Goal: Task Accomplishment & Management: Complete application form

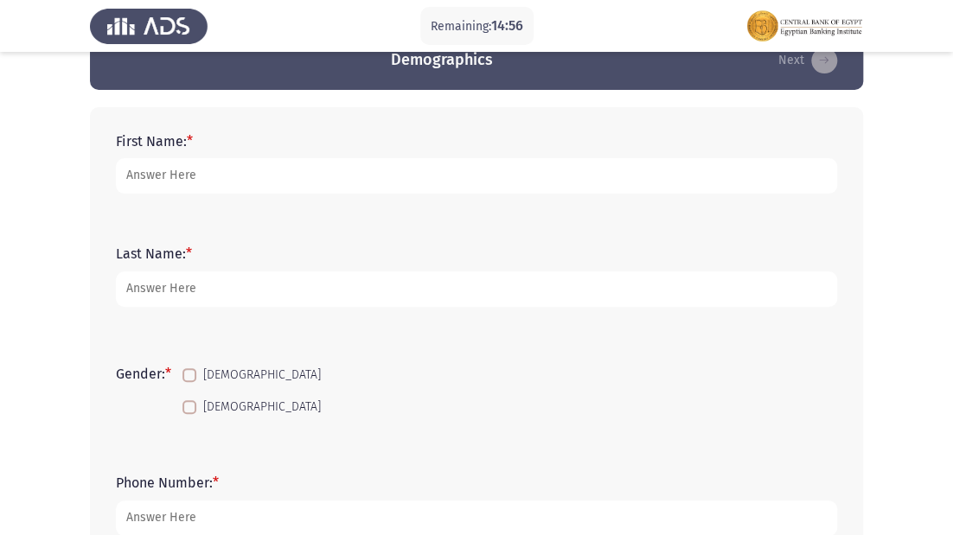
scroll to position [69, 0]
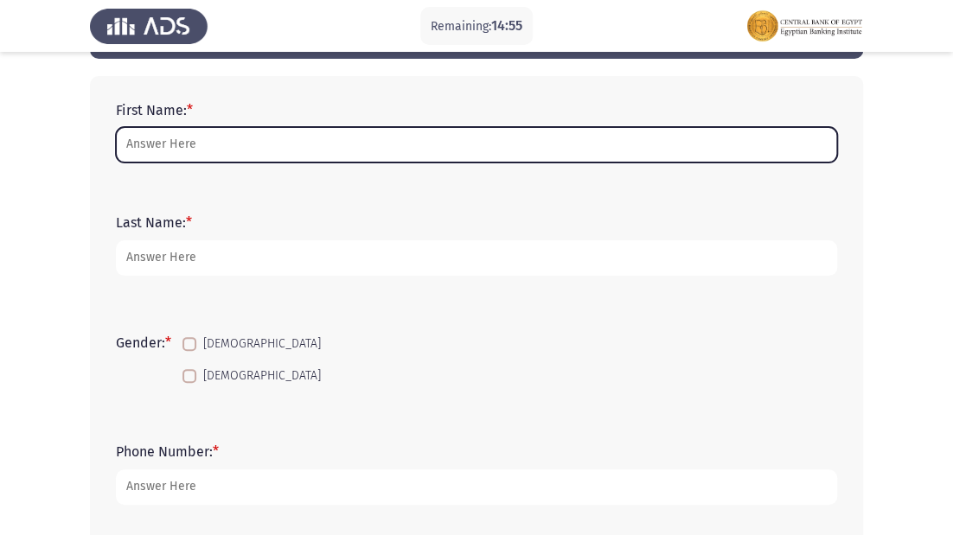
click at [176, 128] on input "First Name: *" at bounding box center [476, 144] width 721 height 35
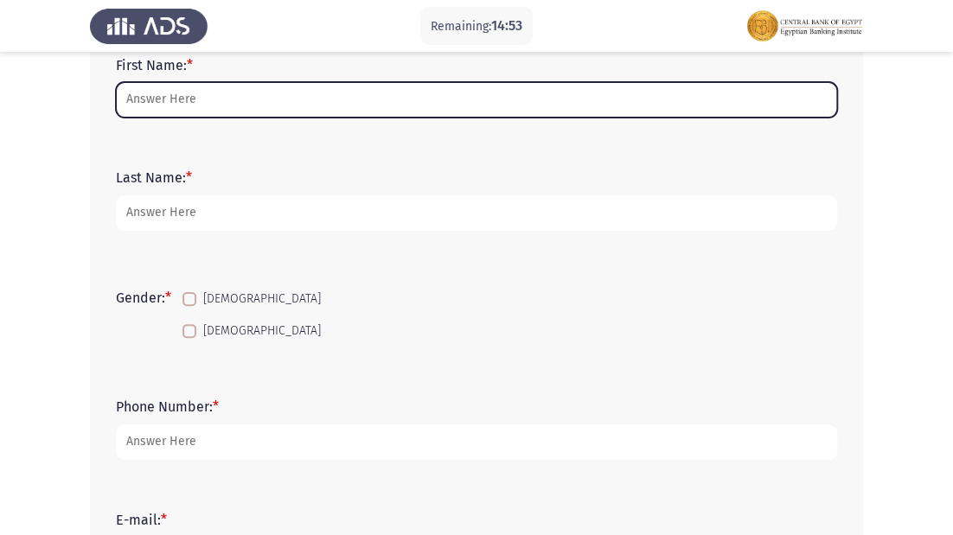
scroll to position [138, 0]
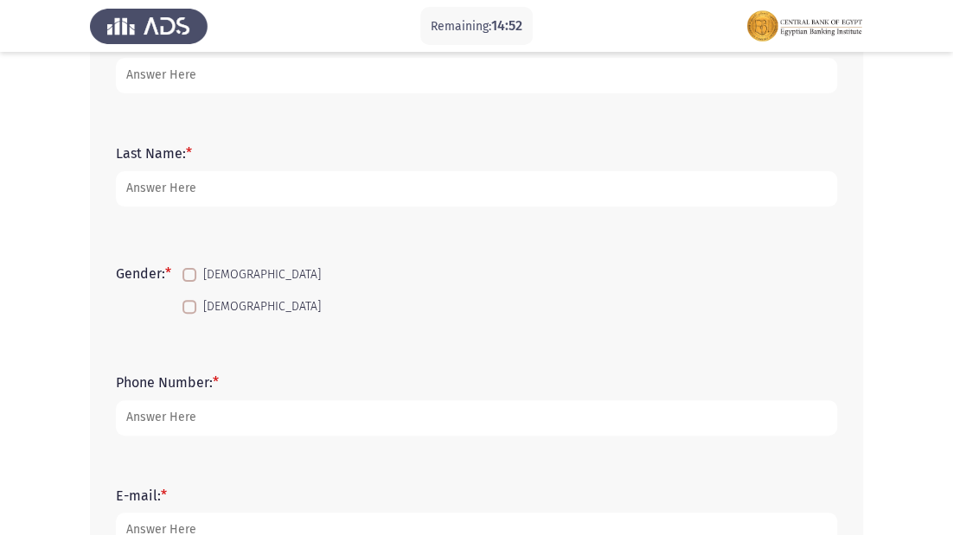
click at [200, 302] on label "[DEMOGRAPHIC_DATA]" at bounding box center [251, 307] width 138 height 21
click at [189, 314] on input "[DEMOGRAPHIC_DATA]" at bounding box center [188, 314] width 1 height 1
checkbox input "true"
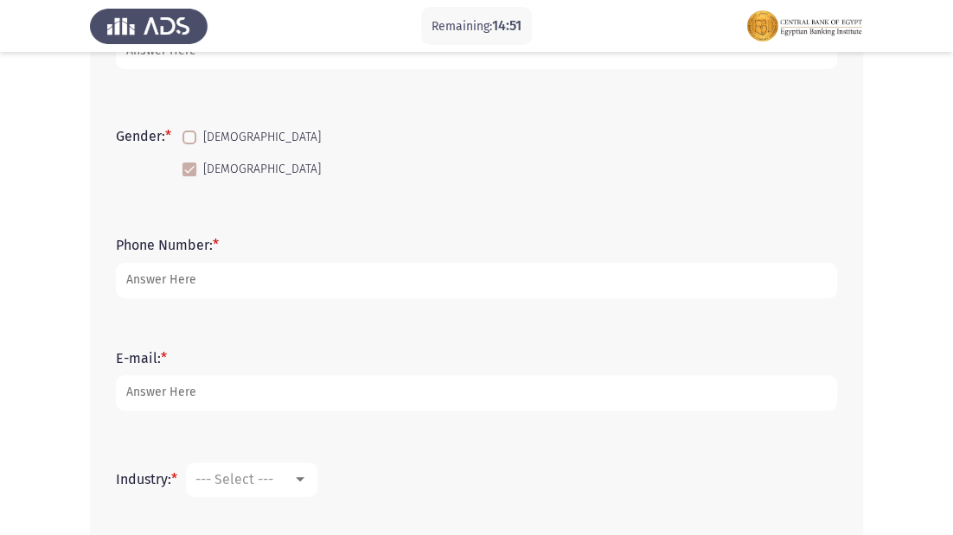
scroll to position [277, 0]
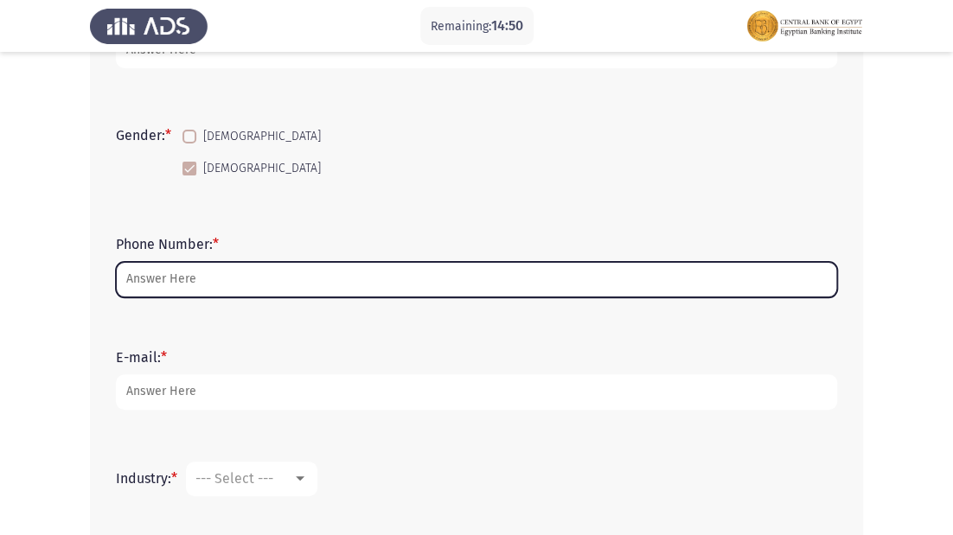
click at [196, 280] on input "Phone Number: *" at bounding box center [476, 279] width 721 height 35
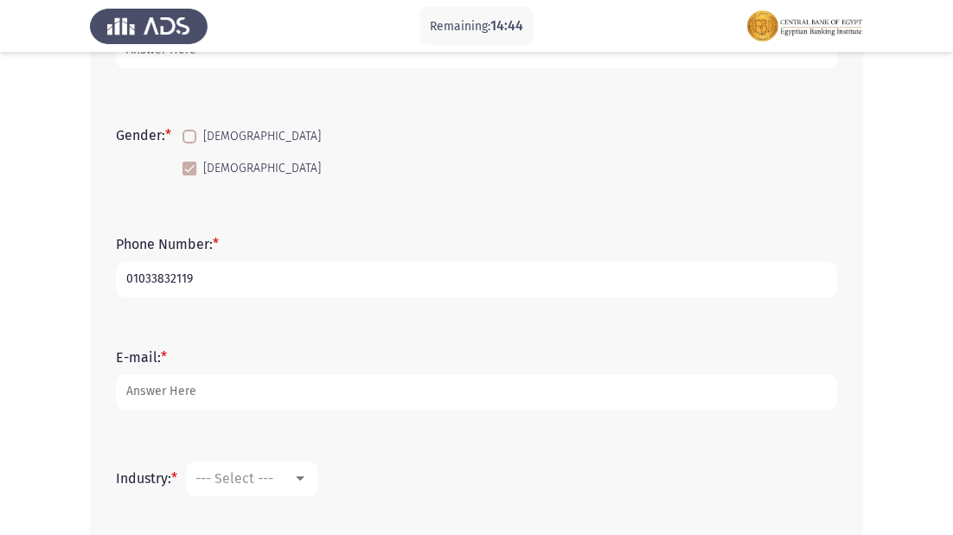
type input "01033832119"
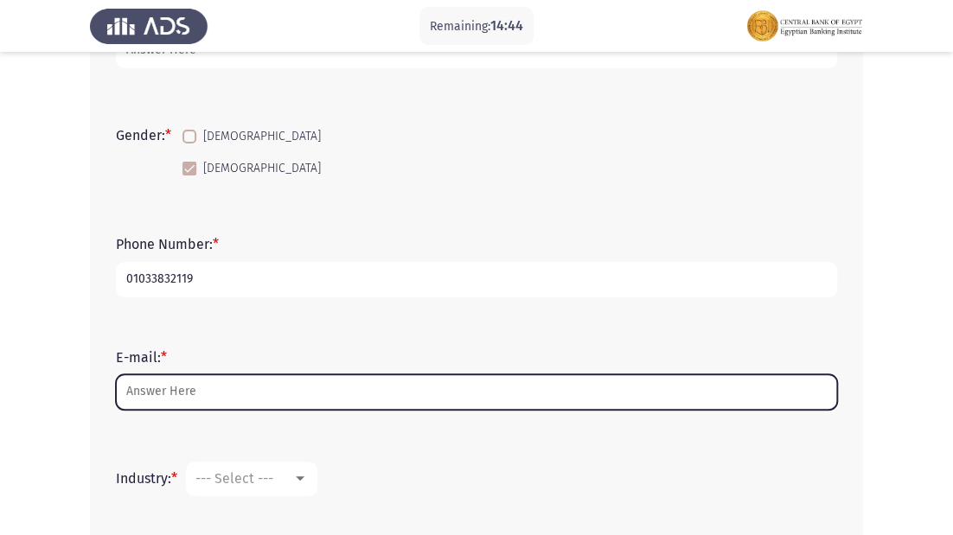
click at [205, 398] on input "E-mail: *" at bounding box center [476, 391] width 721 height 35
type input "غ"
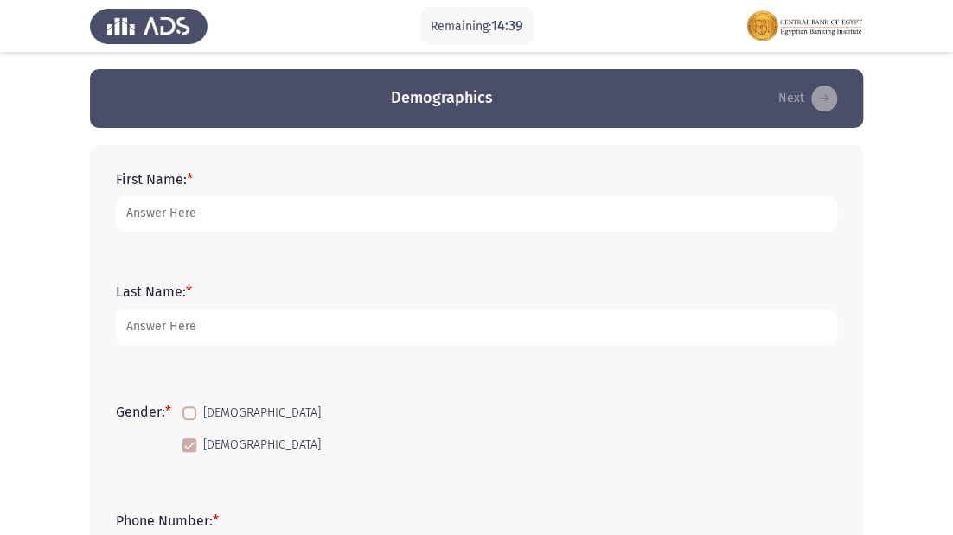
scroll to position [0, 0]
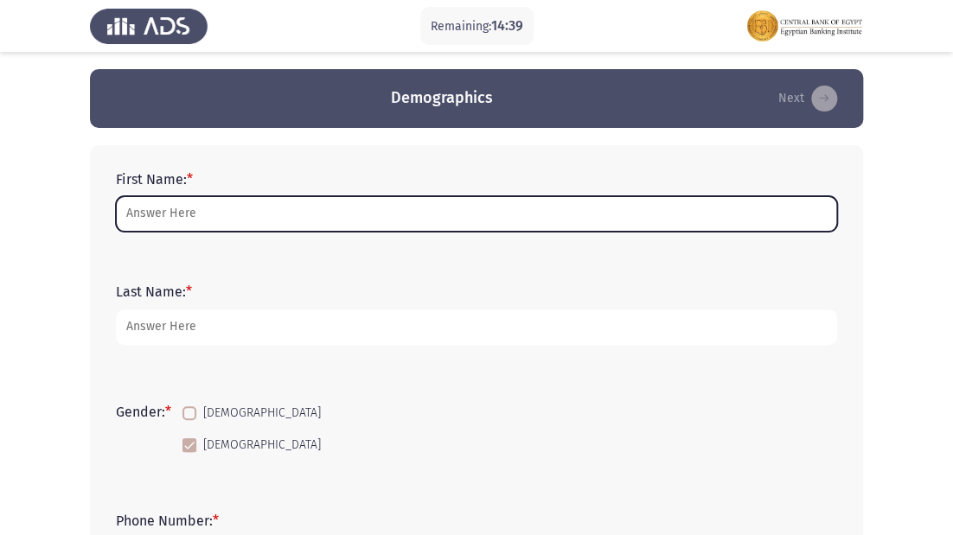
click at [233, 208] on input "First Name: *" at bounding box center [476, 213] width 721 height 35
type input "س"
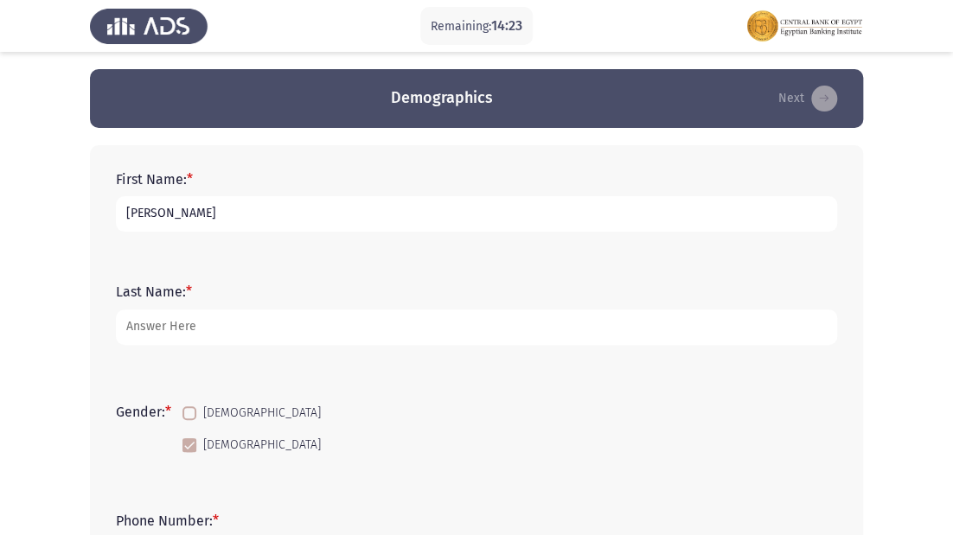
type input "[PERSON_NAME]"
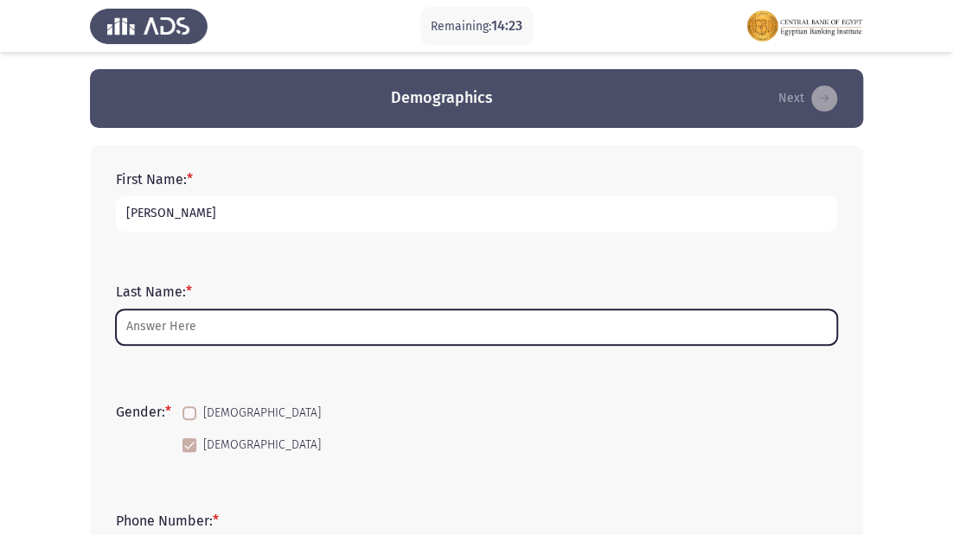
click at [250, 328] on input "Last Name: *" at bounding box center [476, 327] width 721 height 35
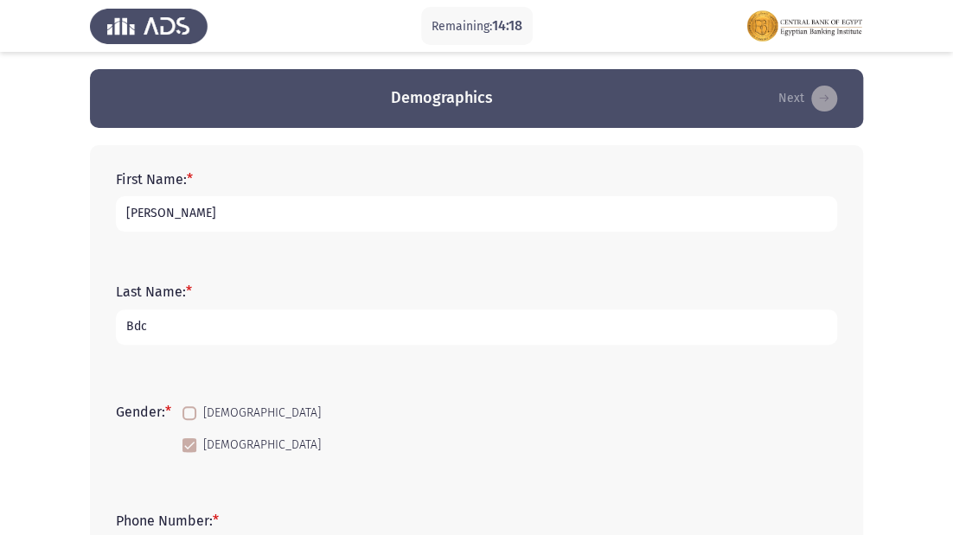
type input "Bdc"
click at [263, 221] on input "[PERSON_NAME]" at bounding box center [476, 213] width 721 height 35
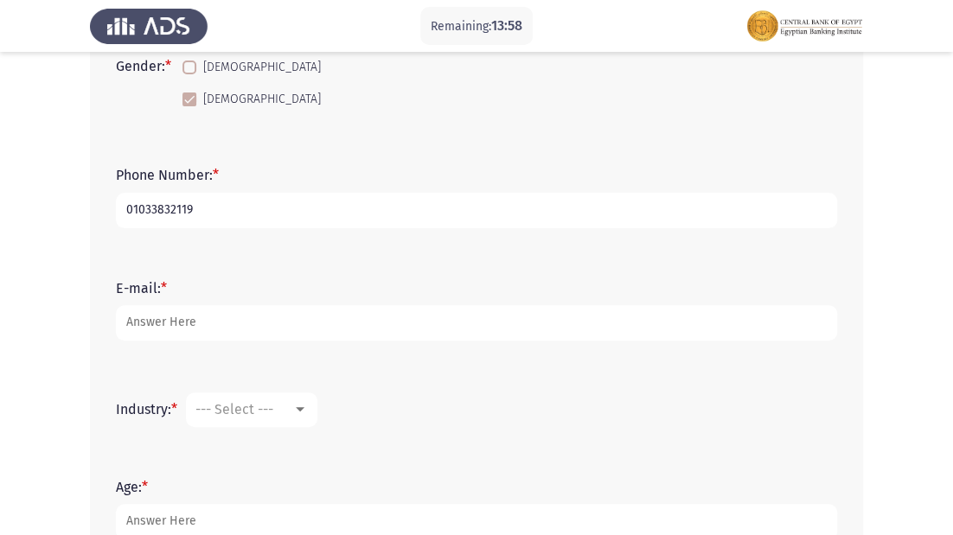
scroll to position [415, 0]
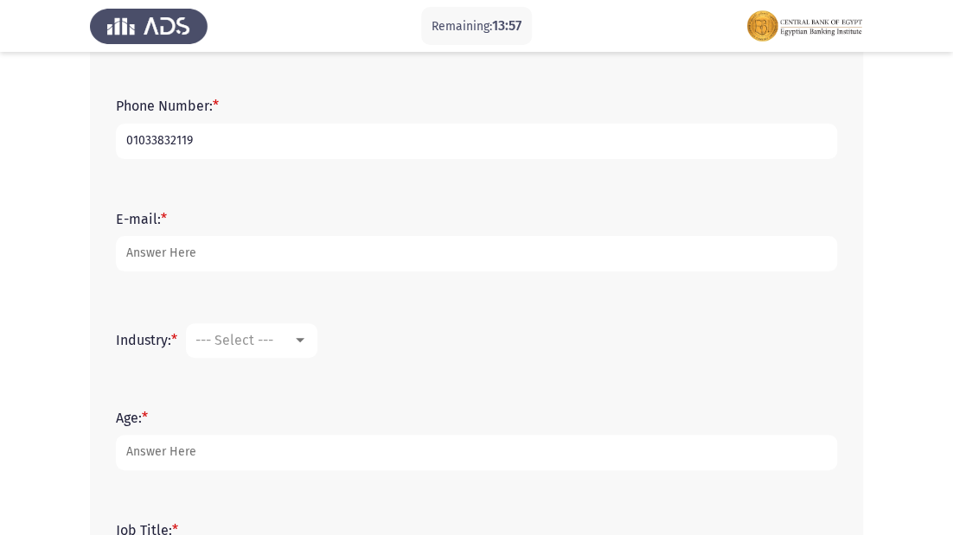
type input "[PERSON_NAME] herazy [PERSON_NAME]"
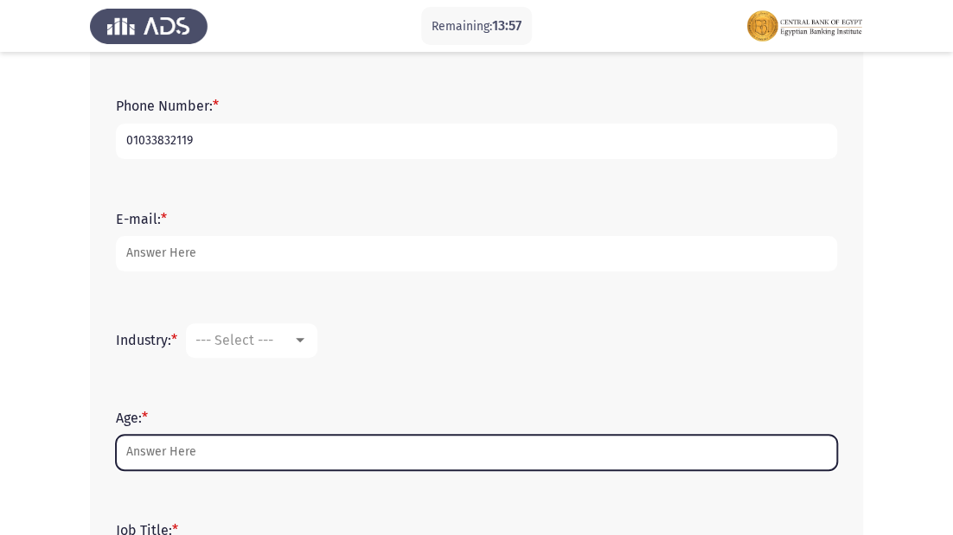
click at [214, 450] on input "Age: *" at bounding box center [476, 452] width 721 height 35
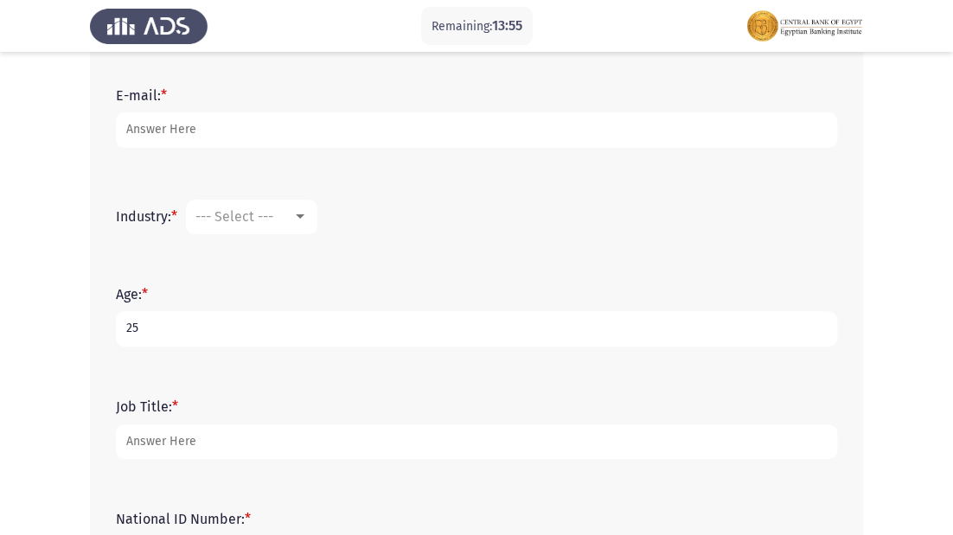
scroll to position [553, 0]
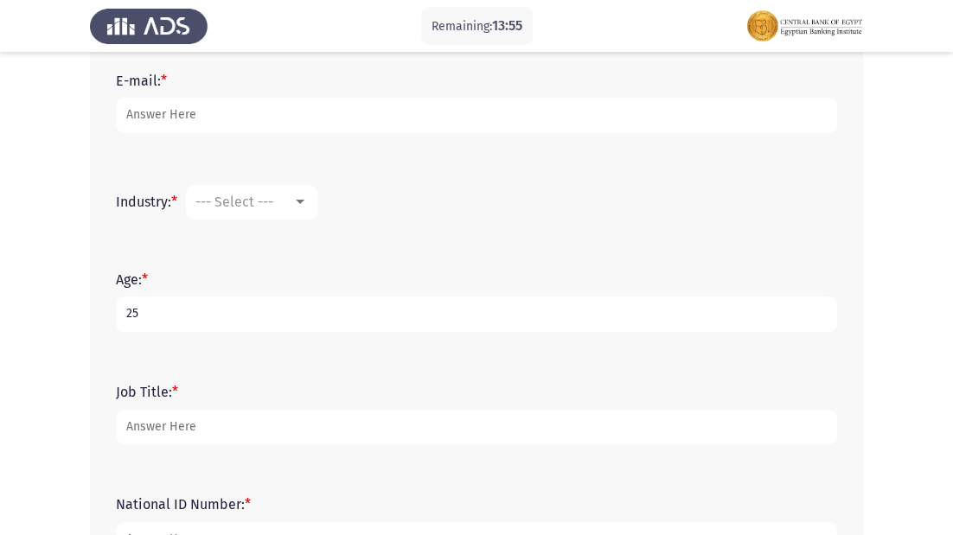
type input "25"
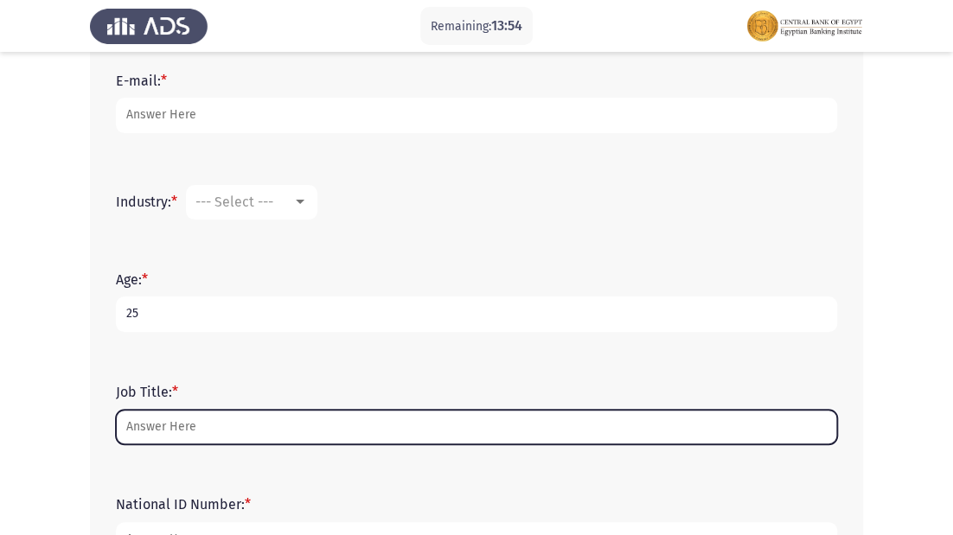
click at [143, 438] on input "Job Title: *" at bounding box center [476, 427] width 721 height 35
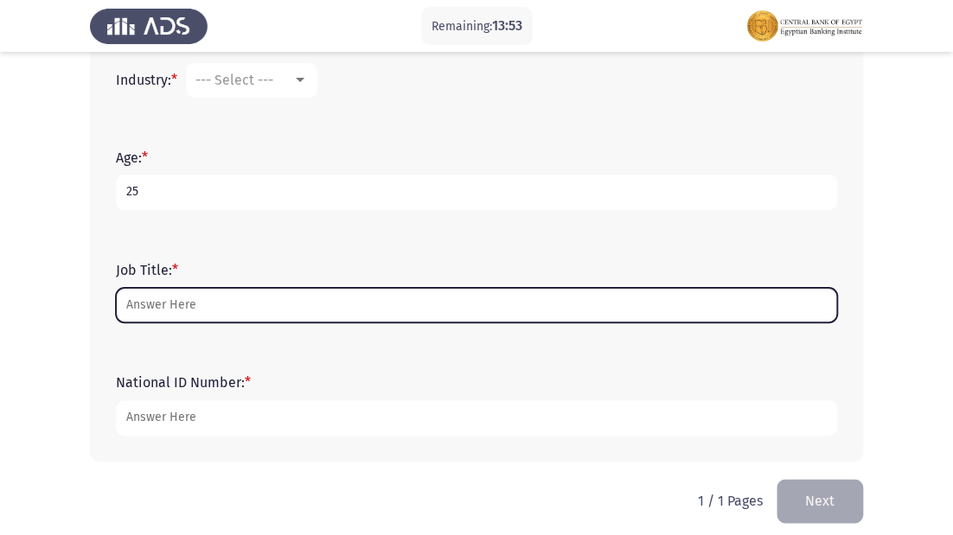
scroll to position [687, 0]
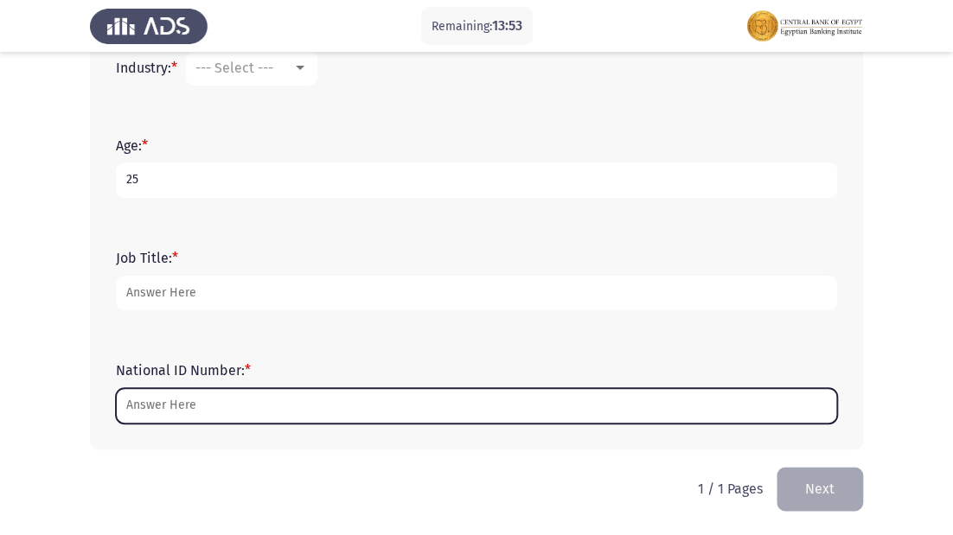
click at [185, 413] on input "National ID Number: *" at bounding box center [476, 405] width 721 height 35
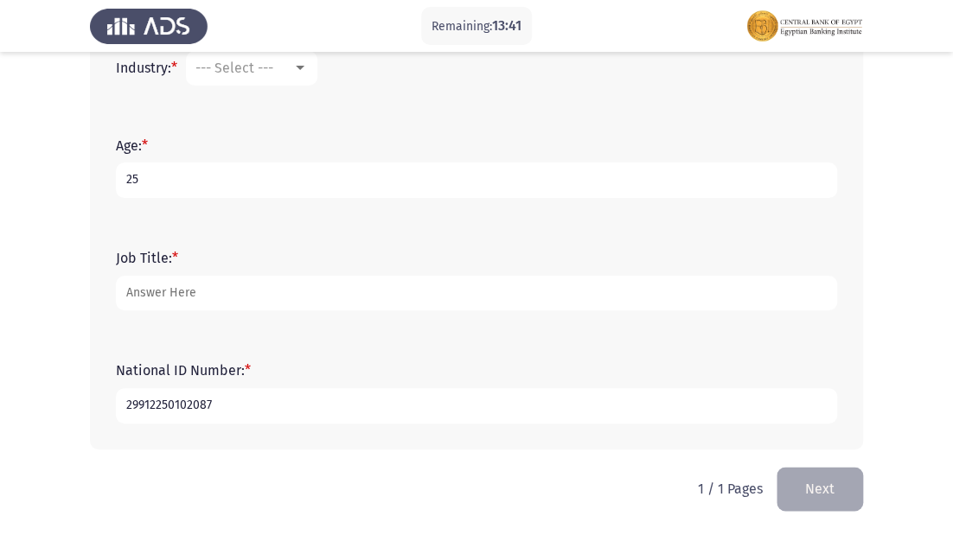
type input "29912250102087"
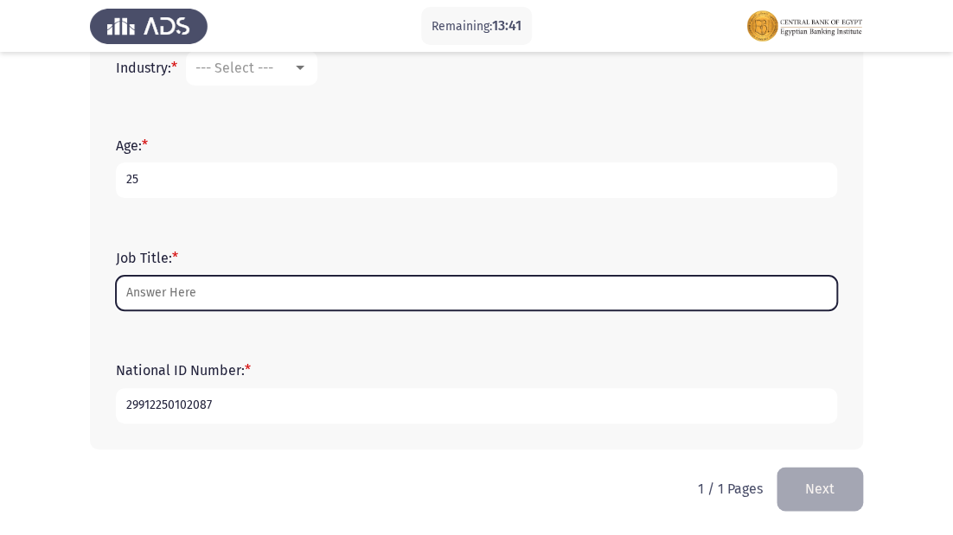
click at [201, 298] on input "Job Title: *" at bounding box center [476, 293] width 721 height 35
type input "b"
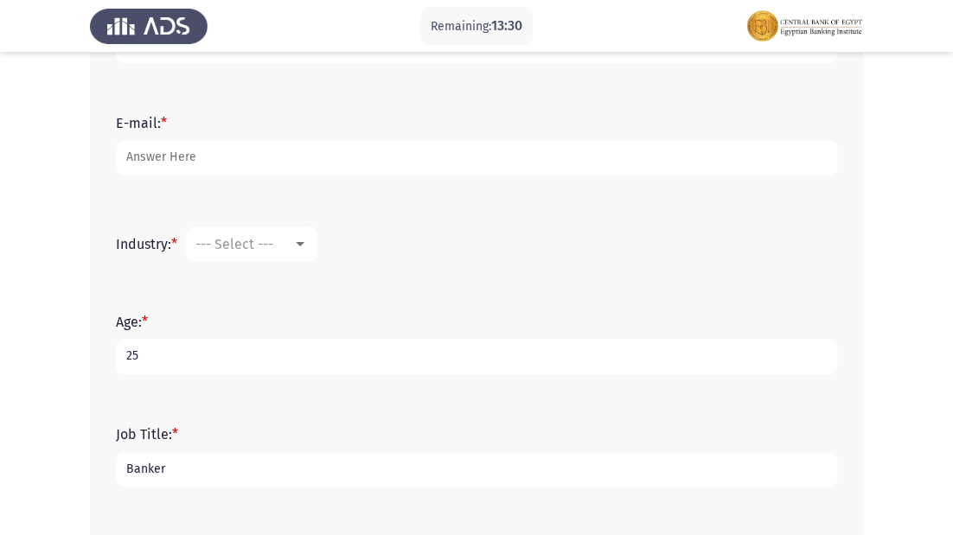
scroll to position [480, 0]
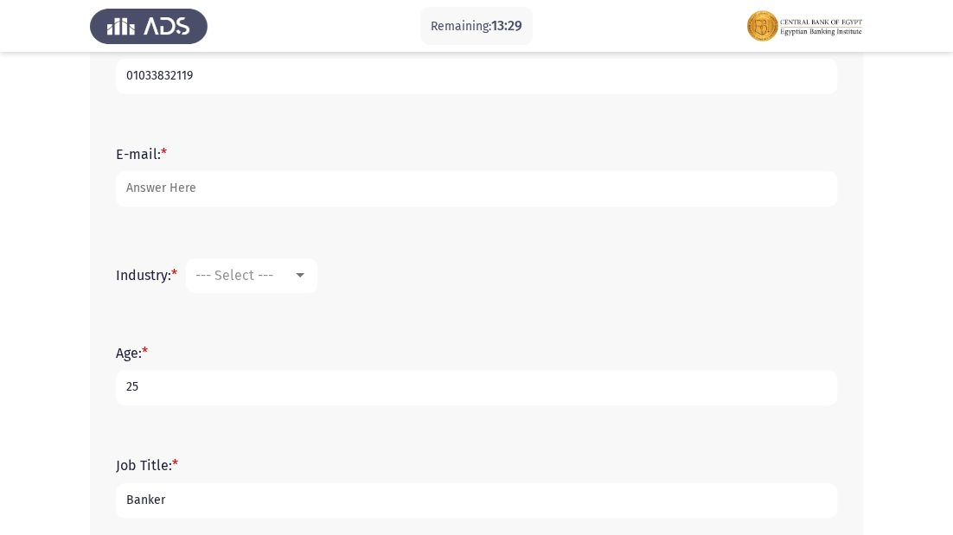
type input "Banker"
click at [232, 279] on span "--- Select ---" at bounding box center [234, 275] width 78 height 16
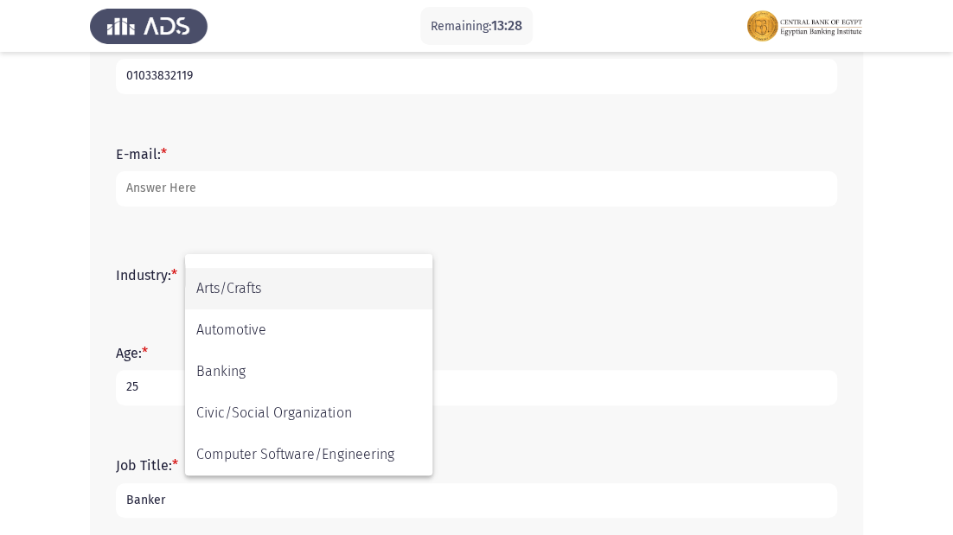
scroll to position [138, 0]
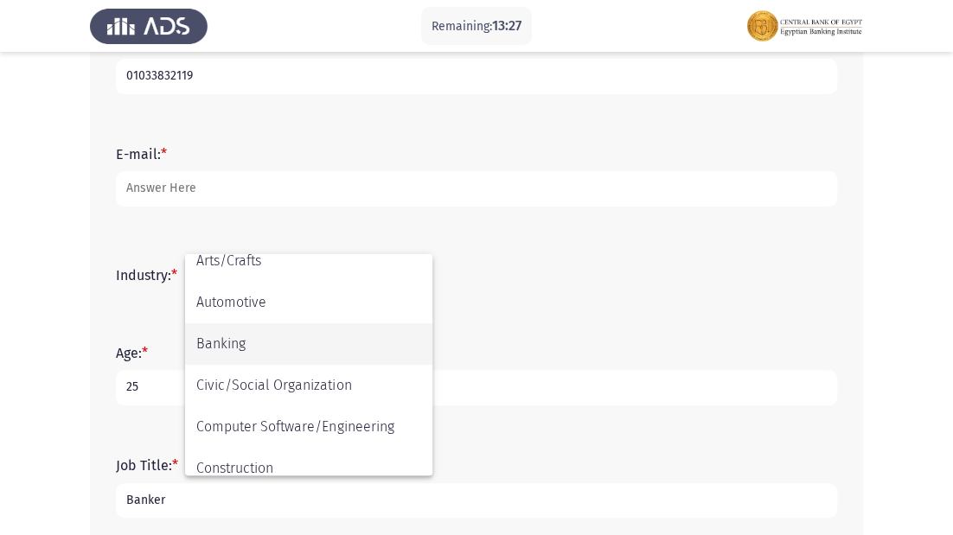
click at [260, 343] on span "Banking" at bounding box center [308, 343] width 225 height 41
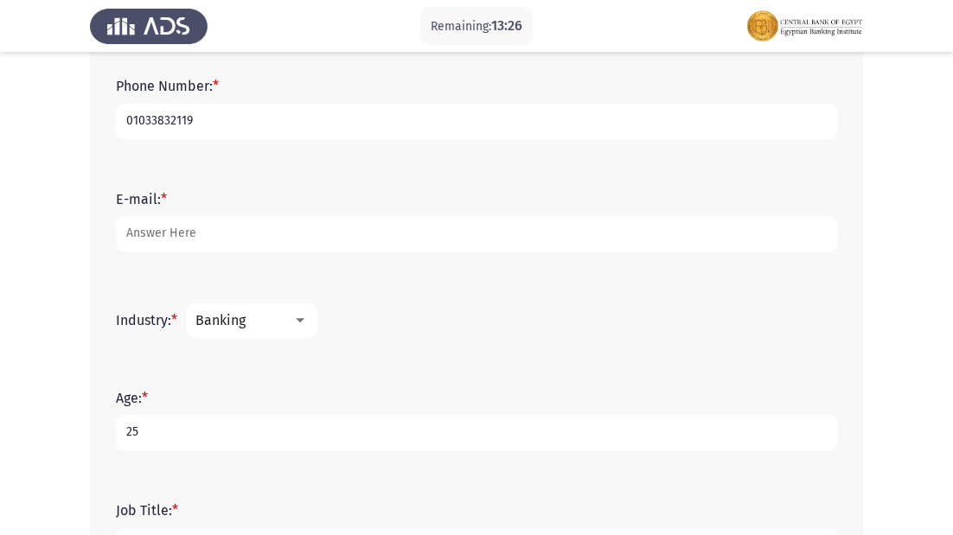
scroll to position [411, 0]
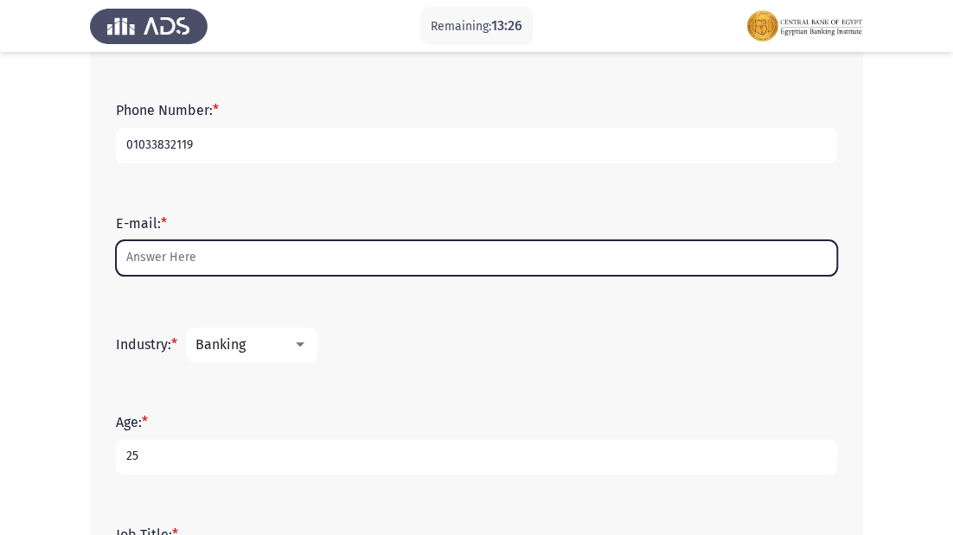
click at [246, 259] on input "E-mail: *" at bounding box center [476, 257] width 721 height 35
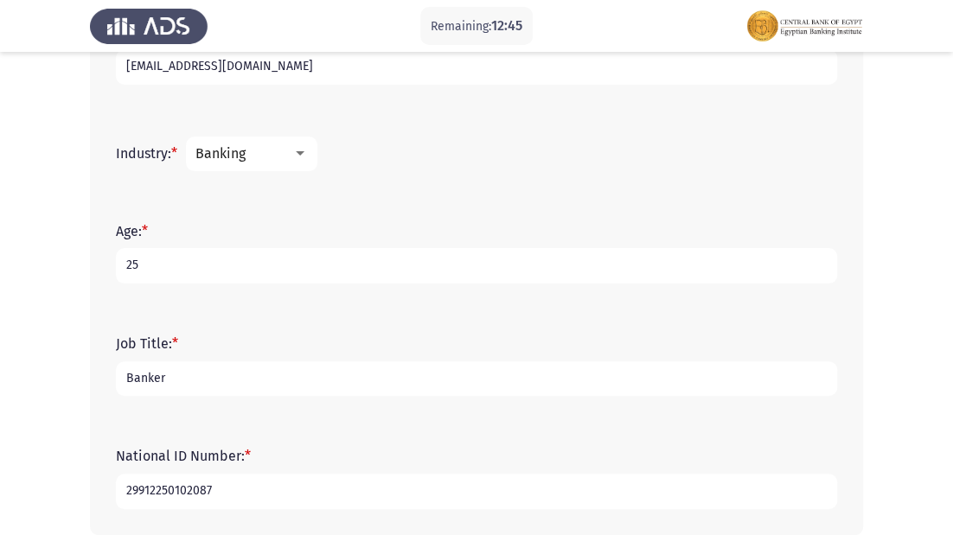
scroll to position [687, 0]
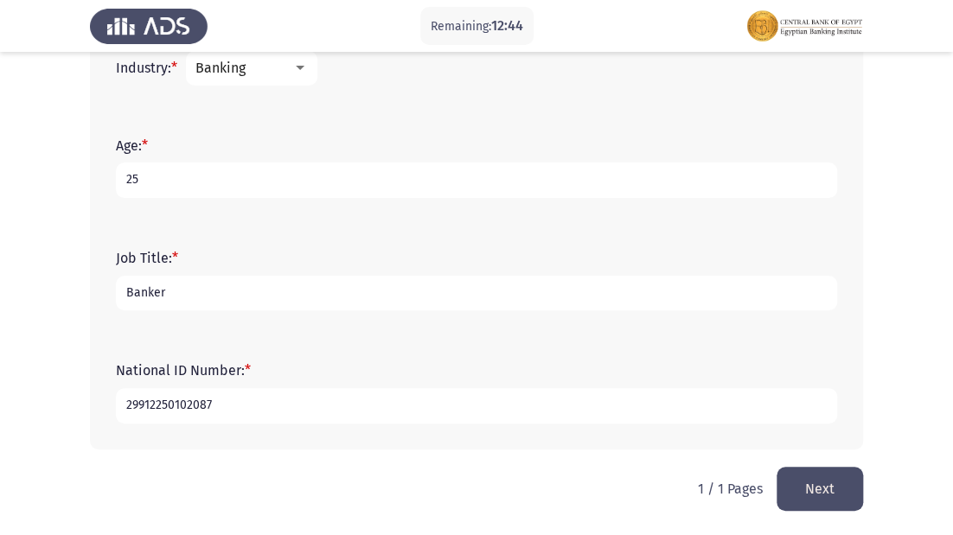
type input "[EMAIL_ADDRESS][DOMAIN_NAME]"
click at [803, 474] on button "Next" at bounding box center [819, 489] width 86 height 44
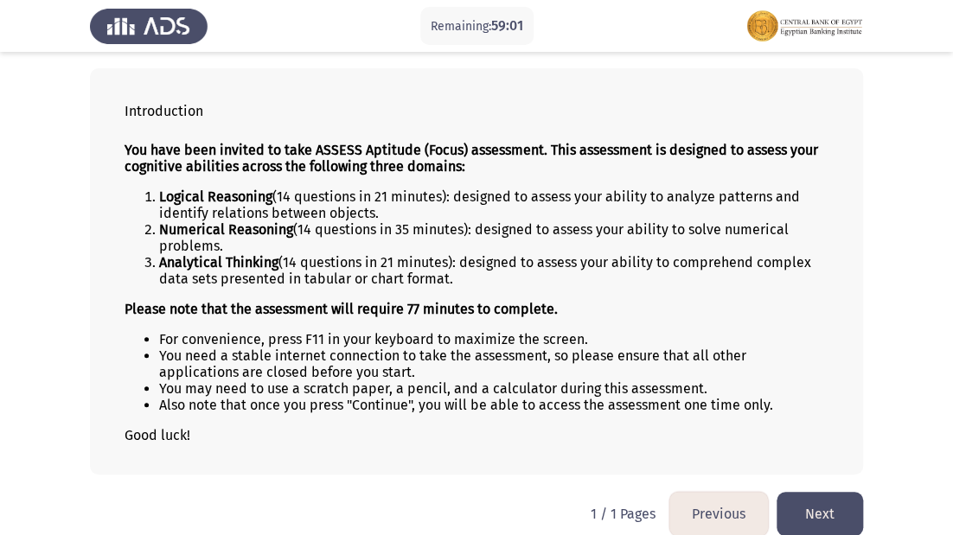
scroll to position [98, 0]
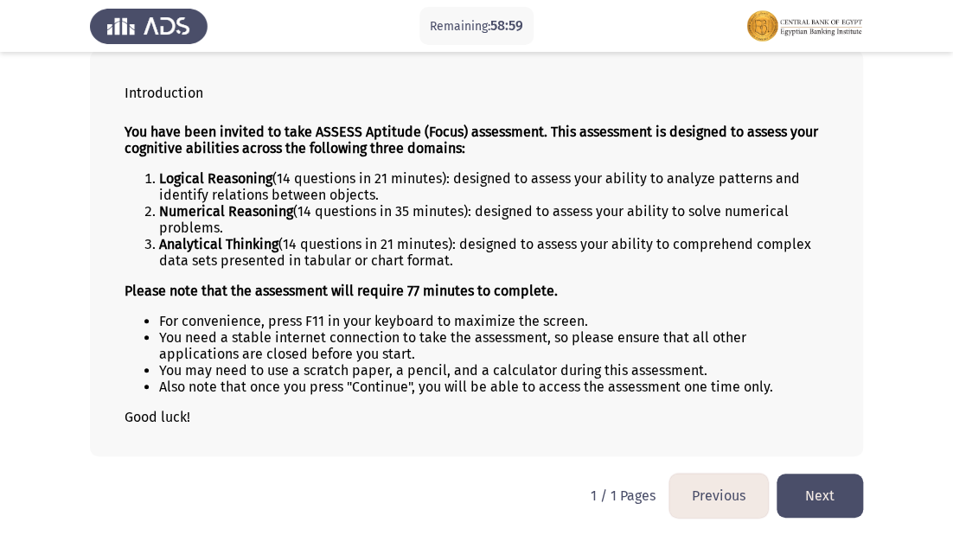
click at [815, 489] on button "Next" at bounding box center [819, 496] width 86 height 44
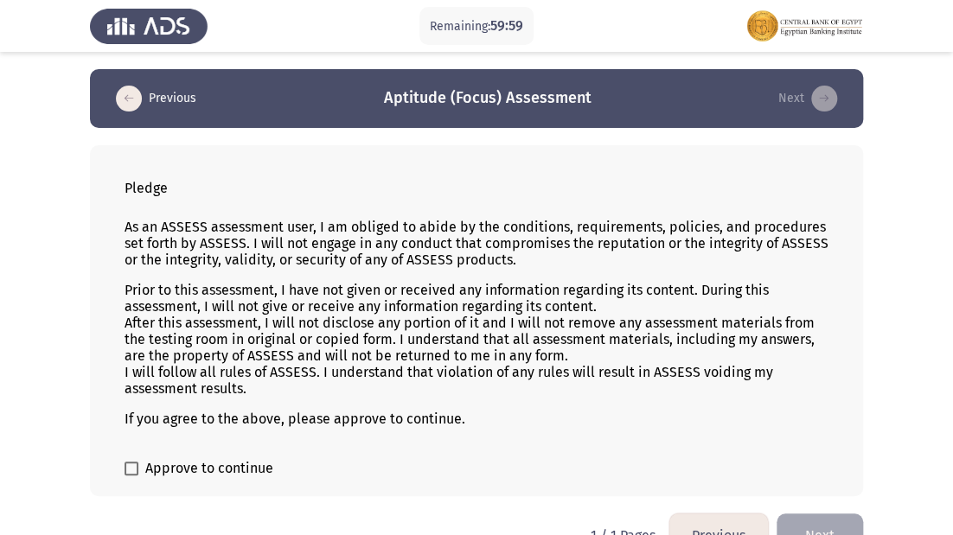
scroll to position [41, 0]
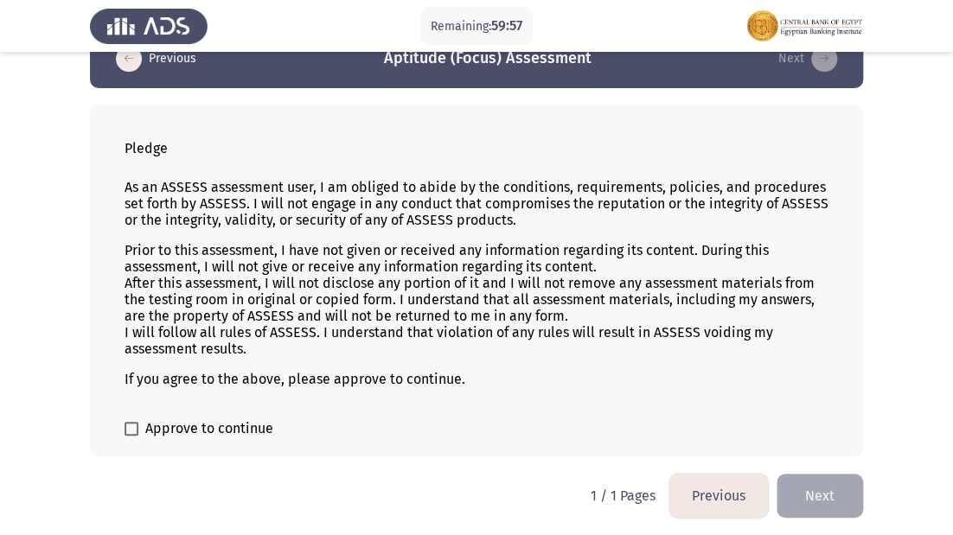
click at [134, 426] on span at bounding box center [131, 429] width 14 height 14
click at [131, 436] on input "Approve to continue" at bounding box center [131, 436] width 1 height 1
checkbox input "true"
click at [819, 493] on button "Next" at bounding box center [819, 496] width 86 height 44
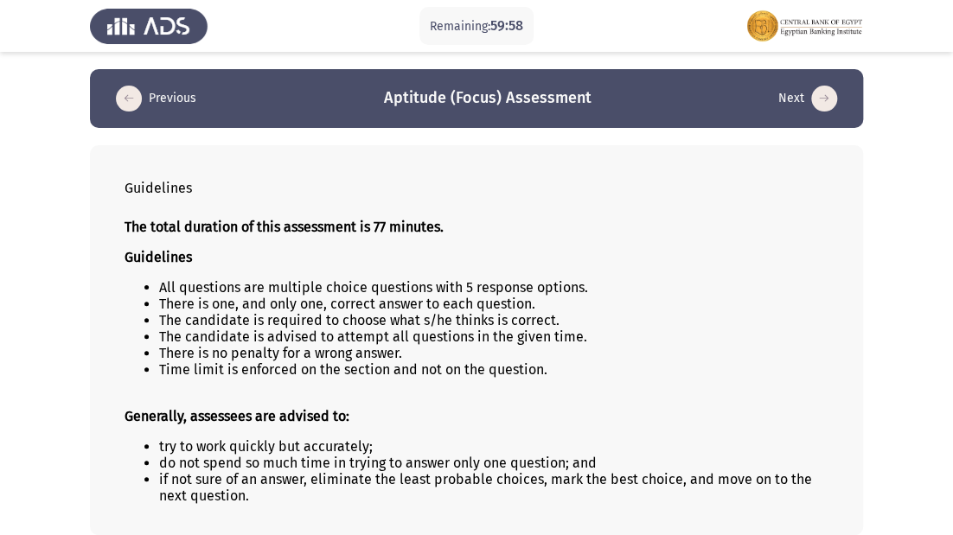
scroll to position [81, 0]
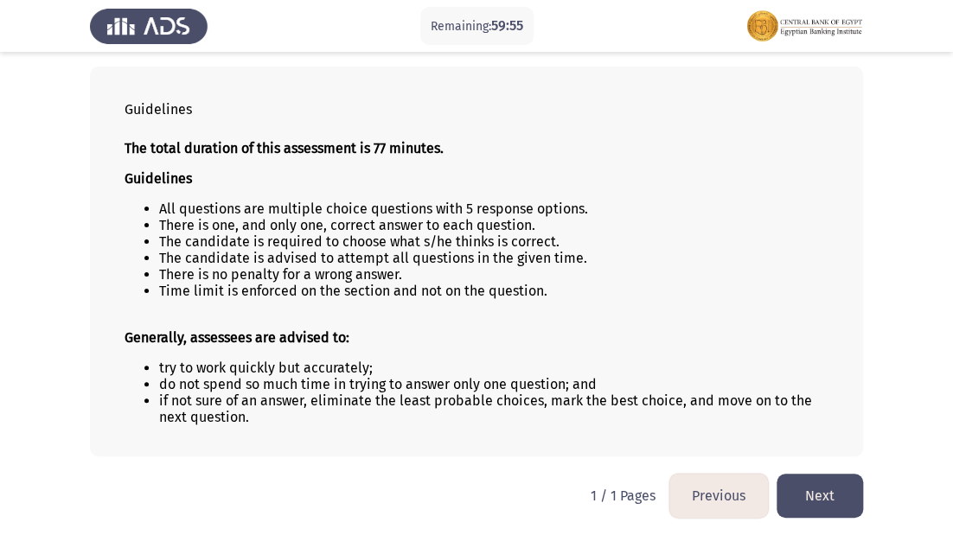
click at [807, 496] on button "Next" at bounding box center [819, 496] width 86 height 44
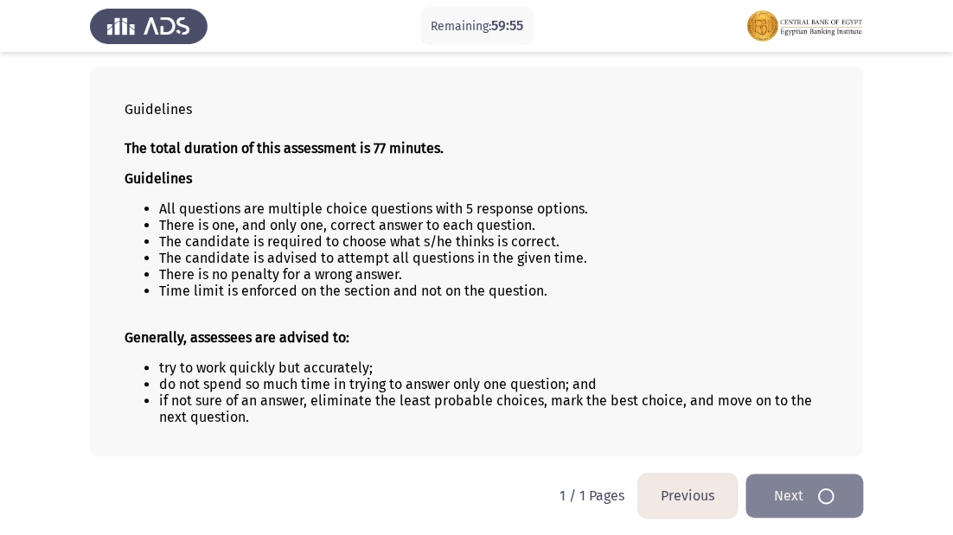
scroll to position [0, 0]
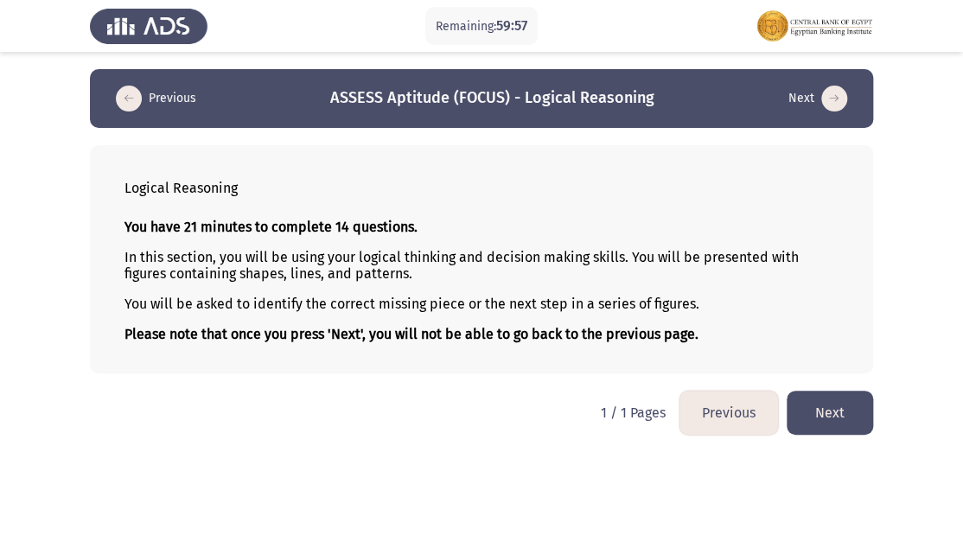
click at [834, 412] on button "Next" at bounding box center [830, 413] width 86 height 44
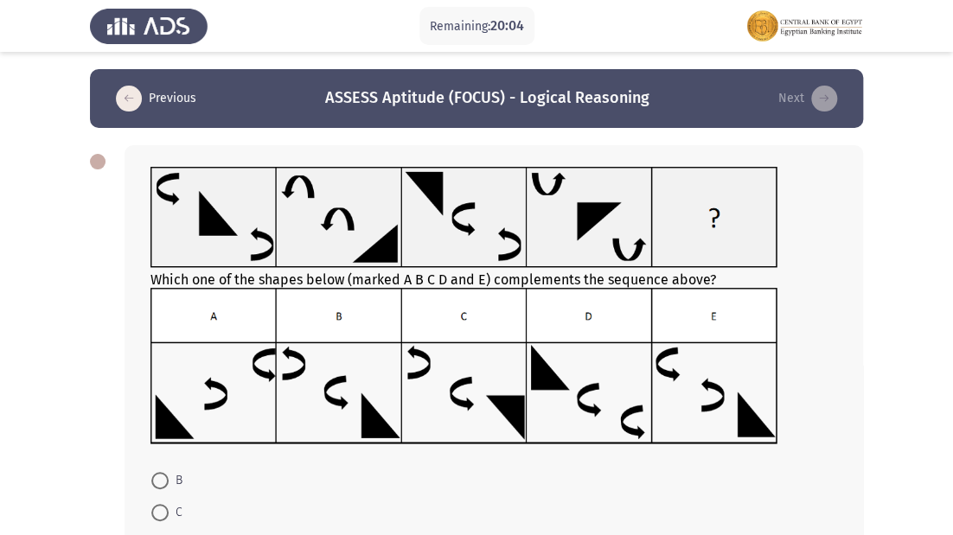
click at [470, 412] on img at bounding box center [463, 366] width 627 height 156
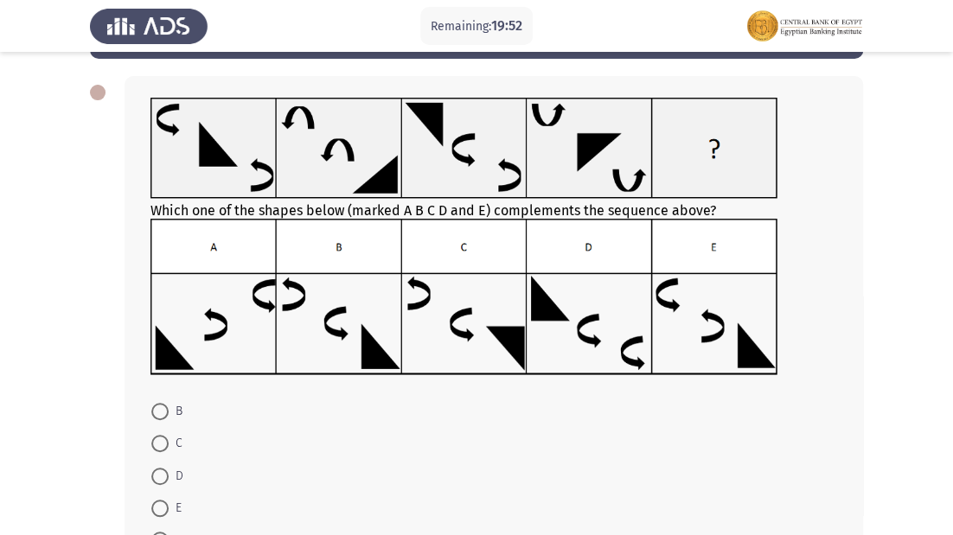
scroll to position [138, 0]
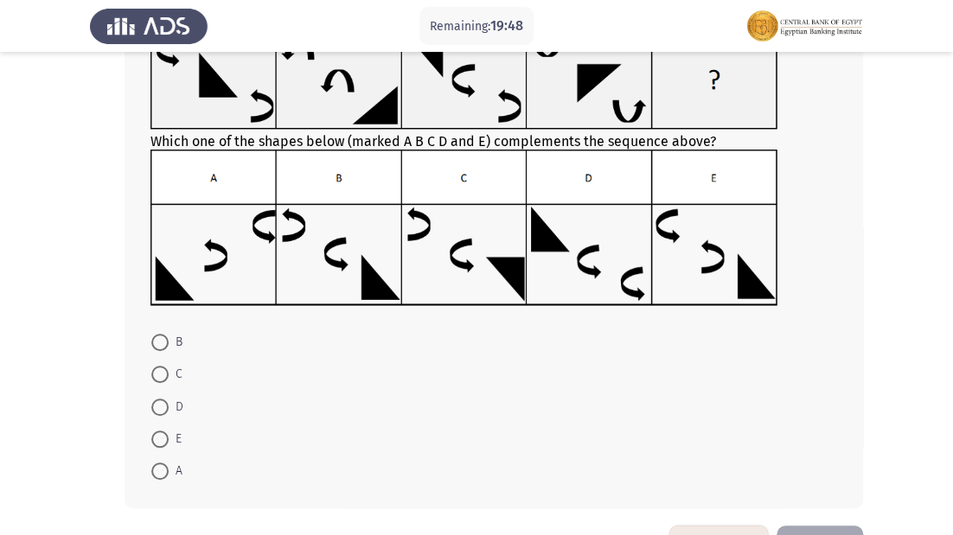
click at [159, 349] on span at bounding box center [159, 342] width 17 height 17
click at [159, 349] on input "B" at bounding box center [159, 342] width 17 height 17
radio input "true"
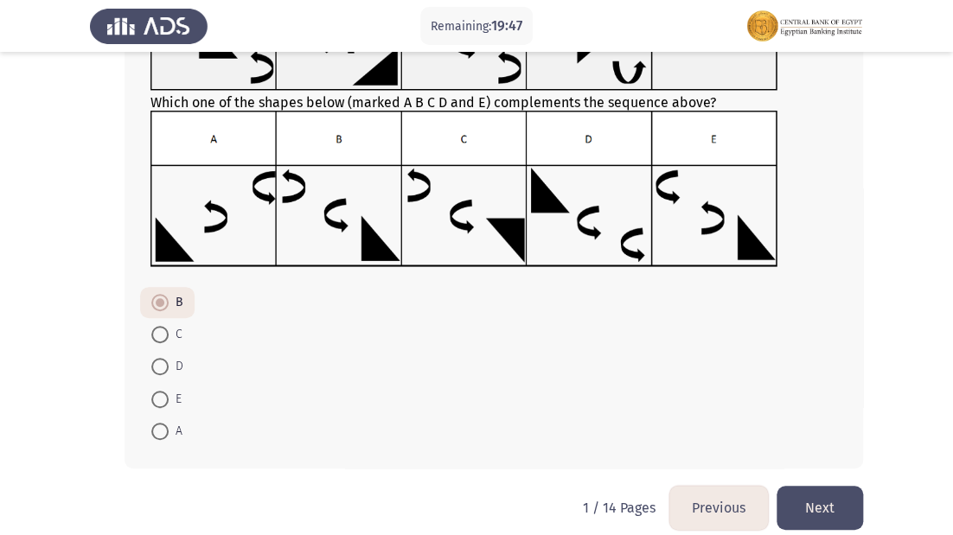
scroll to position [196, 0]
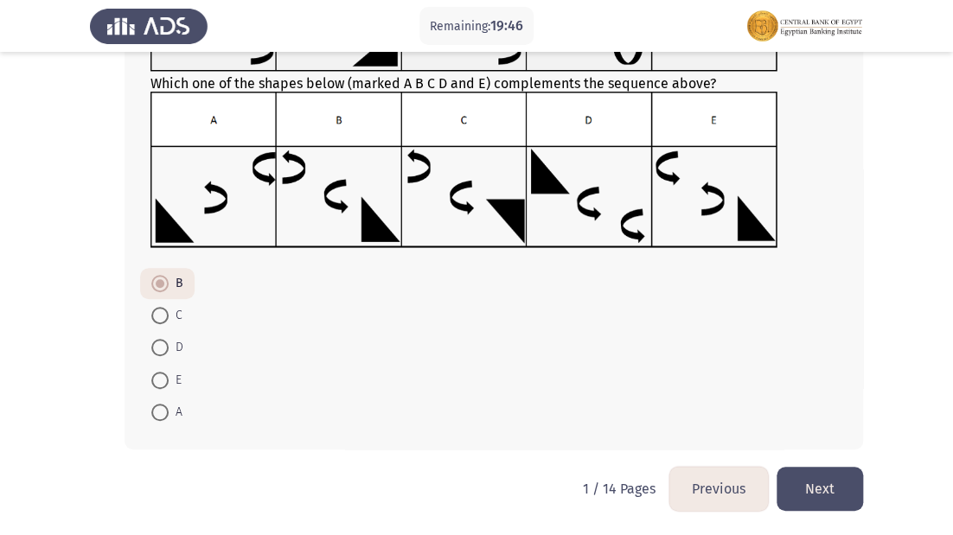
click at [816, 476] on button "Next" at bounding box center [819, 489] width 86 height 44
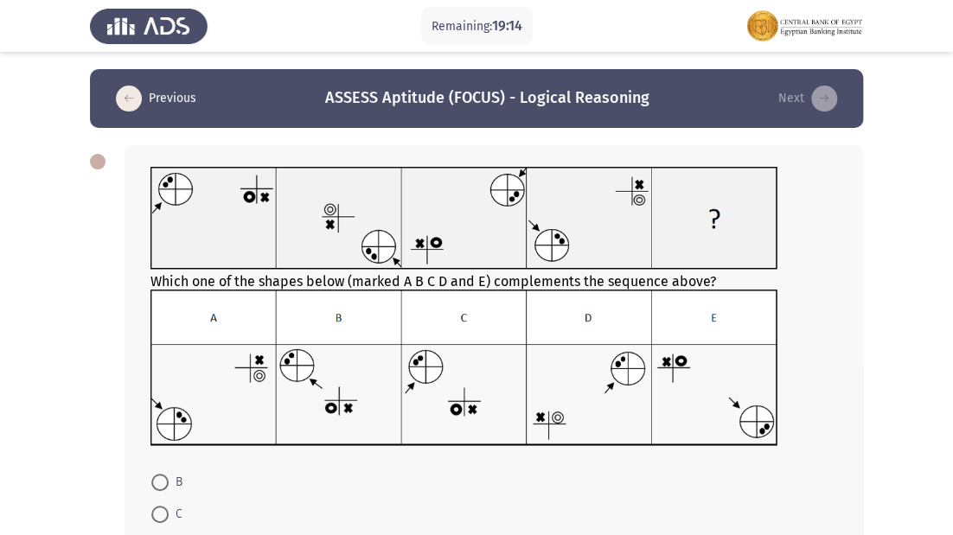
scroll to position [69, 0]
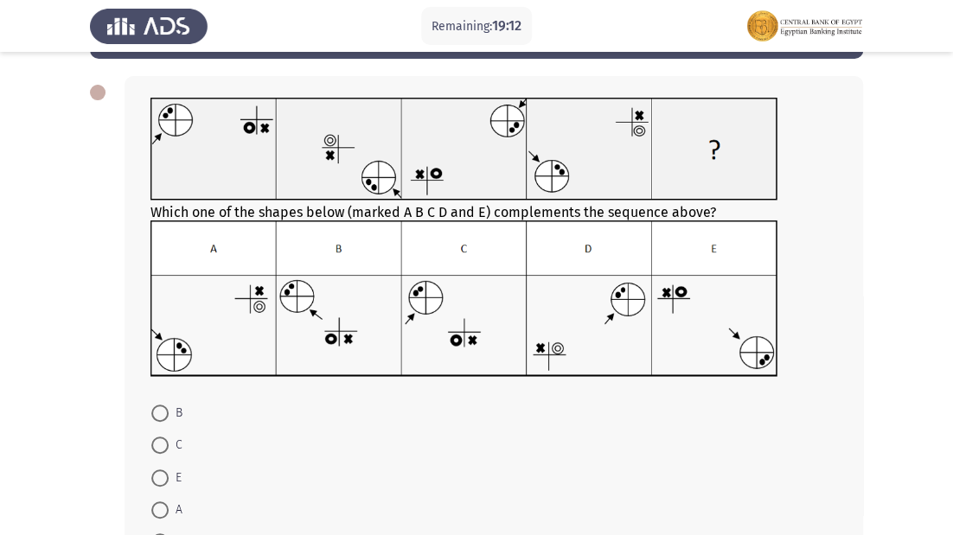
click at [161, 473] on span at bounding box center [159, 477] width 17 height 17
click at [161, 473] on input "E" at bounding box center [159, 477] width 17 height 17
radio input "true"
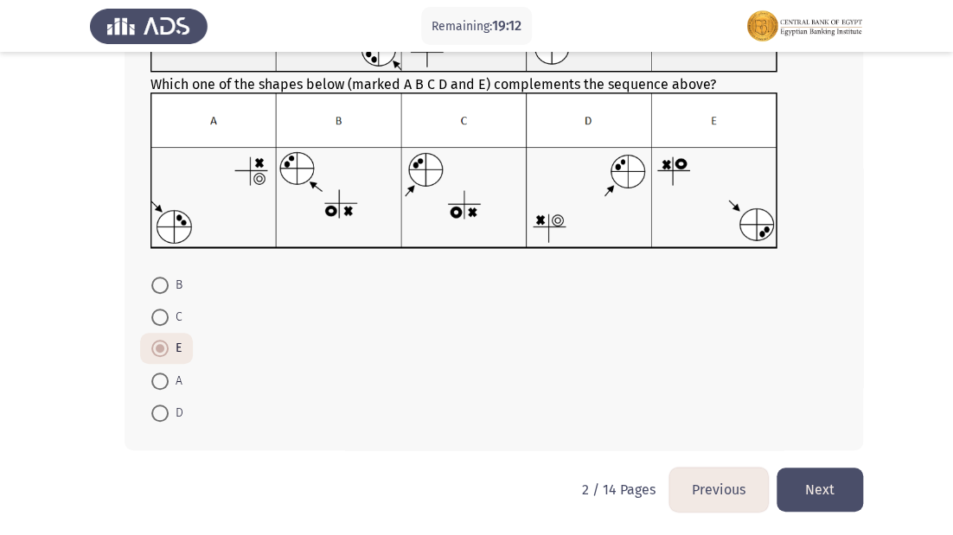
scroll to position [198, 0]
click at [840, 488] on button "Next" at bounding box center [819, 489] width 86 height 44
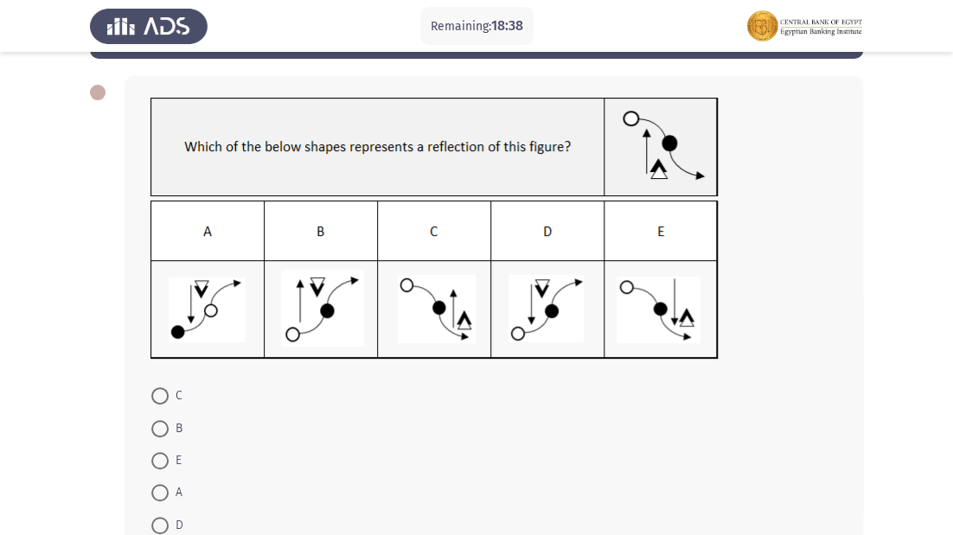
scroll to position [138, 0]
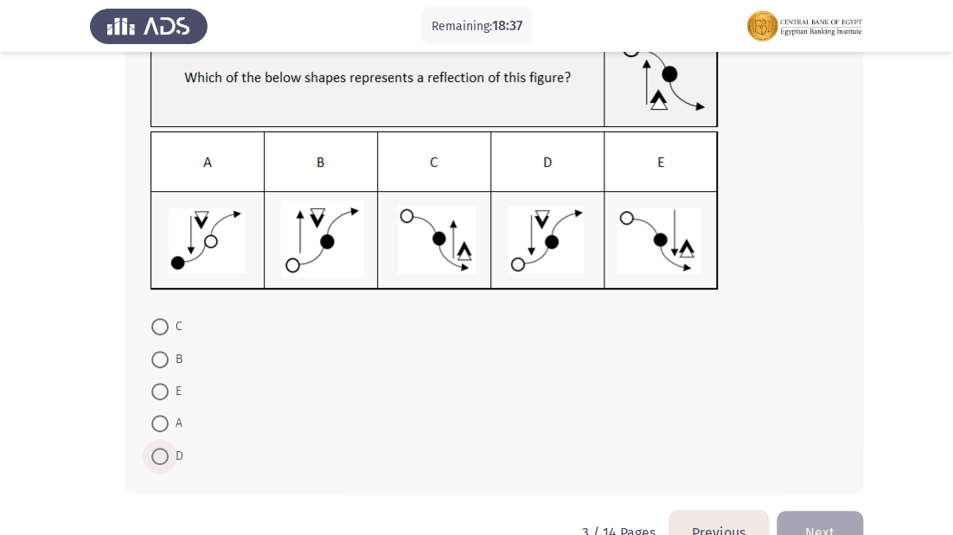
click at [164, 453] on span at bounding box center [159, 456] width 17 height 17
click at [164, 453] on input "D" at bounding box center [159, 456] width 17 height 17
radio input "true"
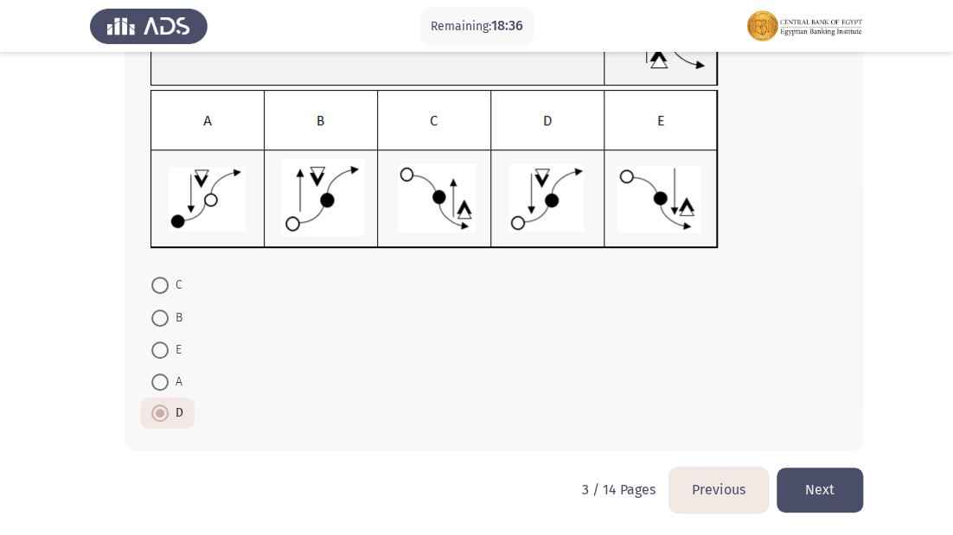
scroll to position [181, 0]
click at [806, 485] on button "Next" at bounding box center [819, 489] width 86 height 44
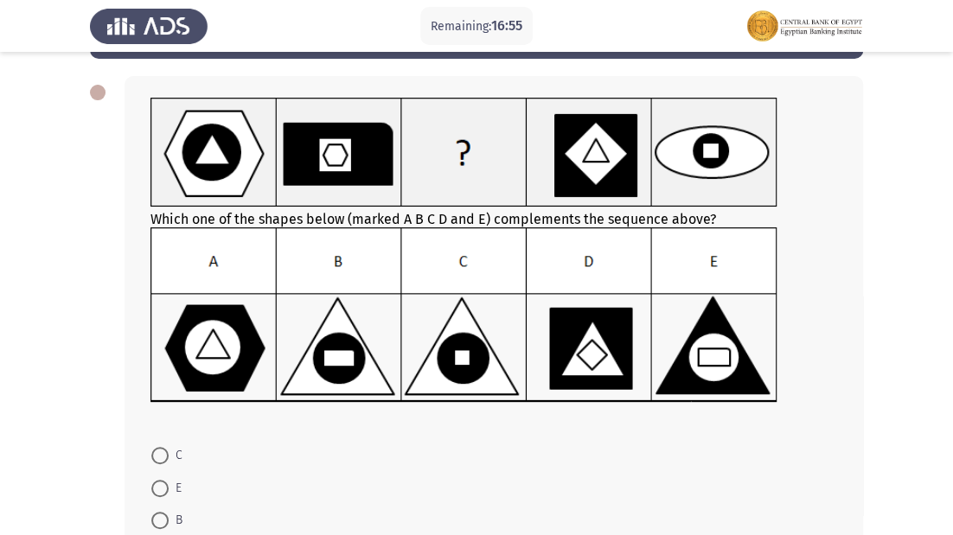
scroll to position [138, 0]
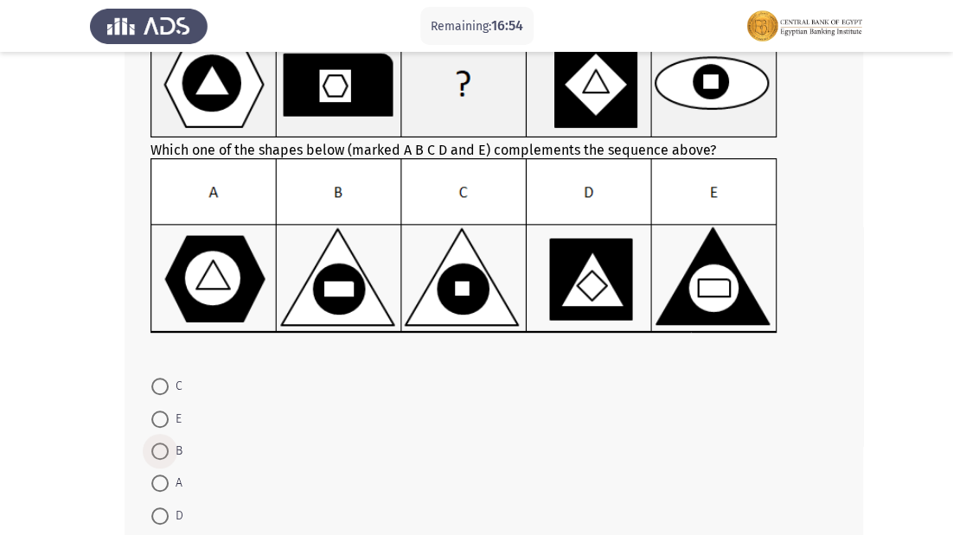
drag, startPoint x: 155, startPoint y: 450, endPoint x: 277, endPoint y: 460, distance: 122.3
click at [156, 450] on span at bounding box center [159, 451] width 17 height 17
click at [156, 450] on input "B" at bounding box center [159, 451] width 17 height 17
radio input "true"
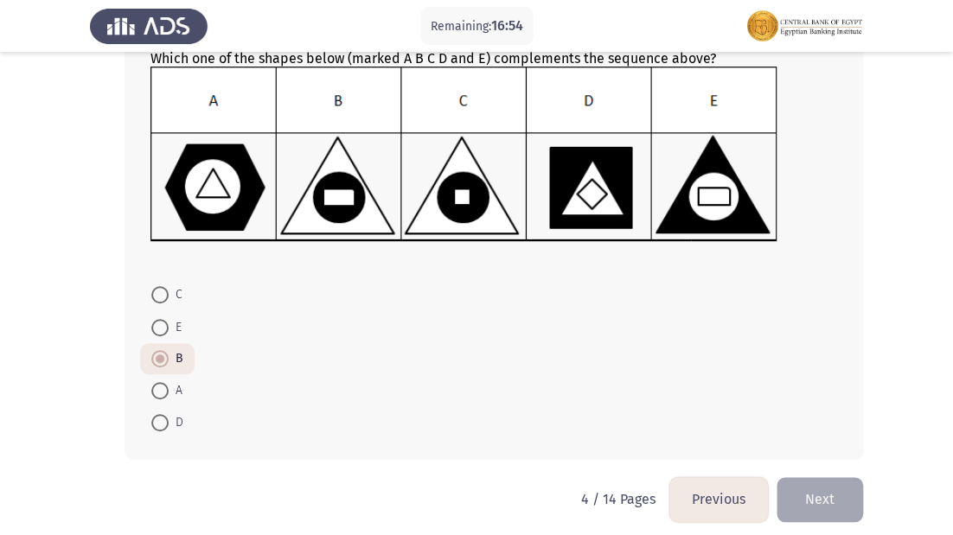
scroll to position [241, 0]
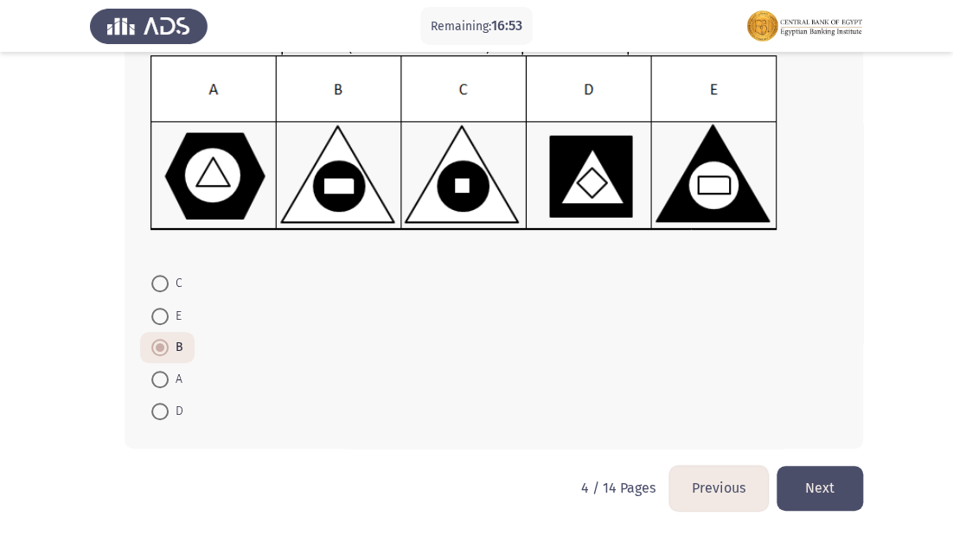
click at [804, 482] on button "Next" at bounding box center [819, 488] width 86 height 44
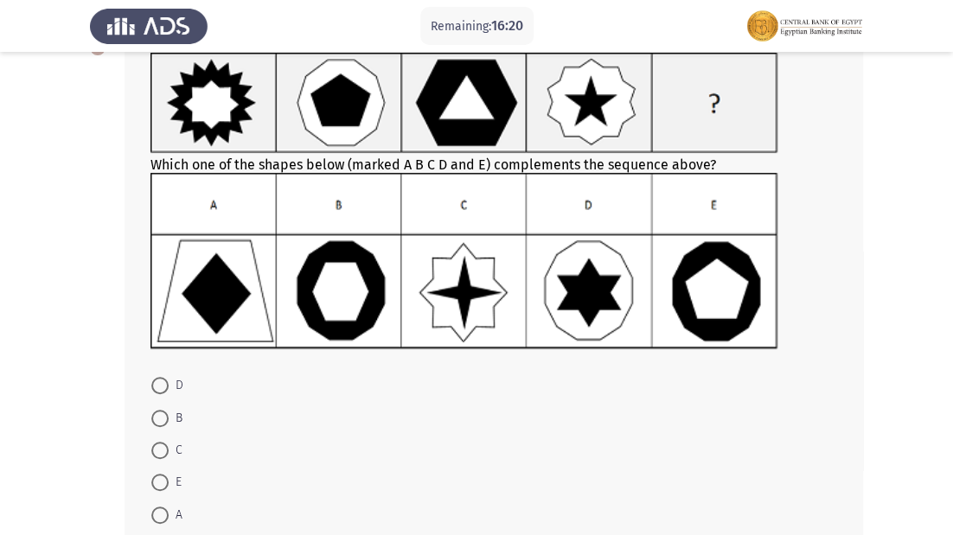
scroll to position [138, 0]
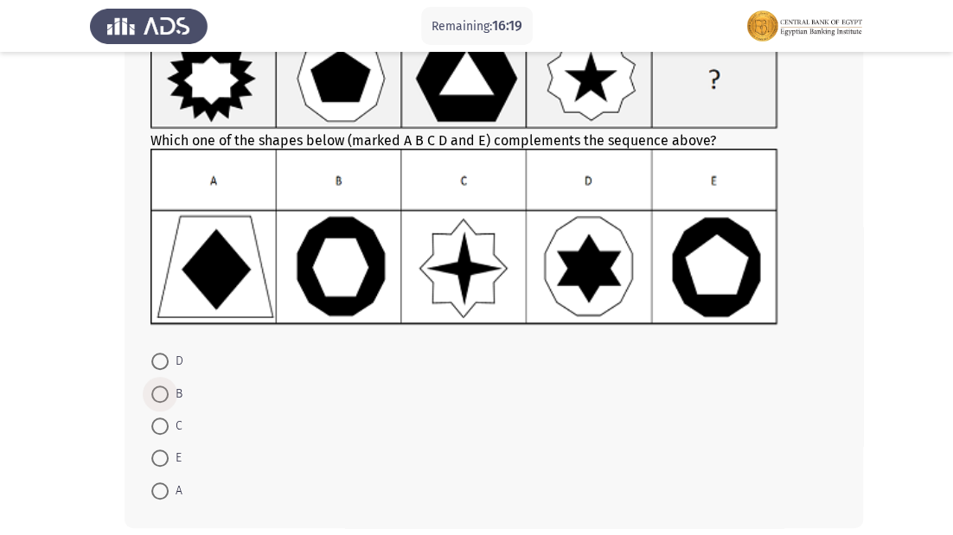
click at [163, 400] on span at bounding box center [159, 394] width 17 height 17
click at [163, 400] on input "B" at bounding box center [159, 394] width 17 height 17
radio input "true"
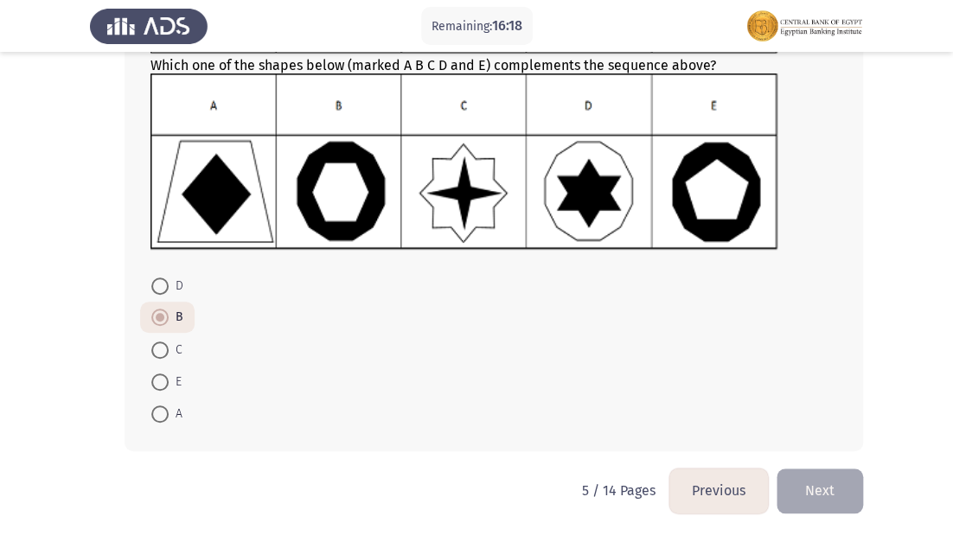
scroll to position [215, 0]
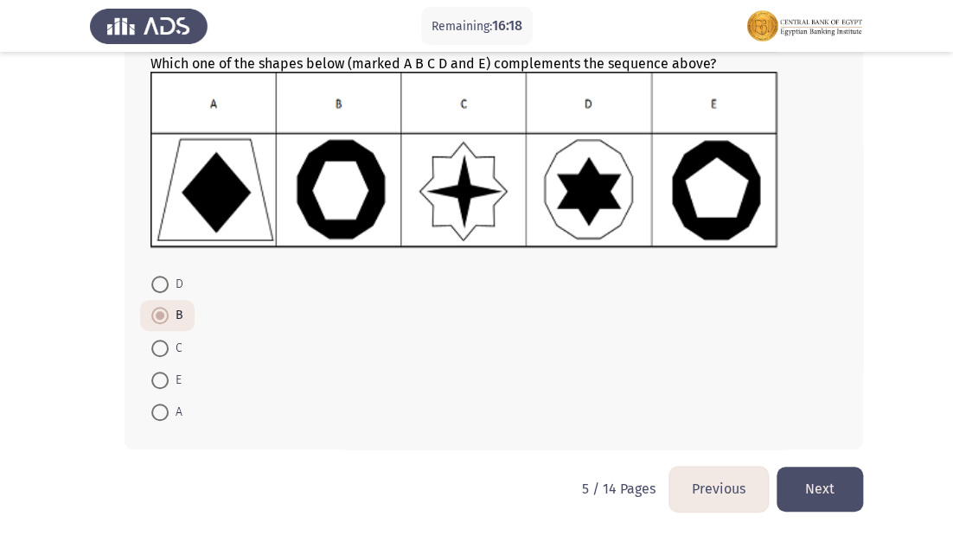
click at [822, 495] on button "Next" at bounding box center [819, 489] width 86 height 44
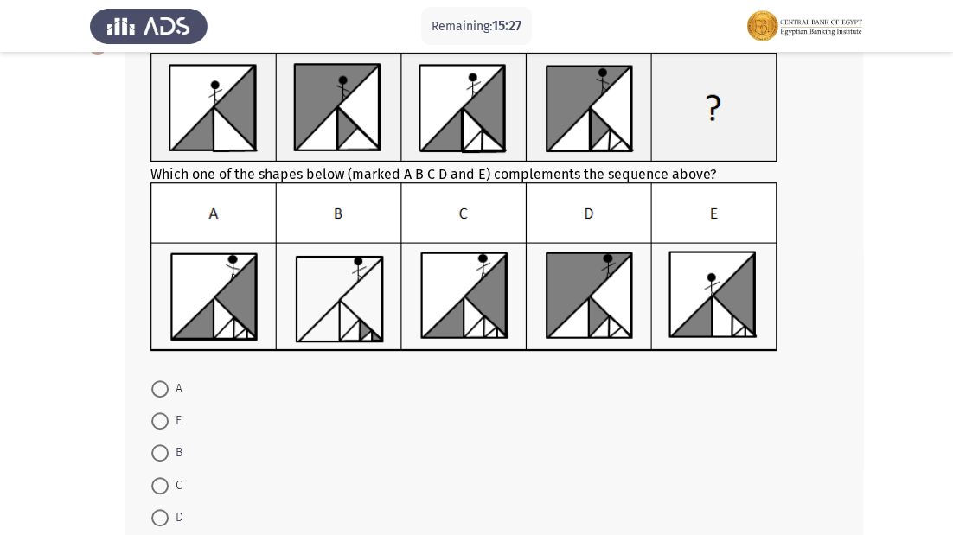
scroll to position [138, 0]
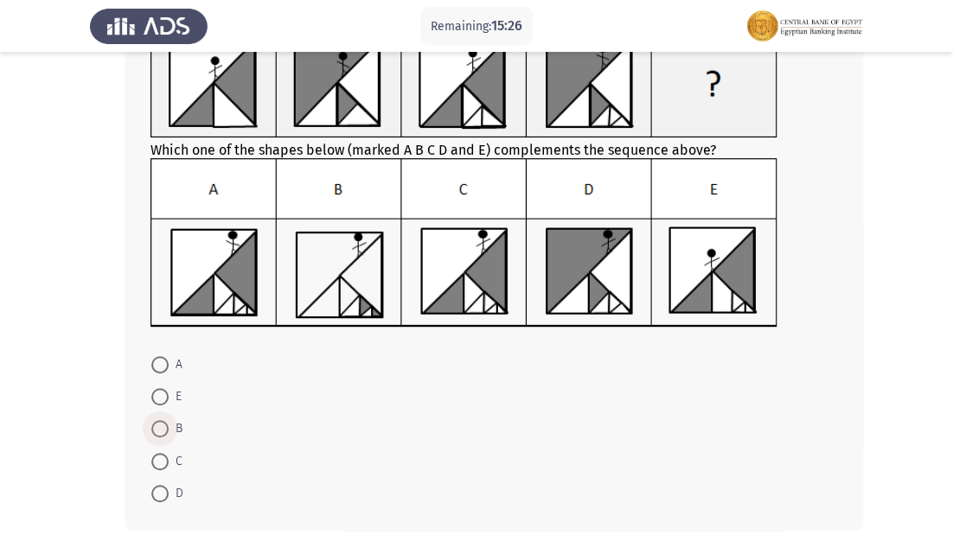
click at [153, 431] on span at bounding box center [159, 428] width 17 height 17
click at [153, 431] on input "B" at bounding box center [159, 428] width 17 height 17
radio input "true"
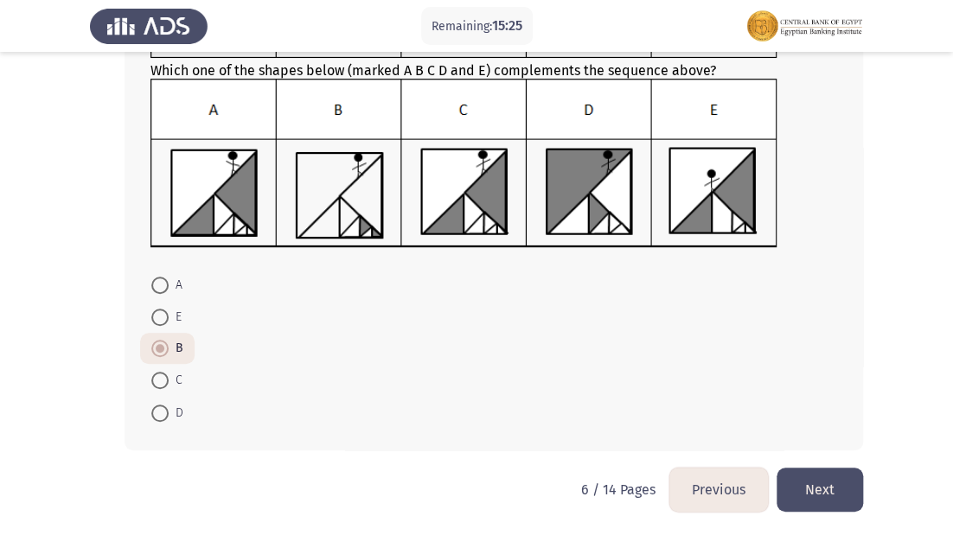
click at [821, 487] on button "Next" at bounding box center [819, 490] width 86 height 44
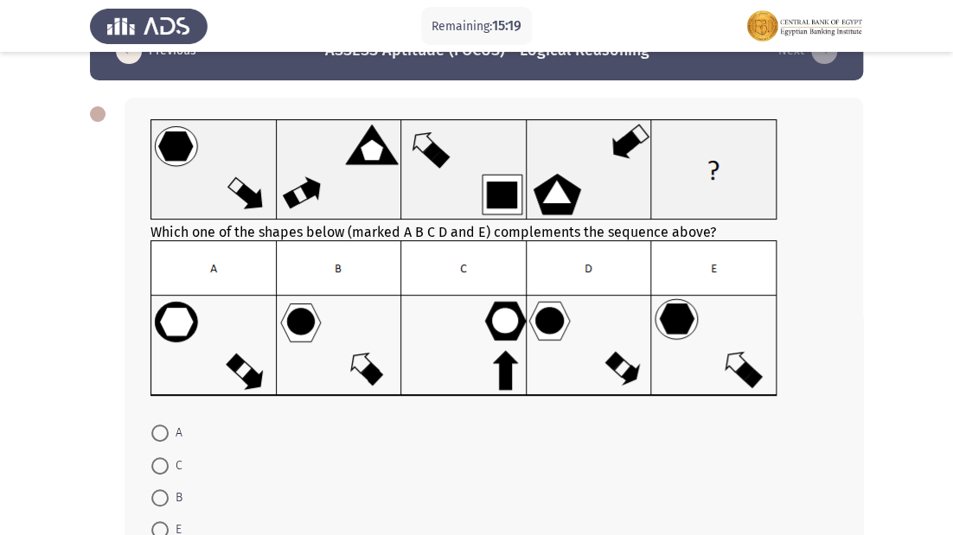
scroll to position [69, 0]
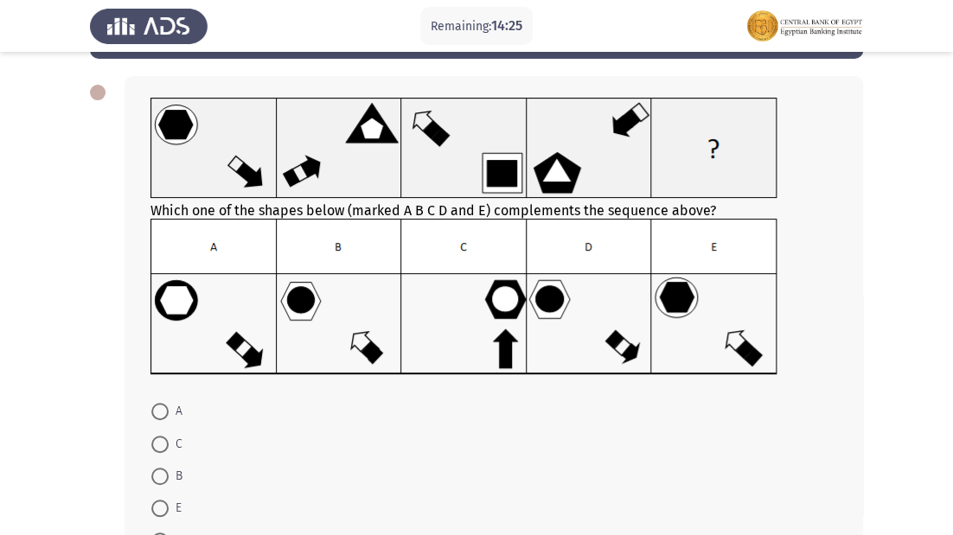
click at [155, 412] on span at bounding box center [159, 411] width 17 height 17
click at [155, 412] on input "A" at bounding box center [159, 411] width 17 height 17
radio input "true"
click at [697, 284] on img at bounding box center [463, 297] width 627 height 156
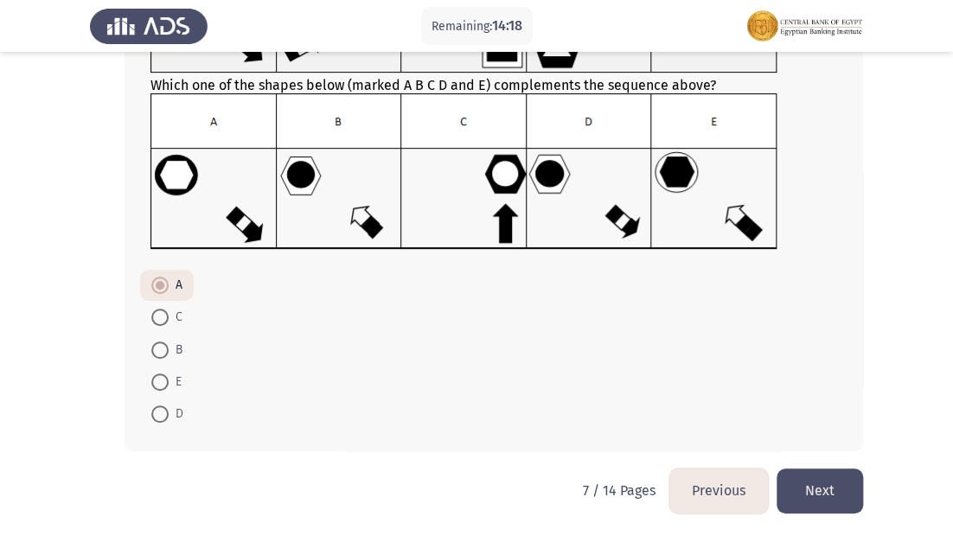
scroll to position [197, 0]
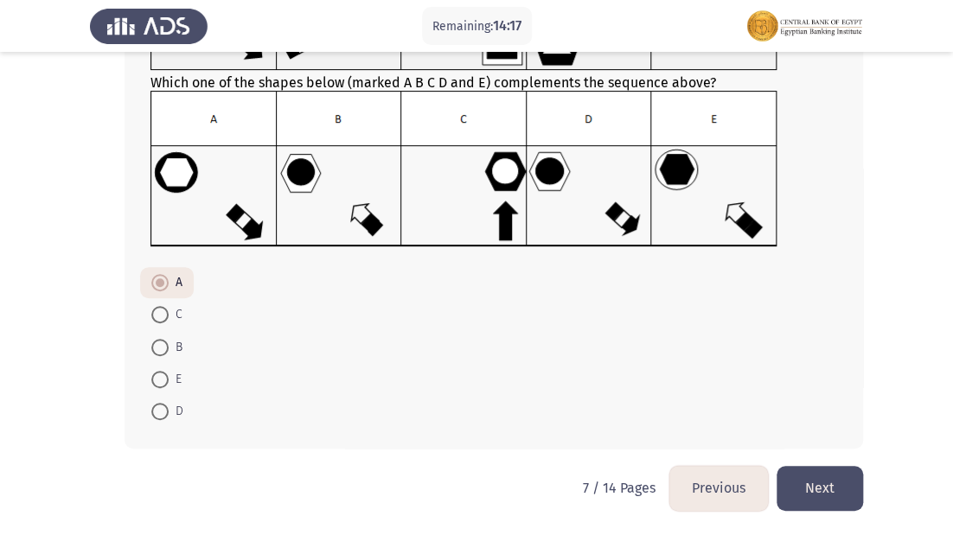
click at [156, 380] on span at bounding box center [159, 379] width 17 height 17
click at [156, 380] on input "E" at bounding box center [159, 379] width 17 height 17
radio input "true"
click at [847, 484] on button "Next" at bounding box center [819, 488] width 86 height 44
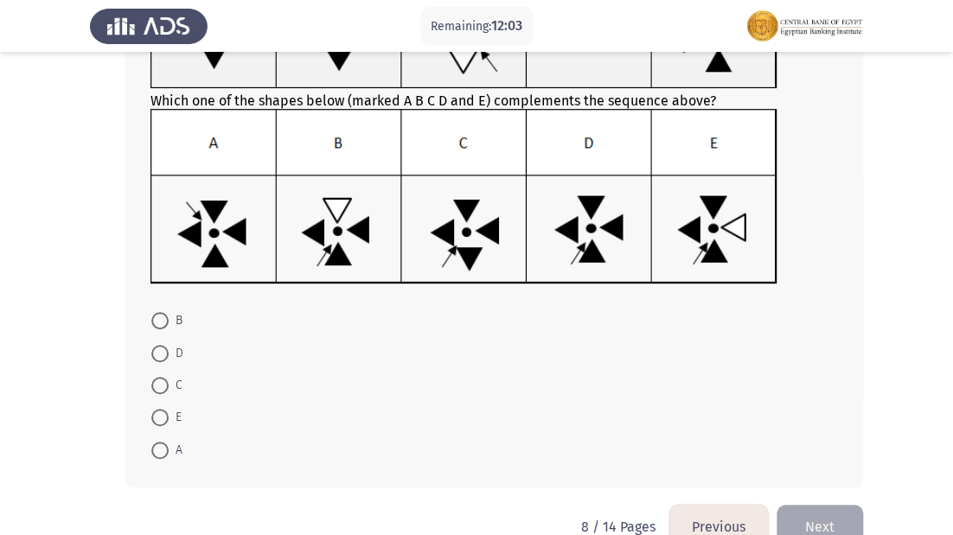
scroll to position [207, 0]
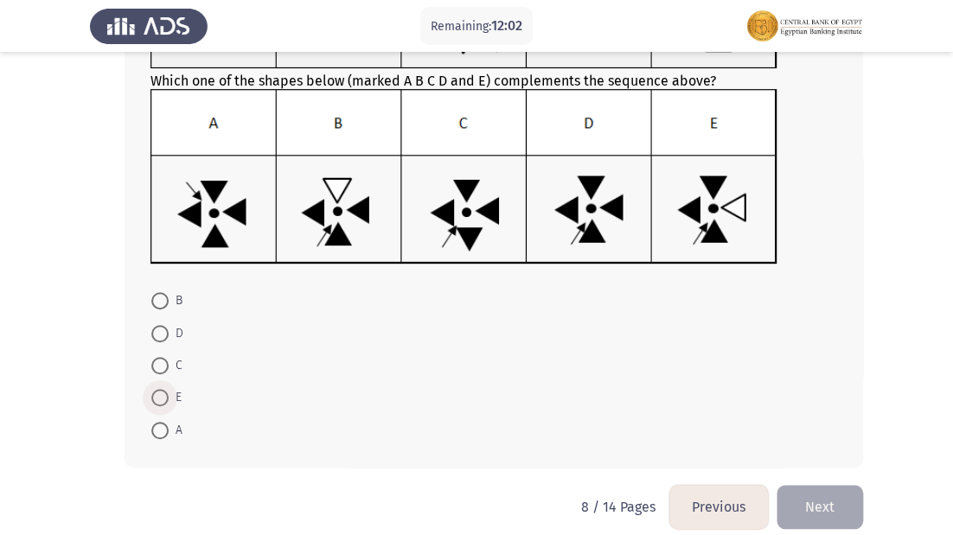
click at [165, 397] on span at bounding box center [159, 397] width 17 height 17
click at [165, 397] on input "E" at bounding box center [159, 397] width 17 height 17
radio input "true"
click at [792, 495] on button "Next" at bounding box center [819, 505] width 86 height 44
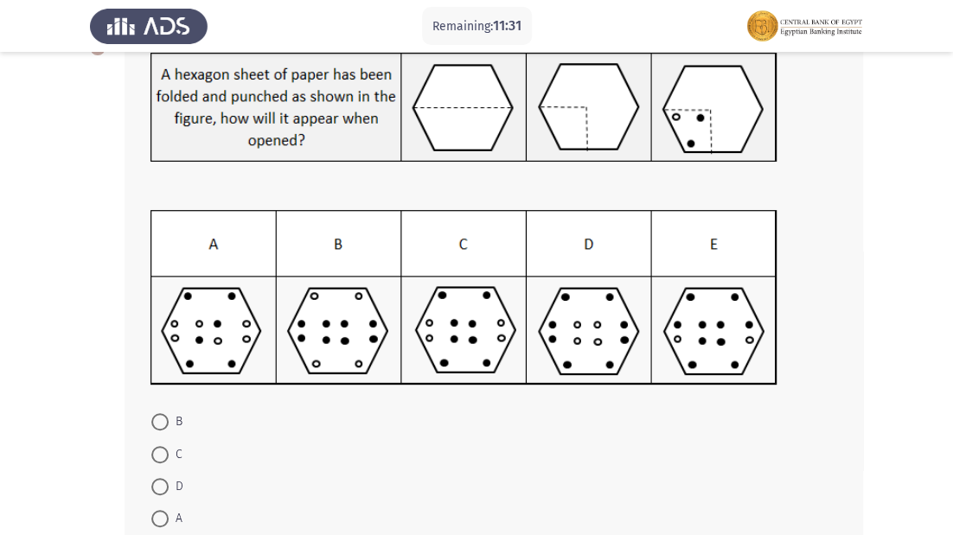
scroll to position [138, 0]
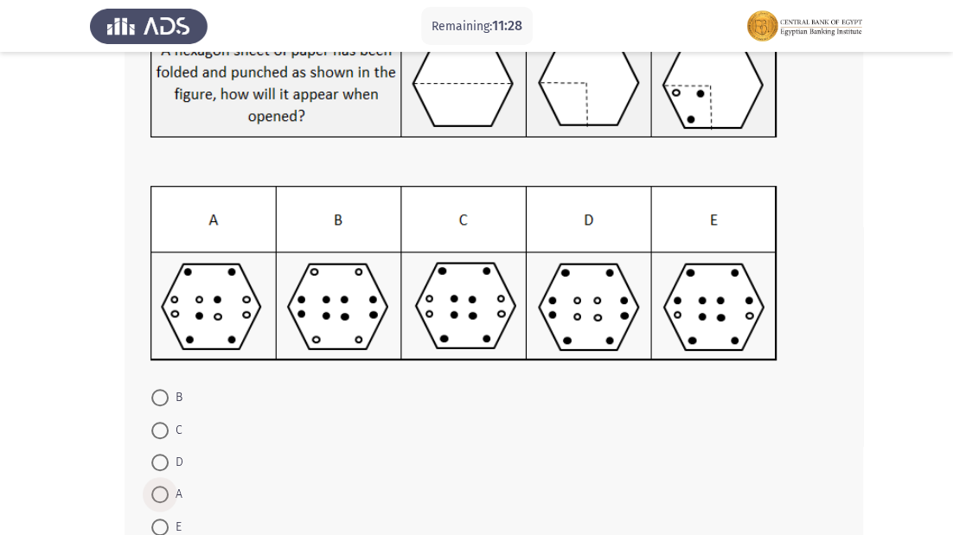
click at [161, 493] on span at bounding box center [159, 494] width 17 height 17
click at [161, 493] on input "A" at bounding box center [159, 494] width 17 height 17
radio input "true"
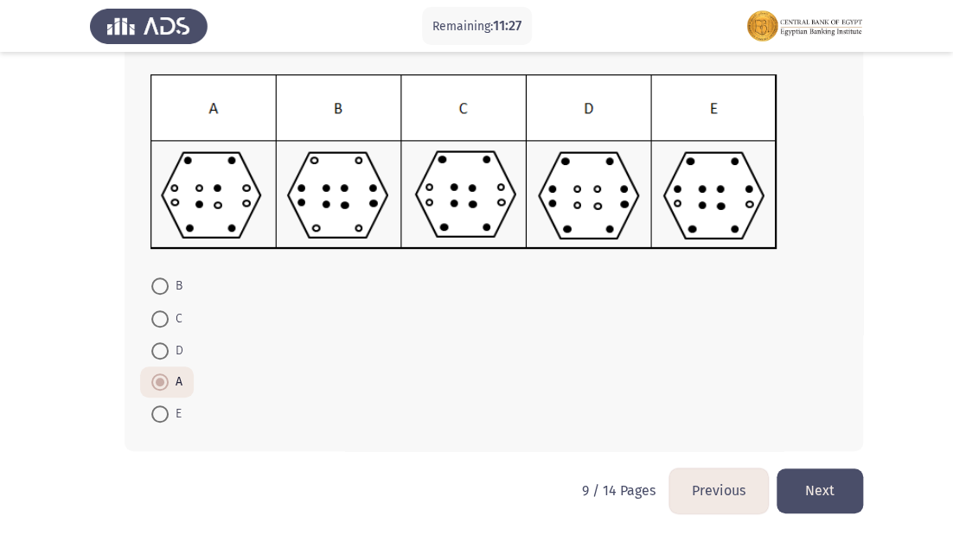
scroll to position [252, 0]
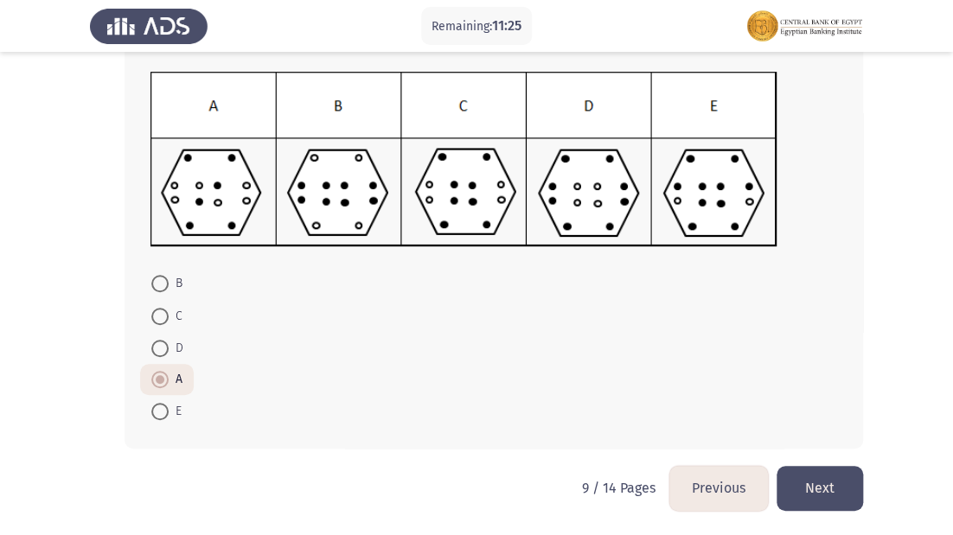
click at [835, 493] on button "Next" at bounding box center [819, 488] width 86 height 44
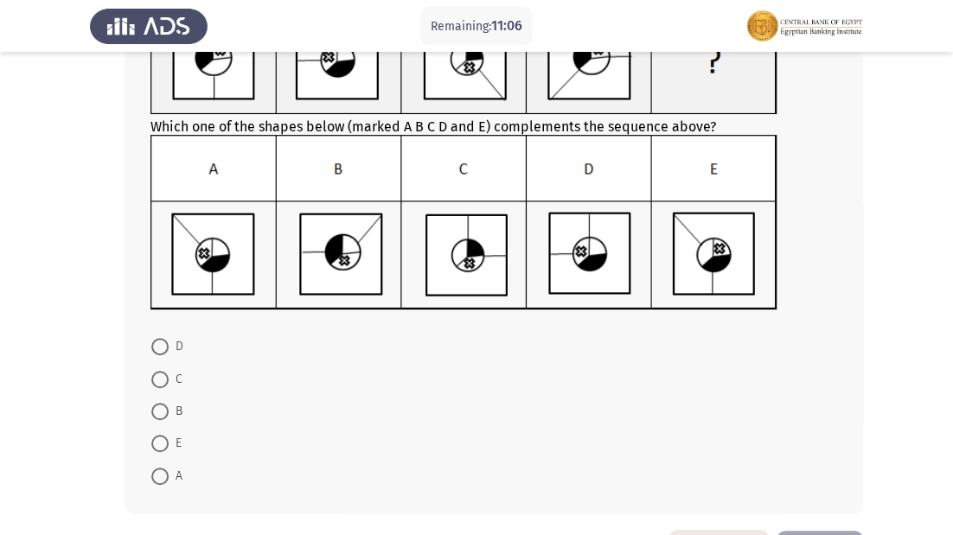
scroll to position [207, 0]
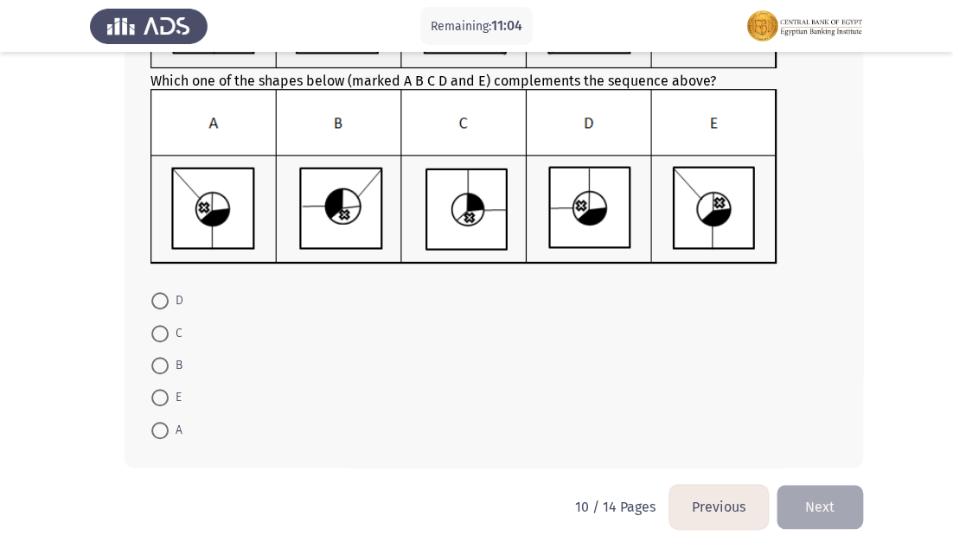
click at [165, 392] on span at bounding box center [159, 397] width 17 height 17
click at [165, 392] on input "E" at bounding box center [159, 397] width 17 height 17
radio input "true"
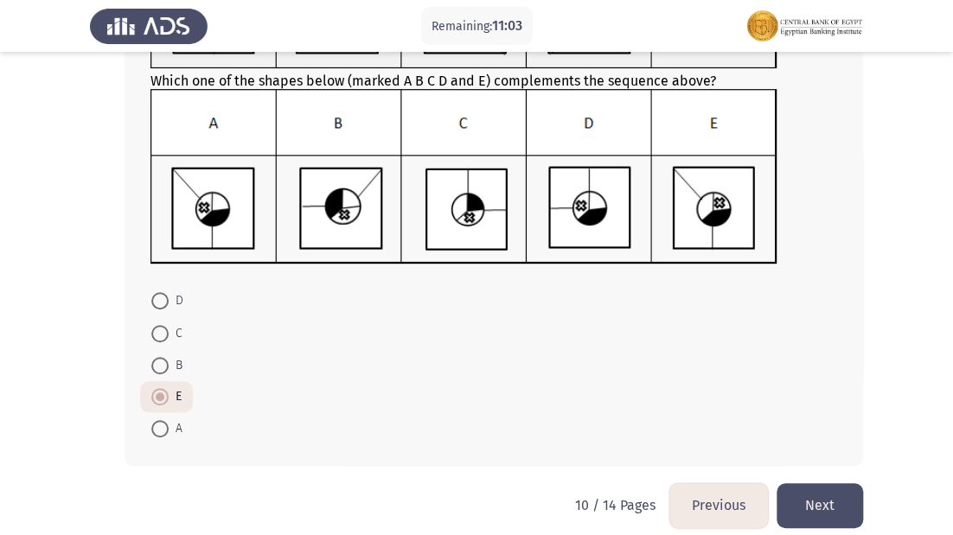
click at [810, 500] on button "Next" at bounding box center [819, 505] width 86 height 44
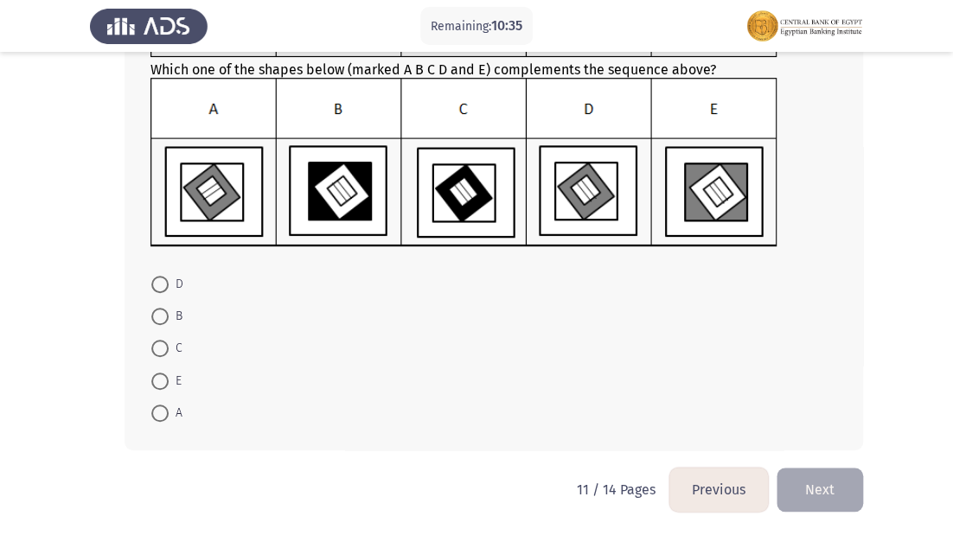
scroll to position [220, 0]
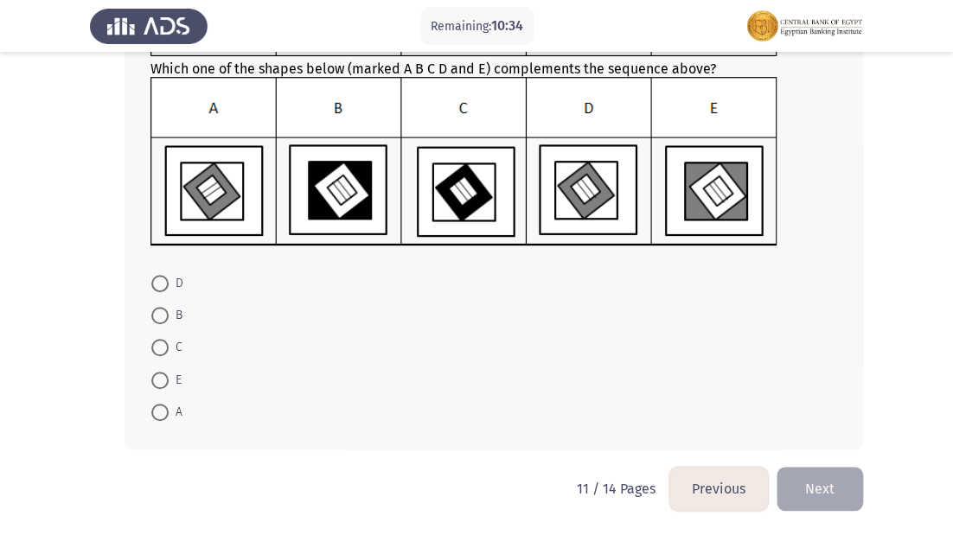
click at [163, 288] on span at bounding box center [159, 283] width 17 height 17
click at [163, 288] on input "D" at bounding box center [159, 283] width 17 height 17
radio input "true"
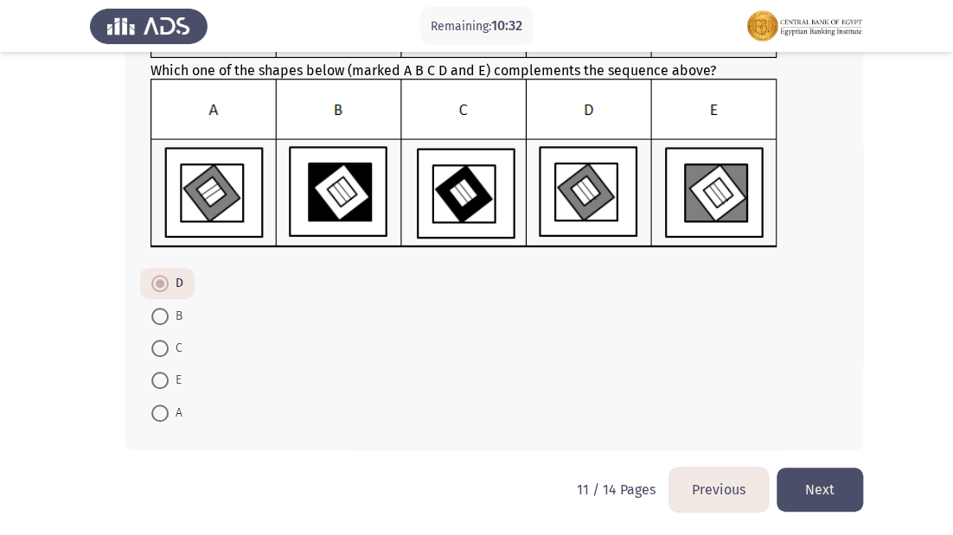
click at [823, 482] on button "Next" at bounding box center [819, 490] width 86 height 44
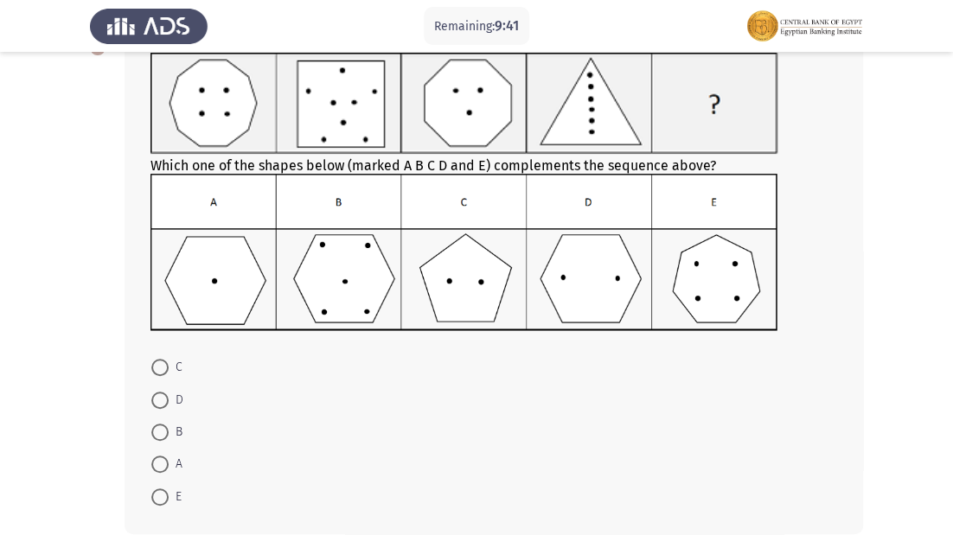
scroll to position [138, 0]
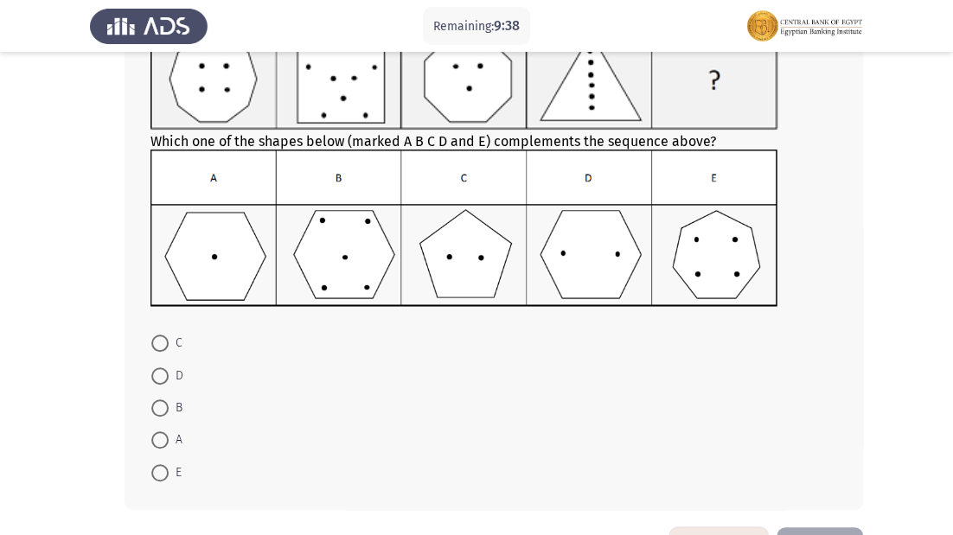
click at [165, 373] on span at bounding box center [159, 375] width 17 height 17
click at [165, 373] on input "D" at bounding box center [159, 375] width 17 height 17
radio input "true"
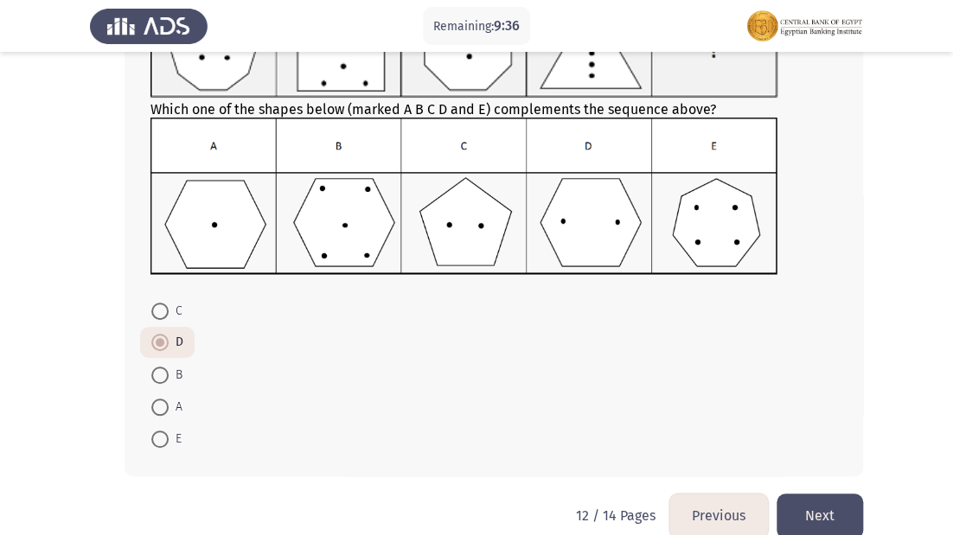
scroll to position [197, 0]
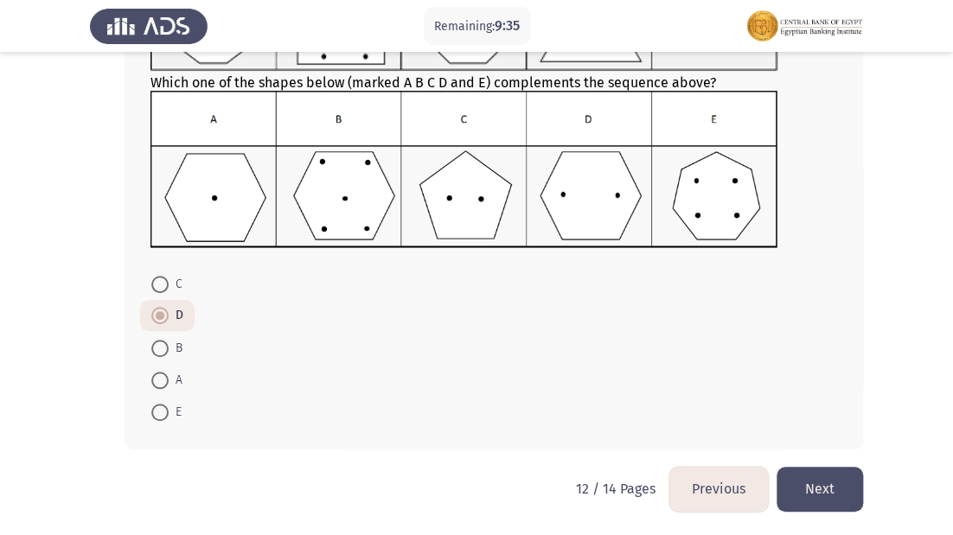
click at [791, 485] on button "Next" at bounding box center [819, 489] width 86 height 44
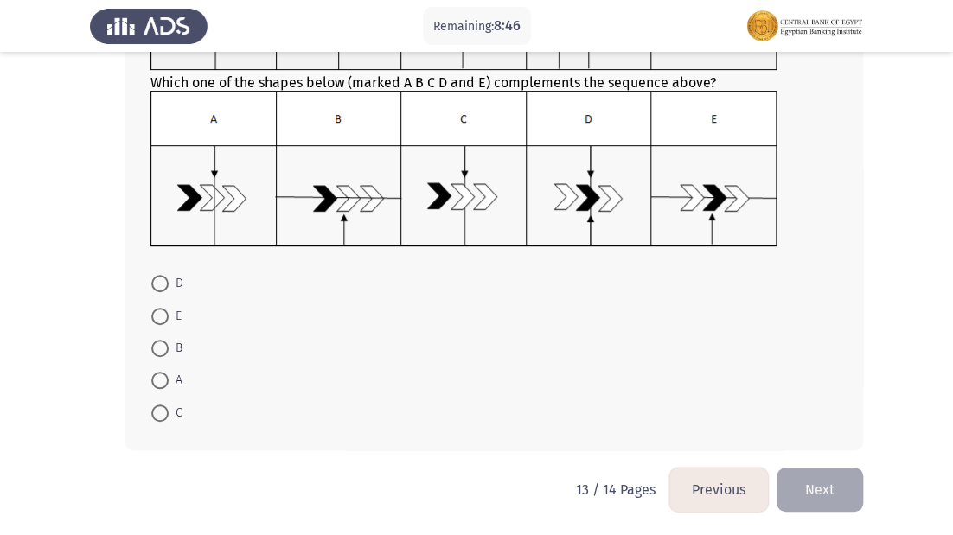
click at [163, 403] on label "C" at bounding box center [166, 413] width 31 height 21
click at [163, 405] on input "C" at bounding box center [159, 413] width 17 height 17
radio input "true"
click at [807, 482] on button "Next" at bounding box center [819, 488] width 86 height 44
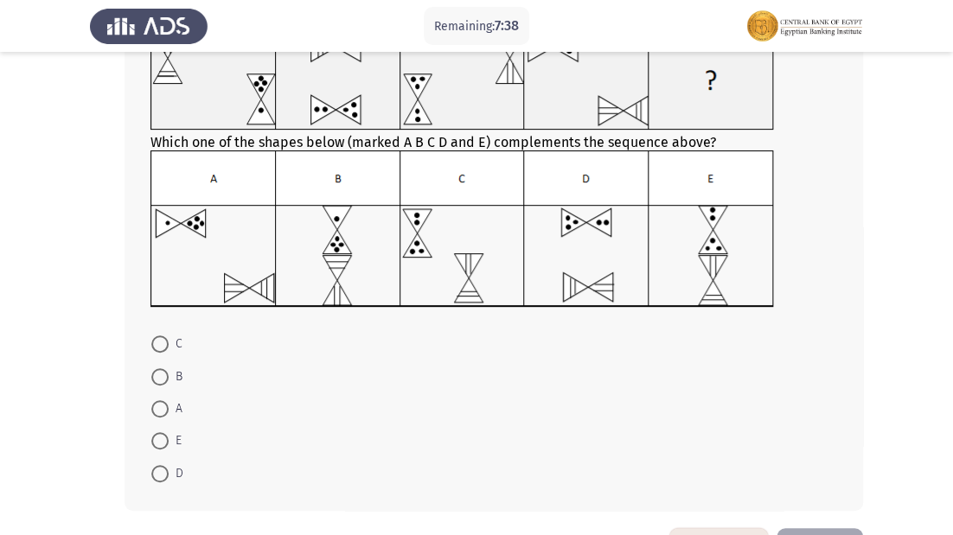
scroll to position [200, 0]
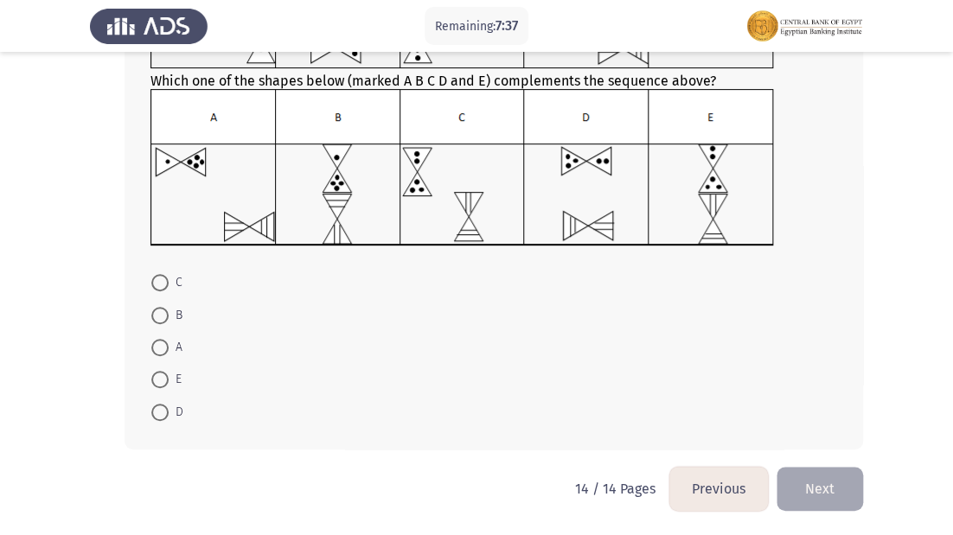
click at [165, 346] on span at bounding box center [159, 347] width 17 height 17
click at [165, 346] on input "A" at bounding box center [159, 347] width 17 height 17
radio input "true"
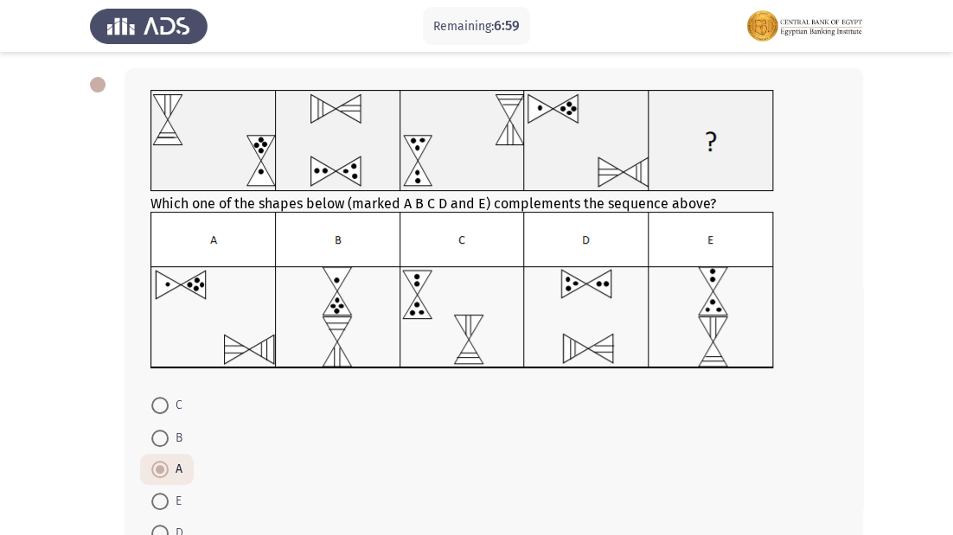
scroll to position [198, 0]
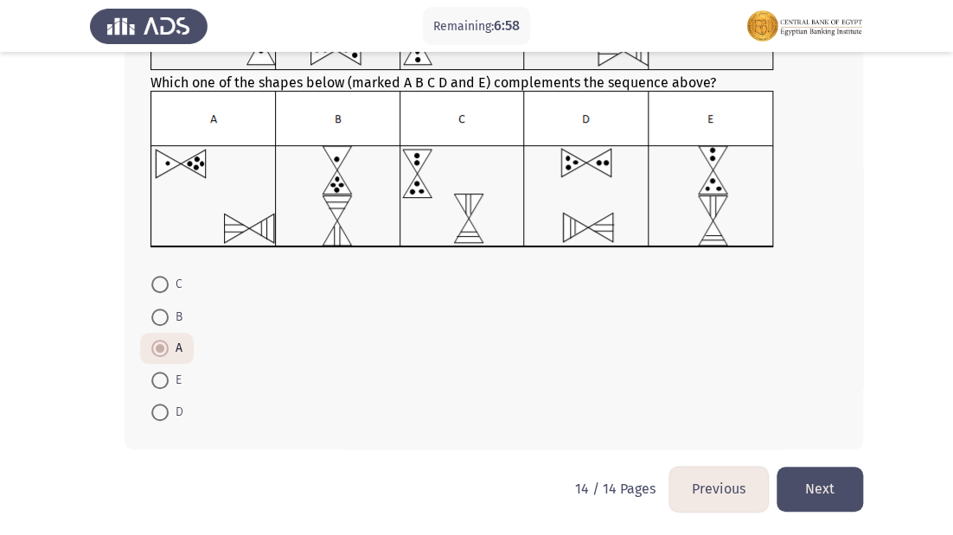
click at [699, 486] on button "Previous" at bounding box center [718, 489] width 99 height 44
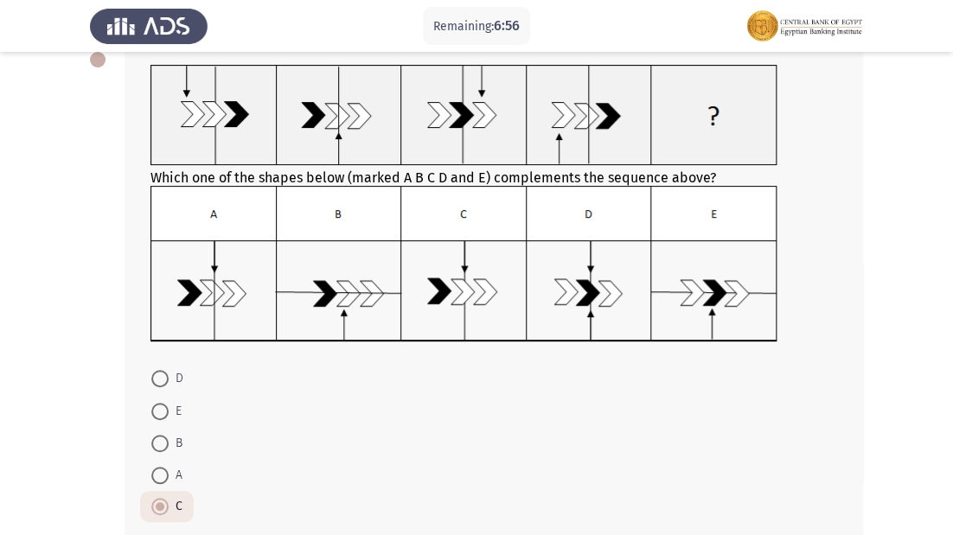
scroll to position [197, 0]
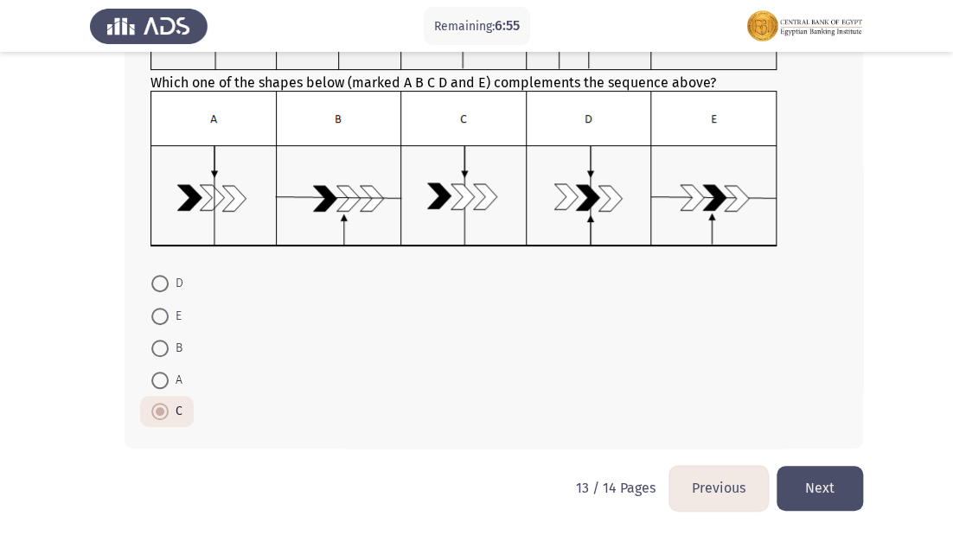
click at [727, 484] on button "Previous" at bounding box center [718, 488] width 99 height 44
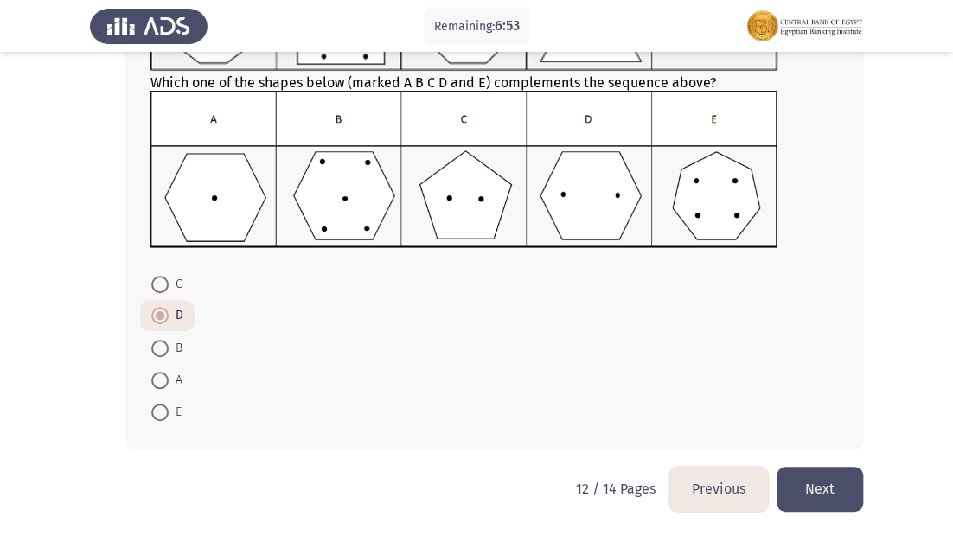
click at [723, 477] on button "Previous" at bounding box center [718, 489] width 99 height 44
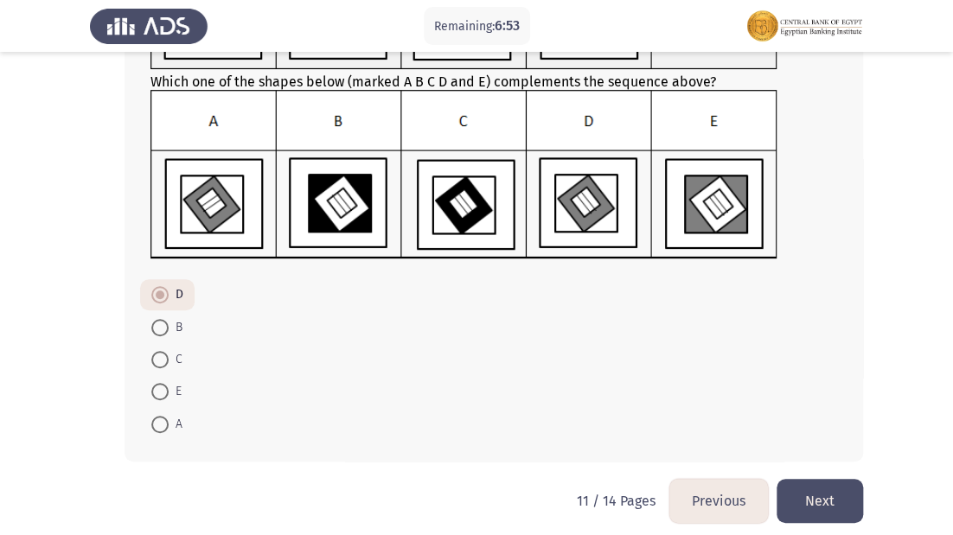
scroll to position [218, 0]
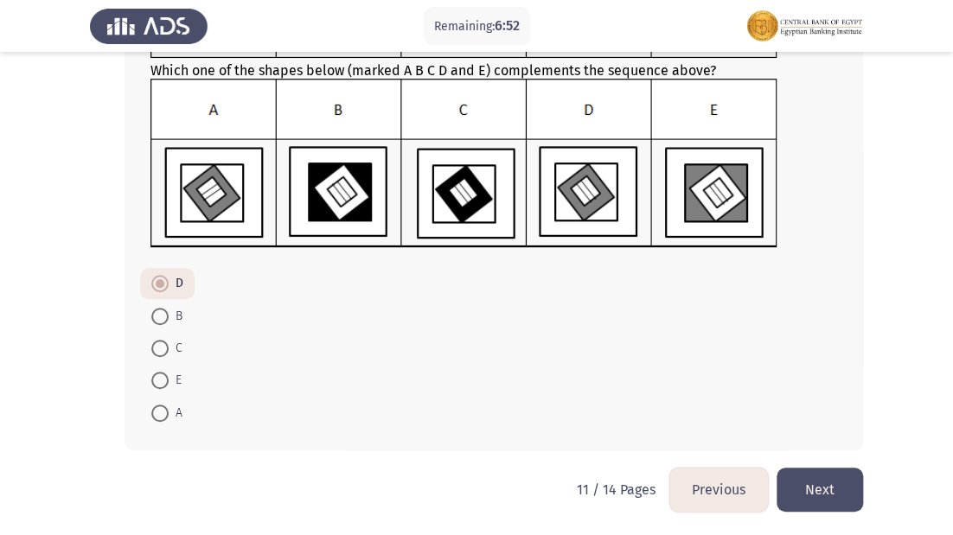
click at [723, 477] on button "Previous" at bounding box center [718, 490] width 99 height 44
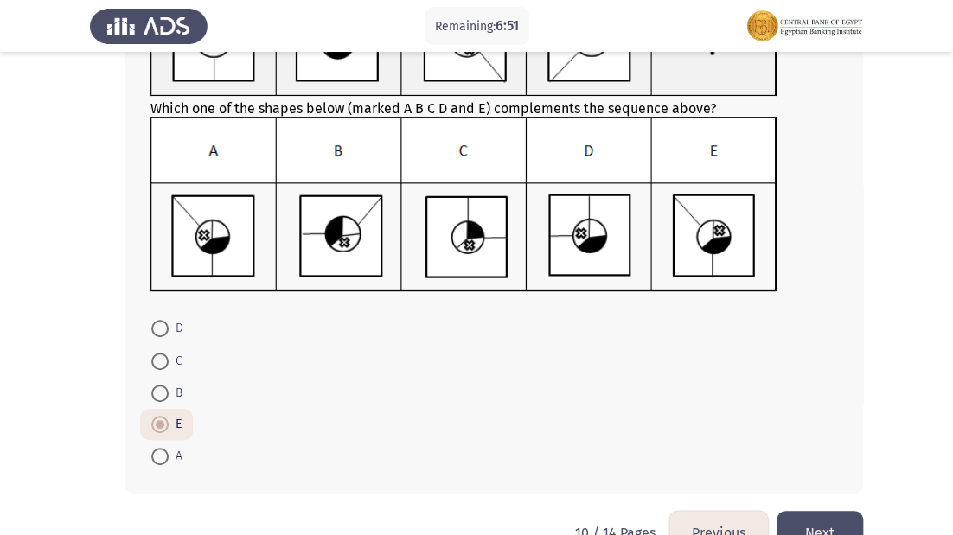
scroll to position [225, 0]
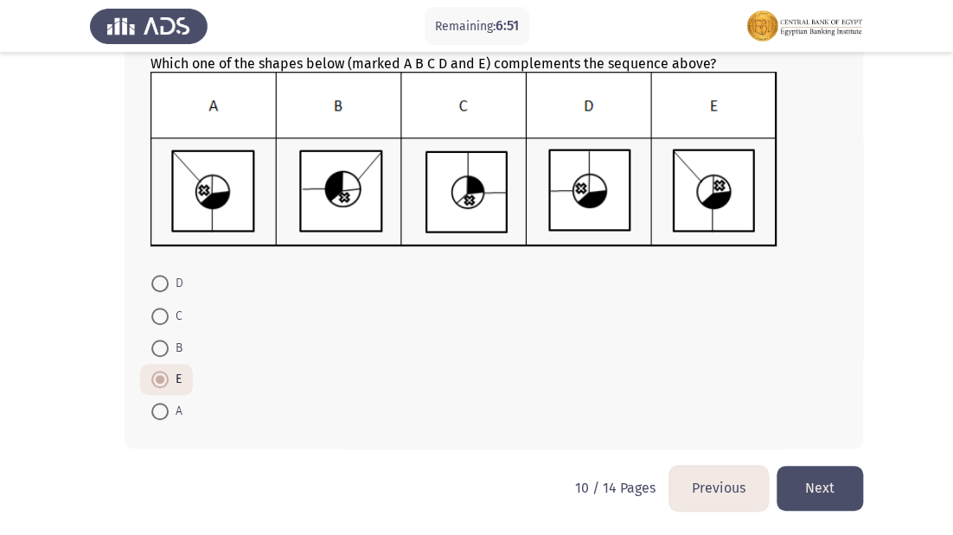
click at [719, 474] on button "Previous" at bounding box center [718, 488] width 99 height 44
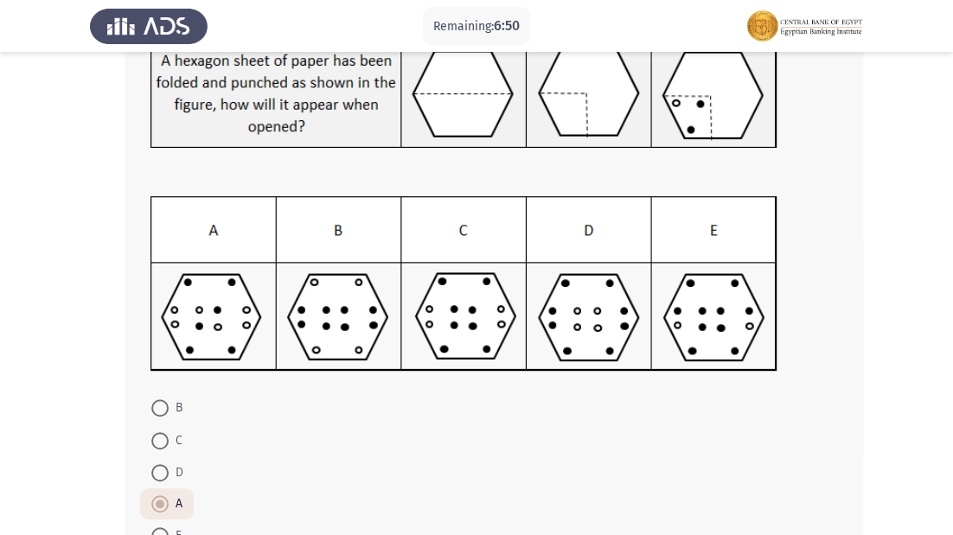
scroll to position [252, 0]
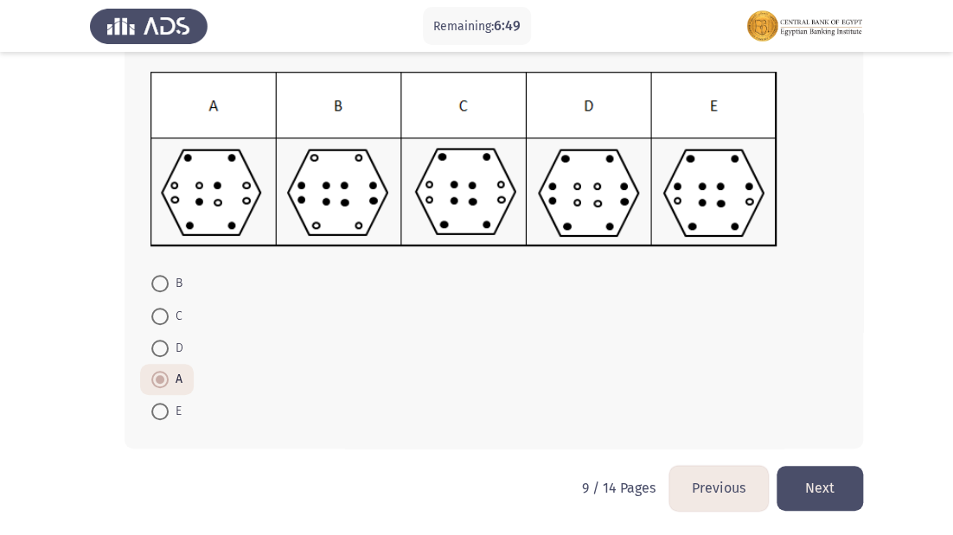
click at [716, 482] on button "Previous" at bounding box center [718, 488] width 99 height 44
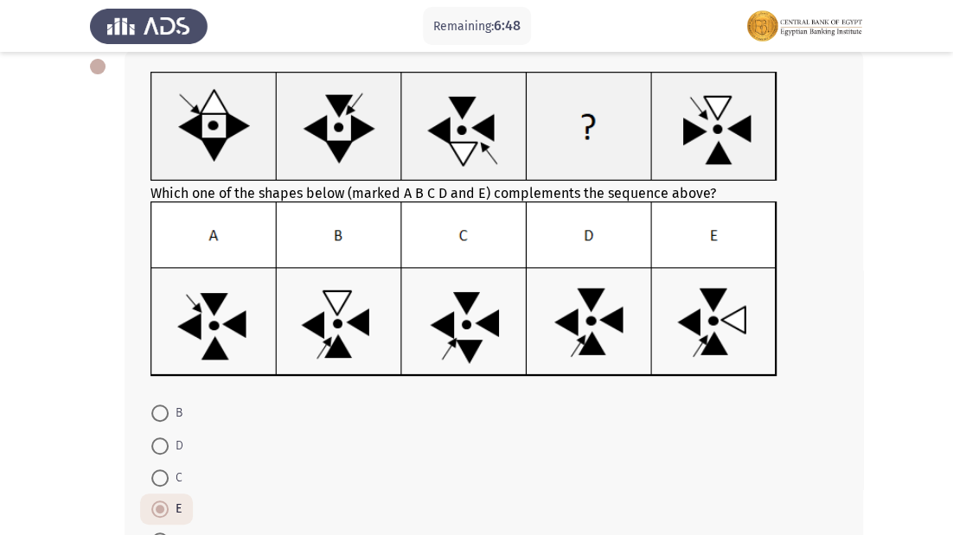
scroll to position [225, 0]
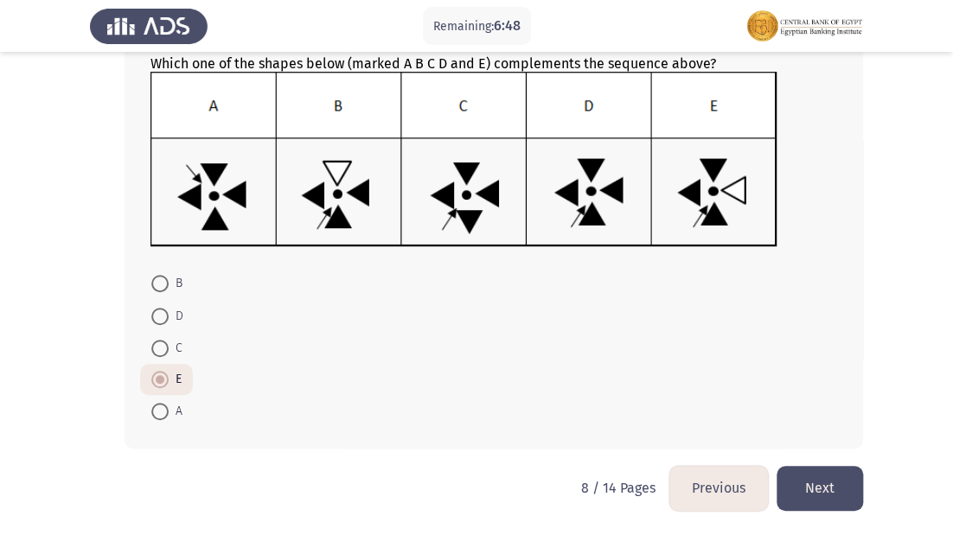
click at [716, 482] on button "Previous" at bounding box center [718, 488] width 99 height 44
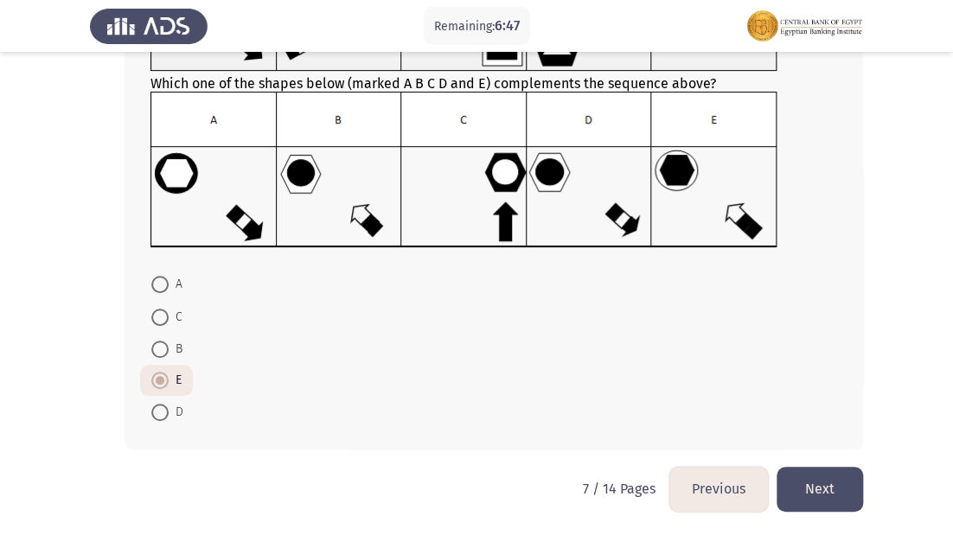
scroll to position [197, 0]
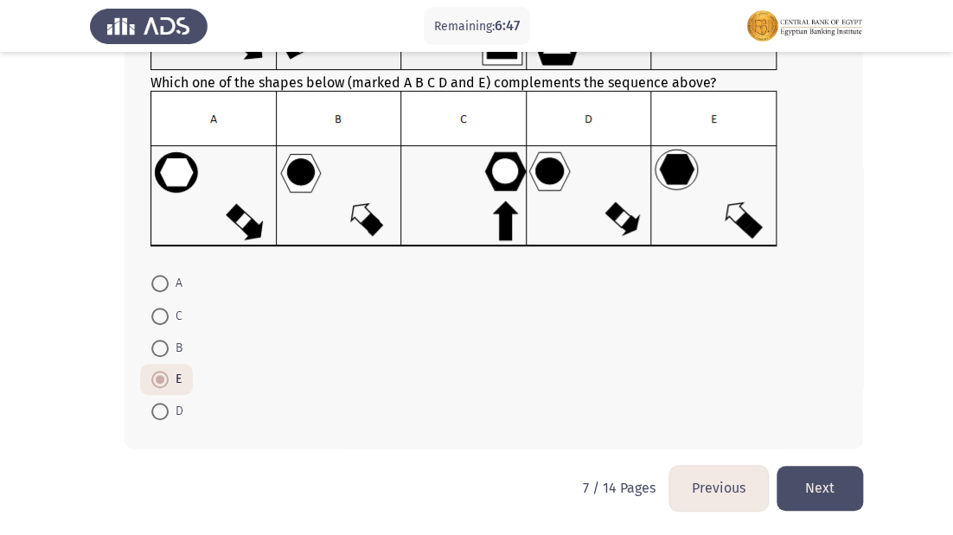
click at [716, 482] on button "Previous" at bounding box center [718, 488] width 99 height 44
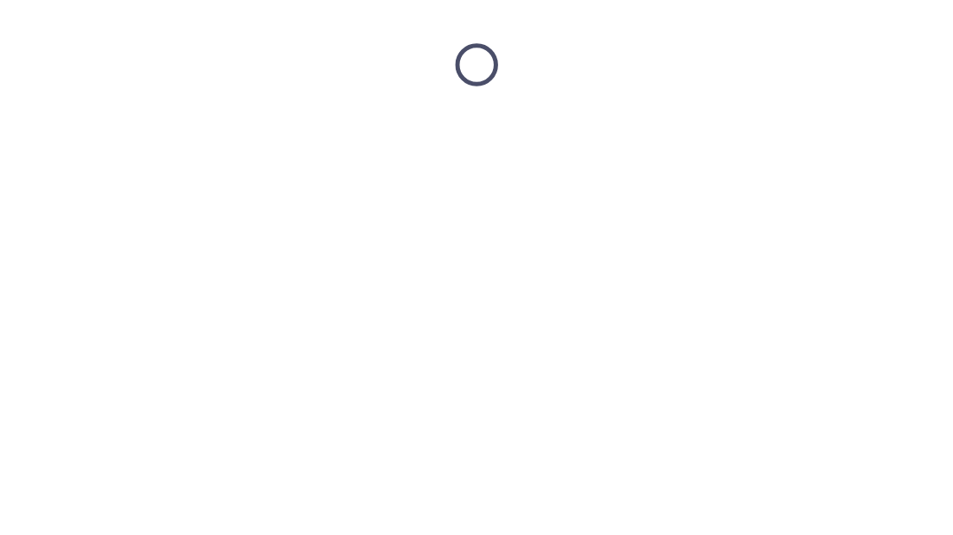
scroll to position [0, 0]
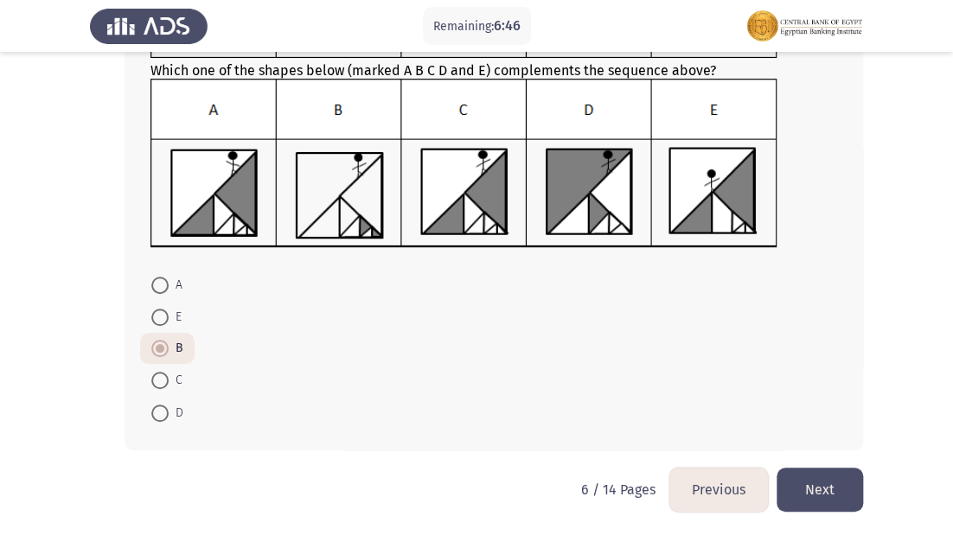
click at [716, 482] on button "Previous" at bounding box center [718, 490] width 99 height 44
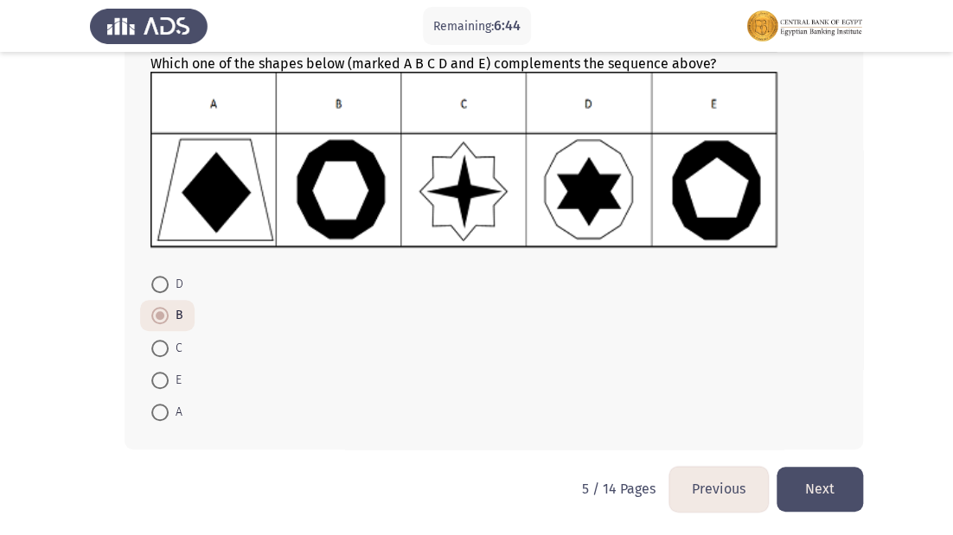
click at [716, 482] on button "Previous" at bounding box center [718, 489] width 99 height 44
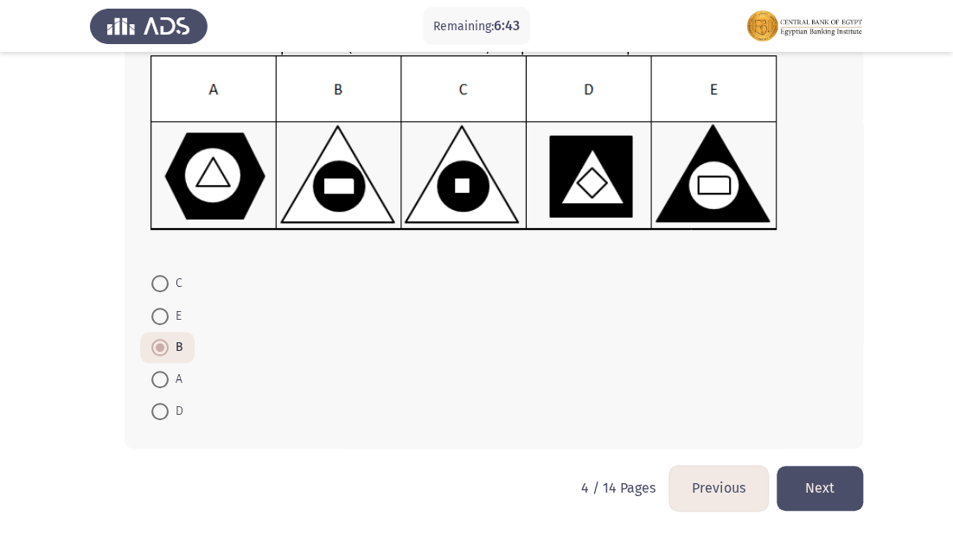
click at [716, 482] on button "Previous" at bounding box center [718, 488] width 99 height 44
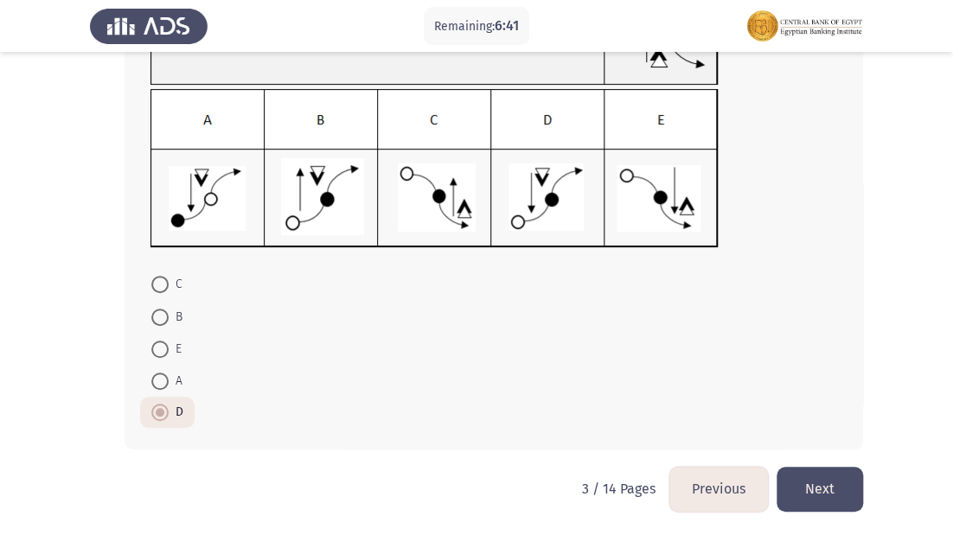
click at [716, 482] on button "Previous" at bounding box center [718, 489] width 99 height 44
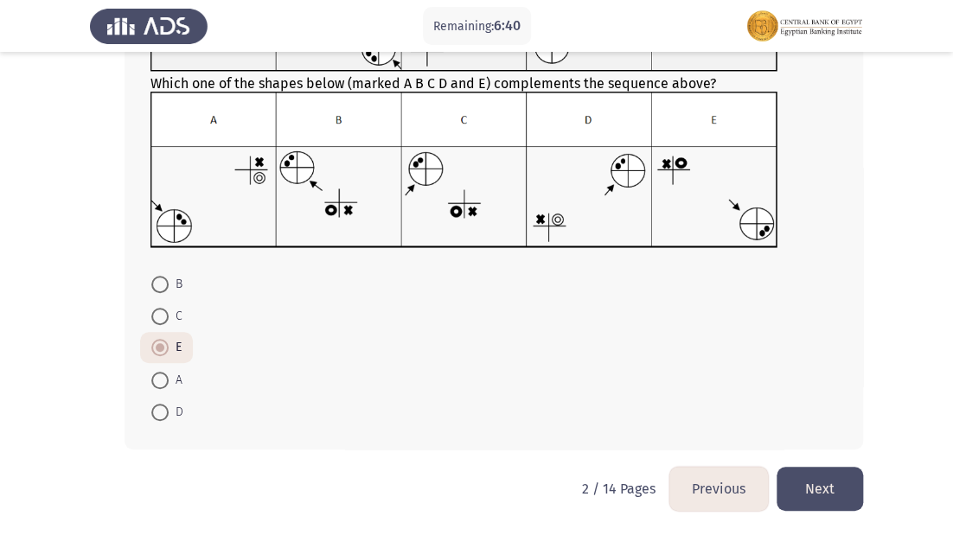
click at [716, 482] on button "Previous" at bounding box center [718, 489] width 99 height 44
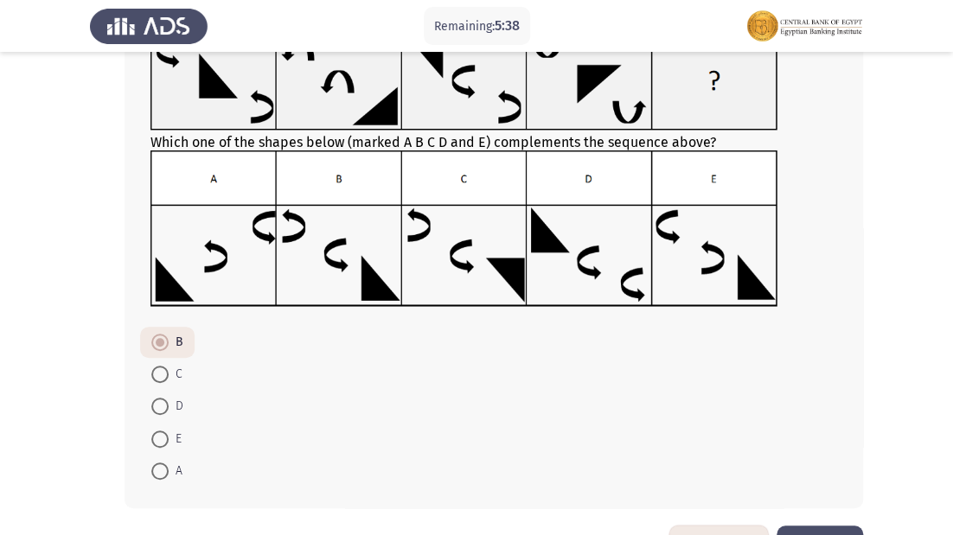
scroll to position [138, 0]
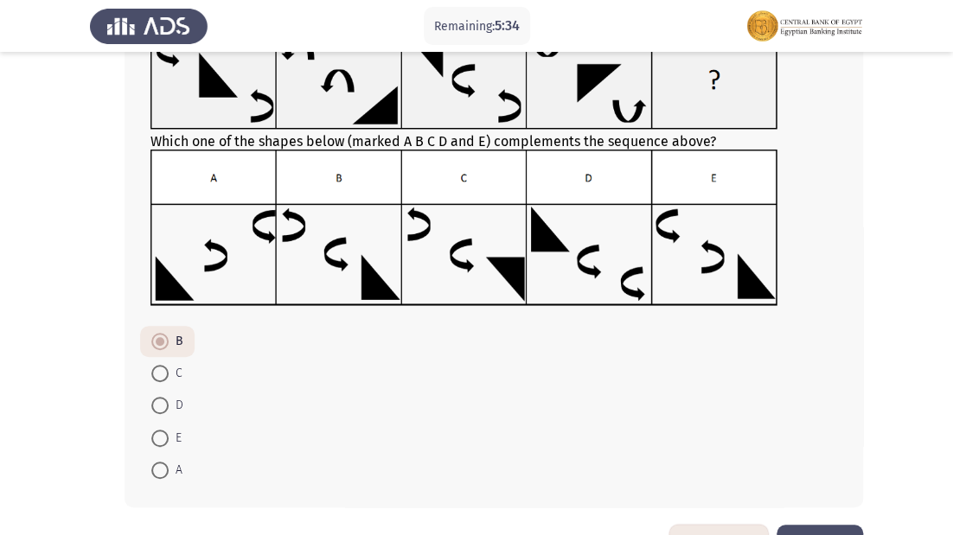
click at [160, 464] on span at bounding box center [159, 470] width 17 height 17
click at [160, 464] on input "A" at bounding box center [159, 470] width 17 height 17
radio input "true"
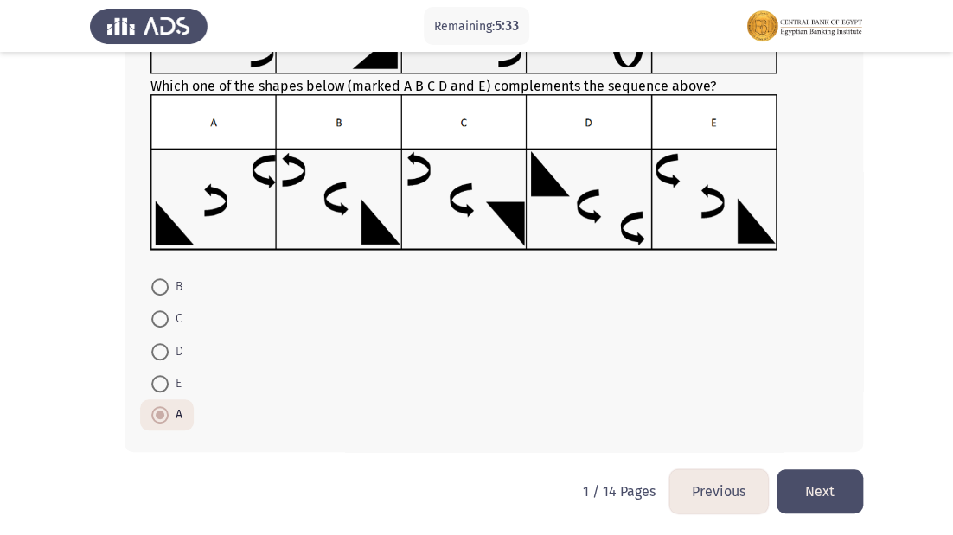
scroll to position [196, 0]
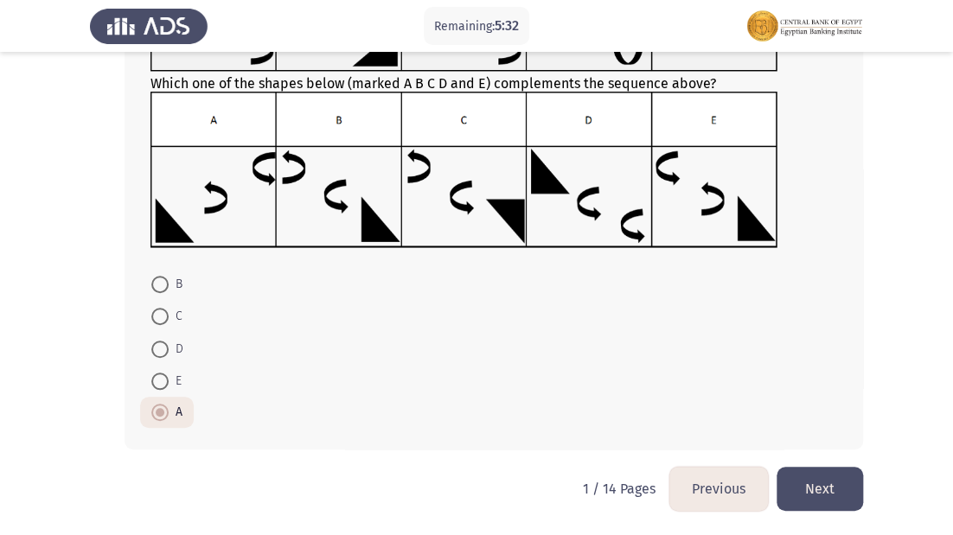
click at [821, 491] on button "Next" at bounding box center [819, 489] width 86 height 44
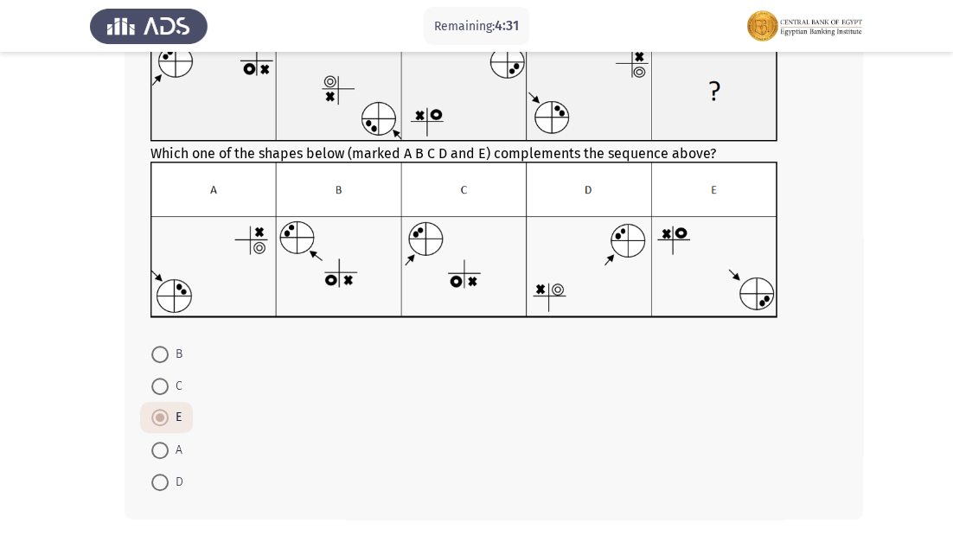
scroll to position [138, 0]
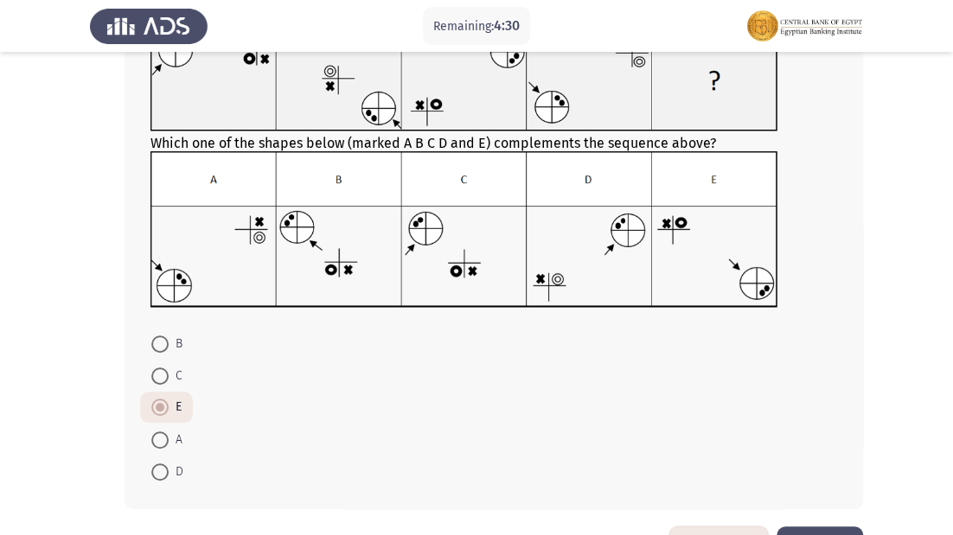
click at [154, 374] on span at bounding box center [159, 375] width 17 height 17
click at [154, 374] on input "C" at bounding box center [159, 375] width 17 height 17
radio input "true"
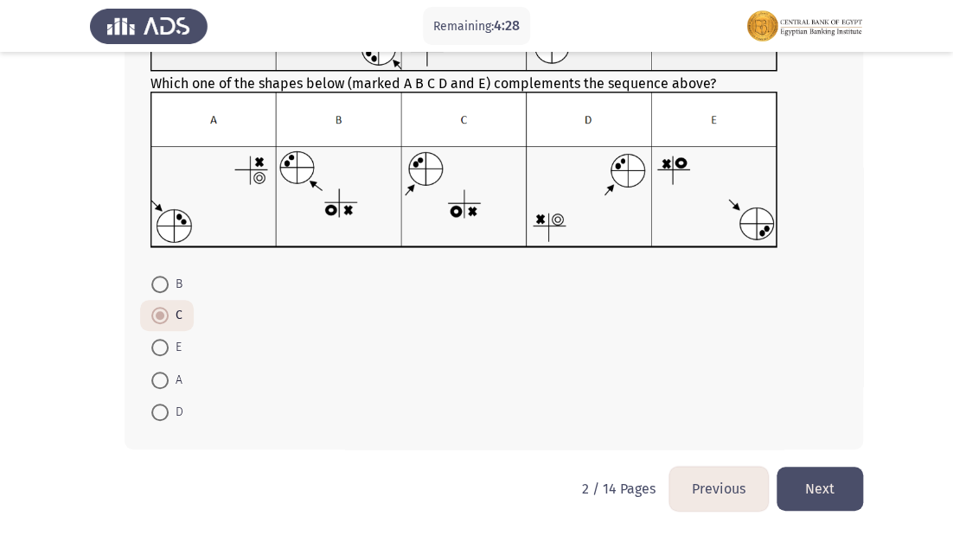
click at [818, 488] on button "Next" at bounding box center [819, 489] width 86 height 44
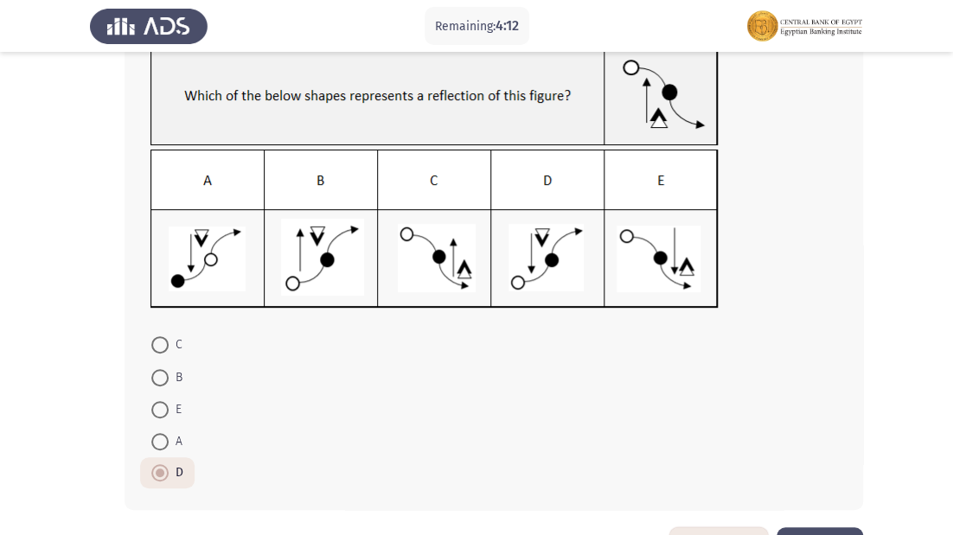
scroll to position [181, 0]
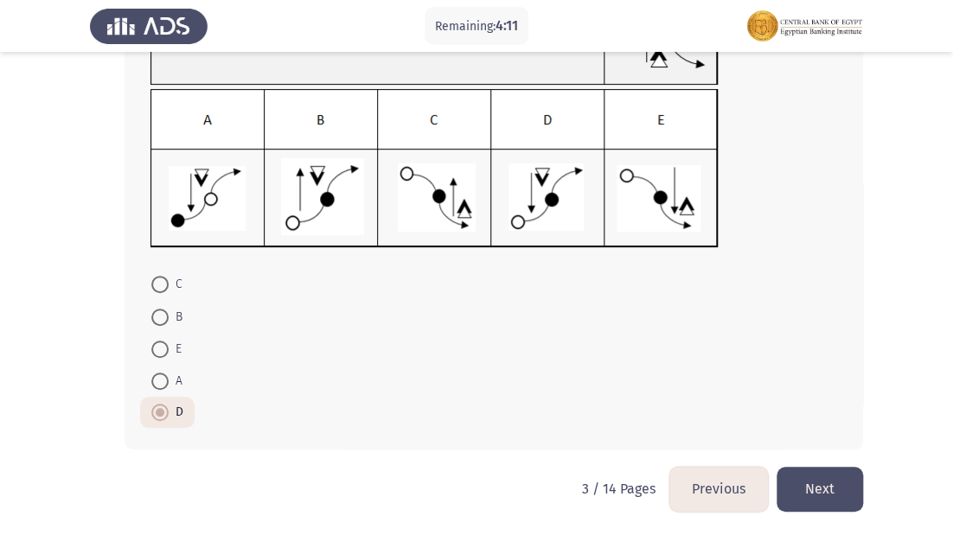
click at [823, 476] on button "Next" at bounding box center [819, 489] width 86 height 44
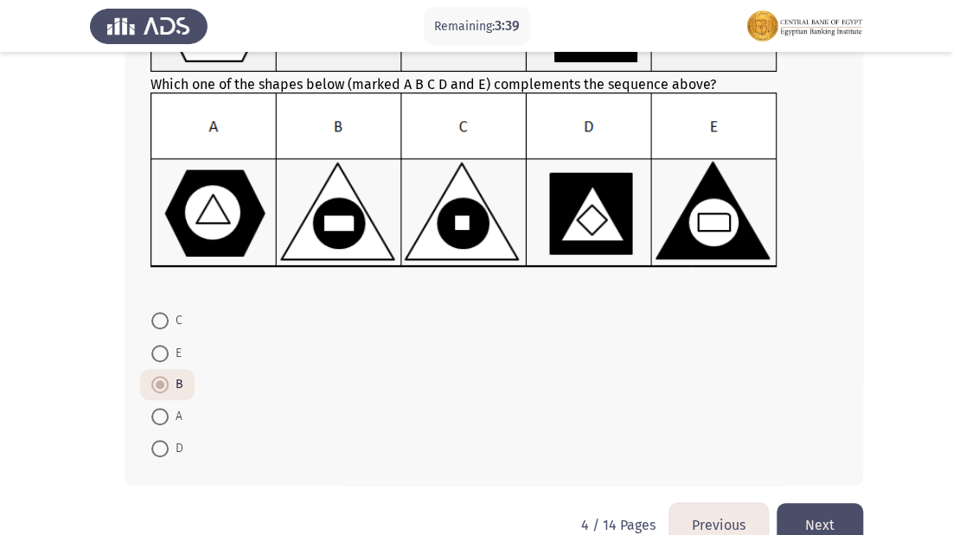
scroll to position [207, 0]
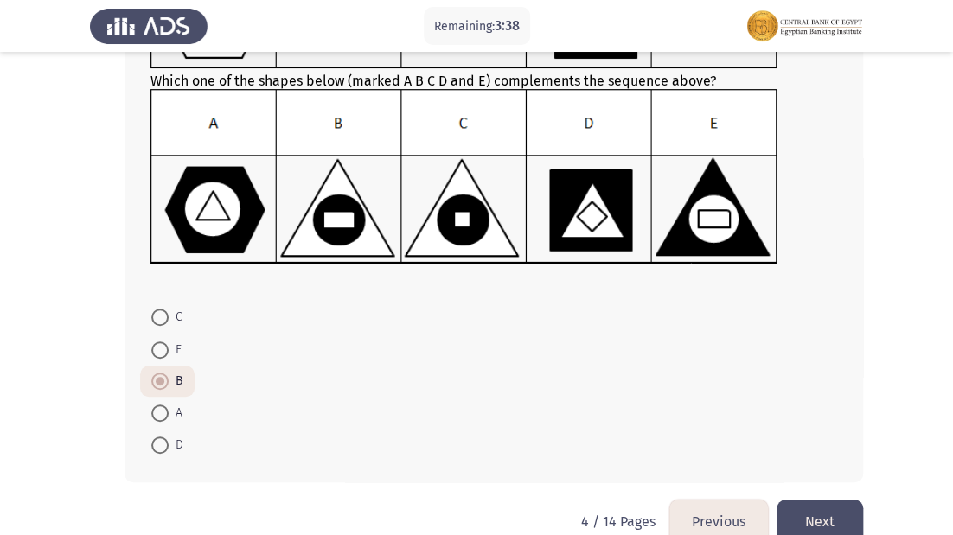
click at [163, 319] on span at bounding box center [159, 317] width 17 height 17
click at [163, 319] on input "C" at bounding box center [159, 317] width 17 height 17
radio input "true"
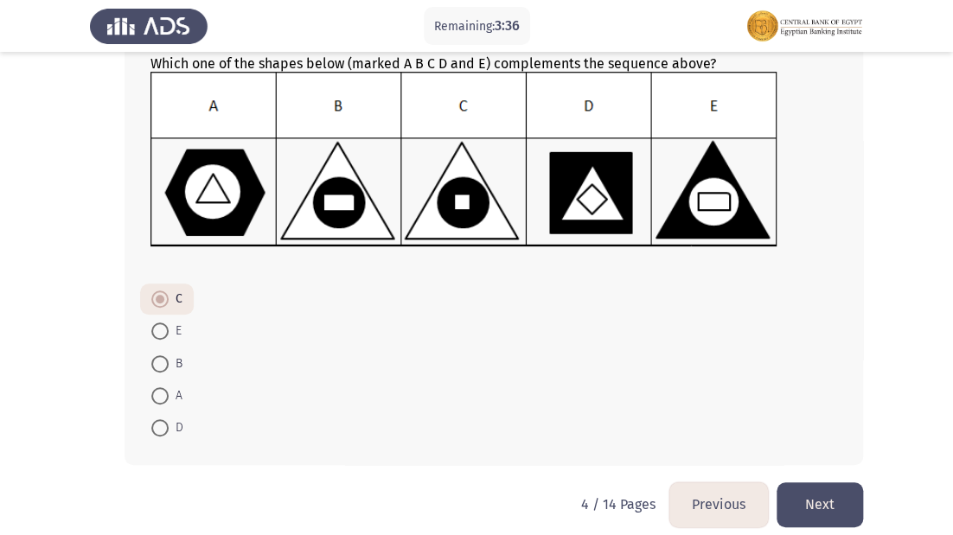
scroll to position [241, 0]
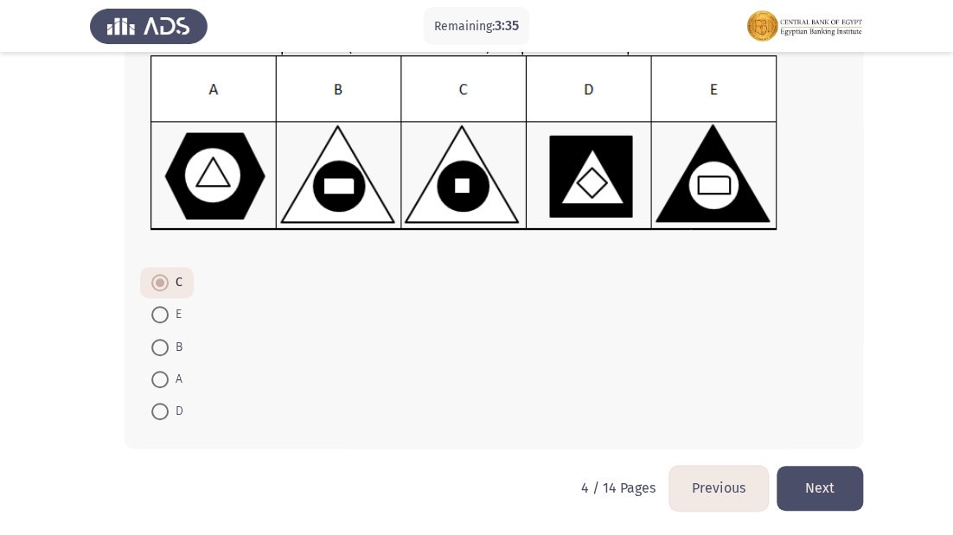
click at [814, 483] on button "Next" at bounding box center [819, 488] width 86 height 44
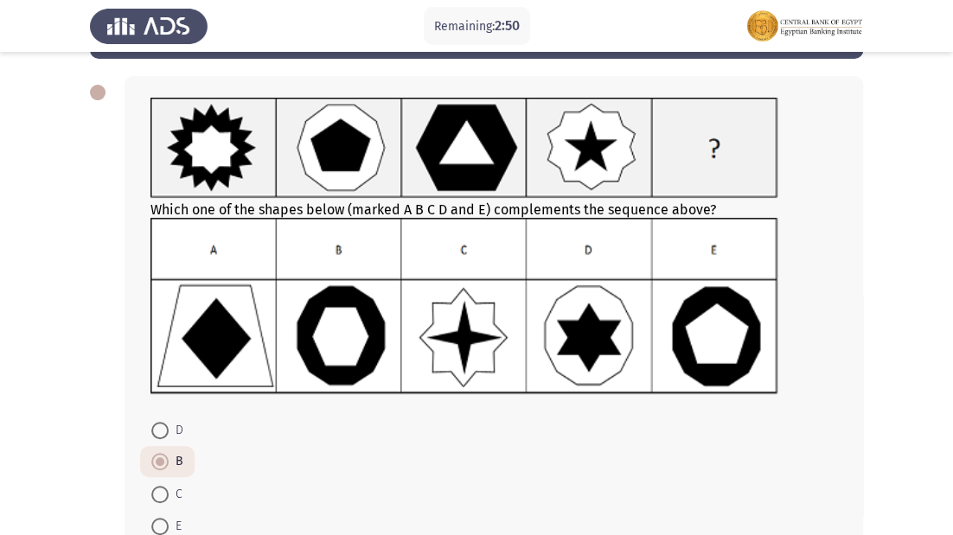
scroll to position [138, 0]
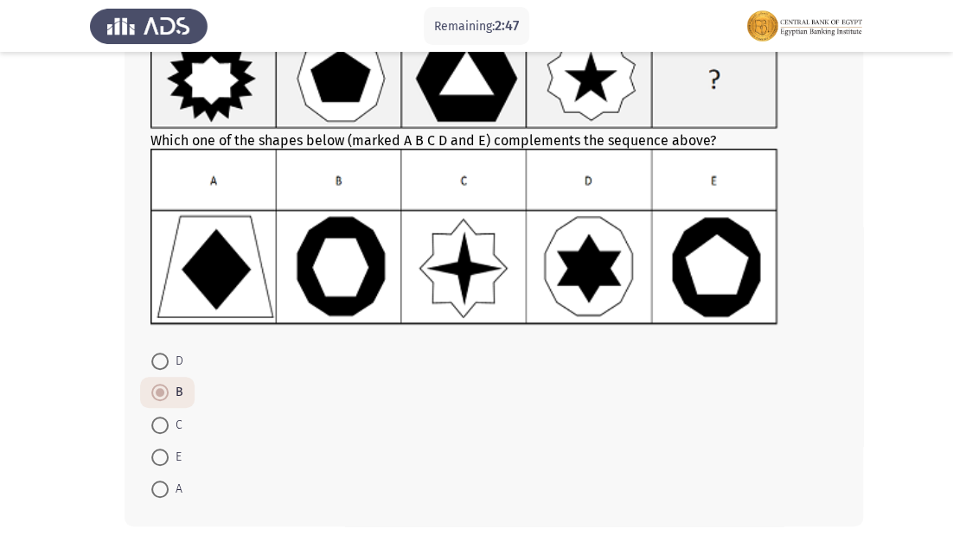
click at [154, 456] on span at bounding box center [159, 457] width 17 height 17
click at [154, 456] on input "E" at bounding box center [159, 457] width 17 height 17
radio input "true"
click at [159, 391] on span at bounding box center [159, 394] width 17 height 17
click at [159, 391] on input "B" at bounding box center [159, 394] width 17 height 17
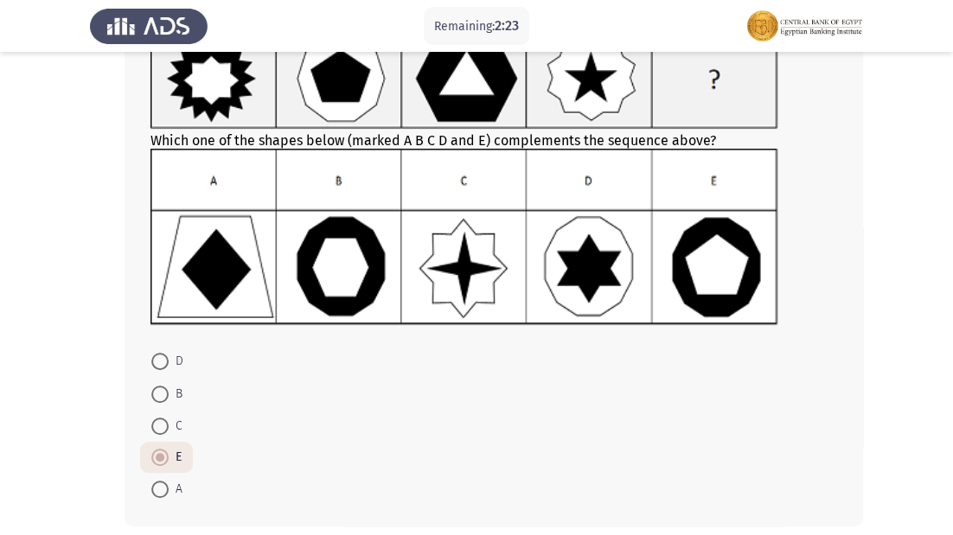
radio input "true"
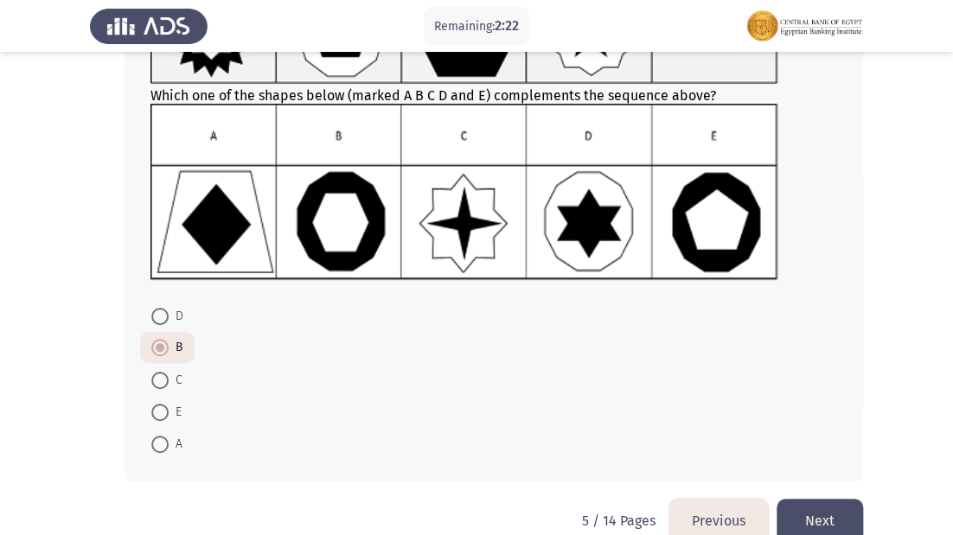
scroll to position [215, 0]
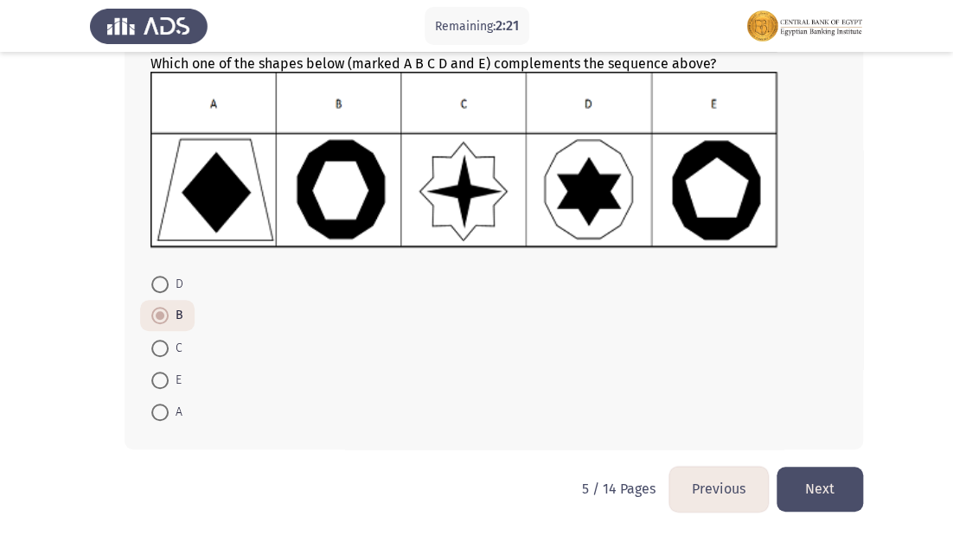
click at [815, 481] on button "Next" at bounding box center [819, 489] width 86 height 44
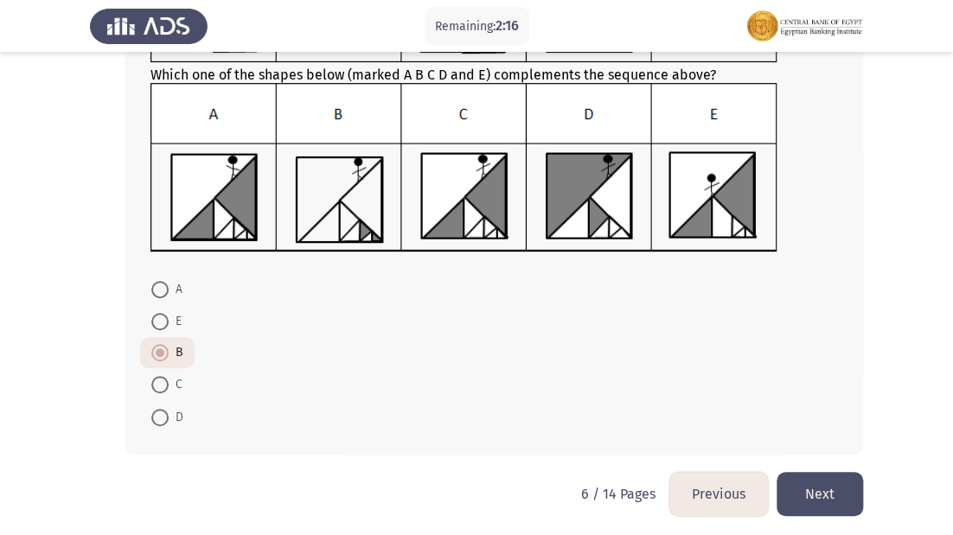
scroll to position [218, 0]
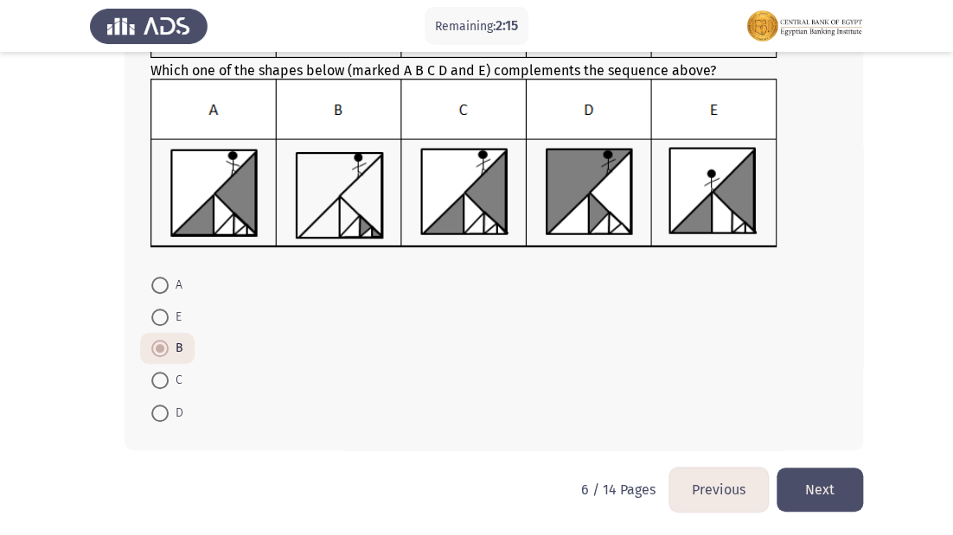
click at [820, 469] on button "Next" at bounding box center [819, 490] width 86 height 44
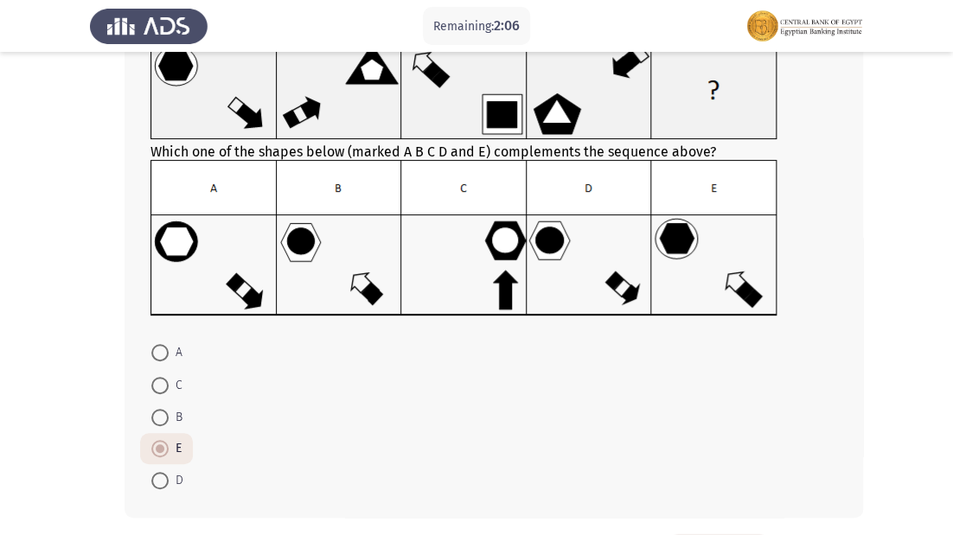
scroll to position [197, 0]
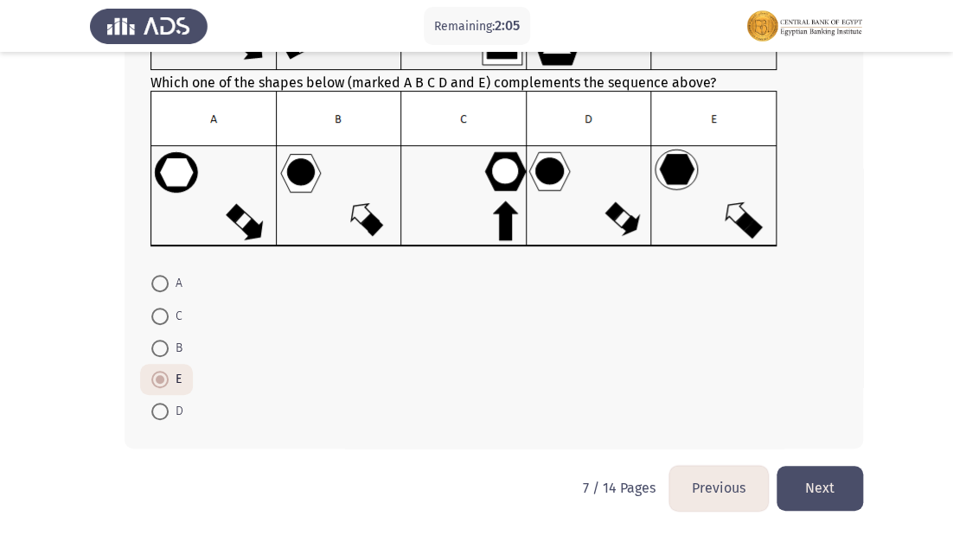
click at [800, 481] on button "Next" at bounding box center [819, 488] width 86 height 44
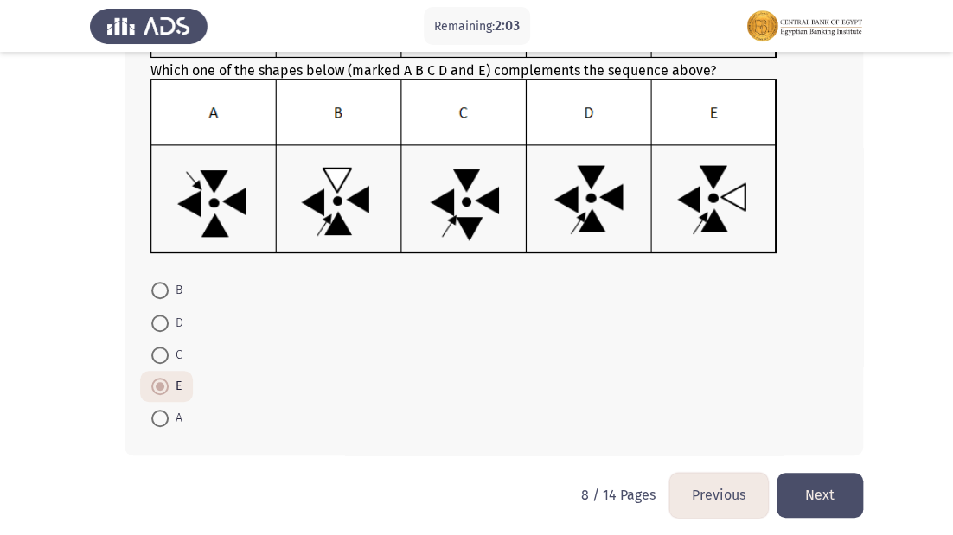
scroll to position [225, 0]
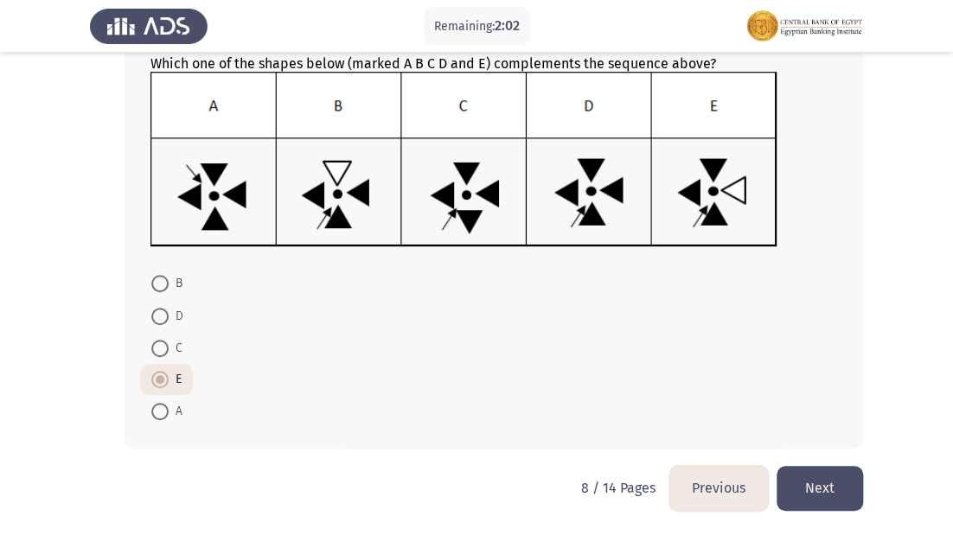
click at [811, 474] on button "Next" at bounding box center [819, 488] width 86 height 44
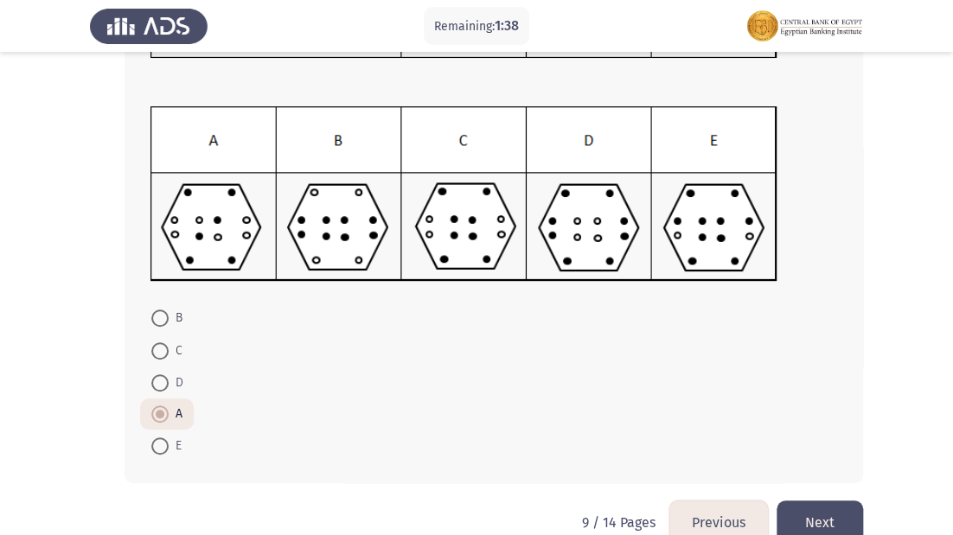
scroll to position [252, 0]
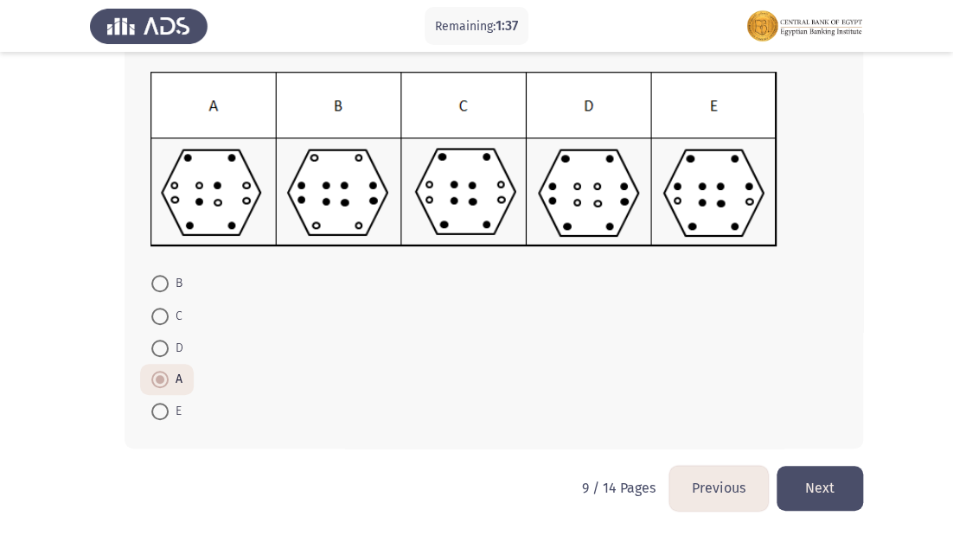
click at [834, 495] on button "Next" at bounding box center [819, 488] width 86 height 44
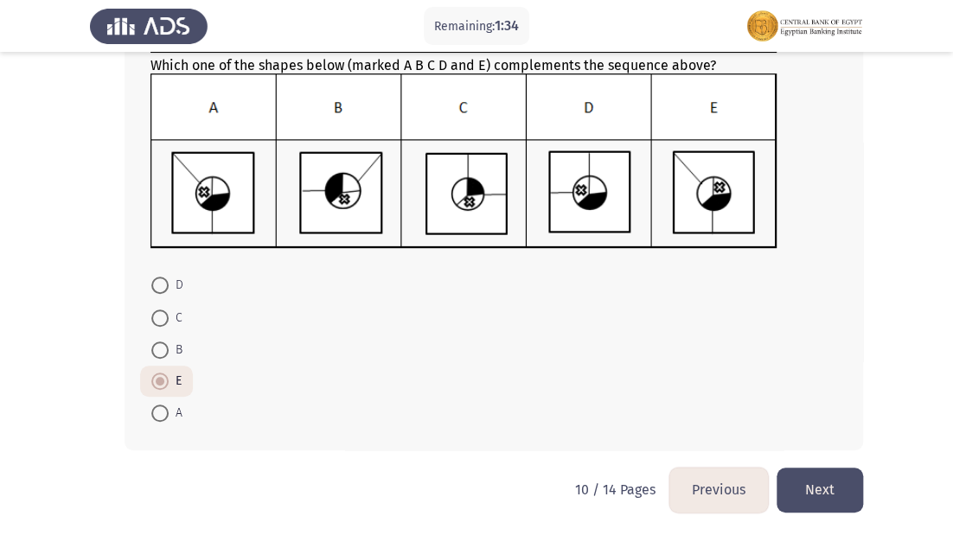
scroll to position [225, 0]
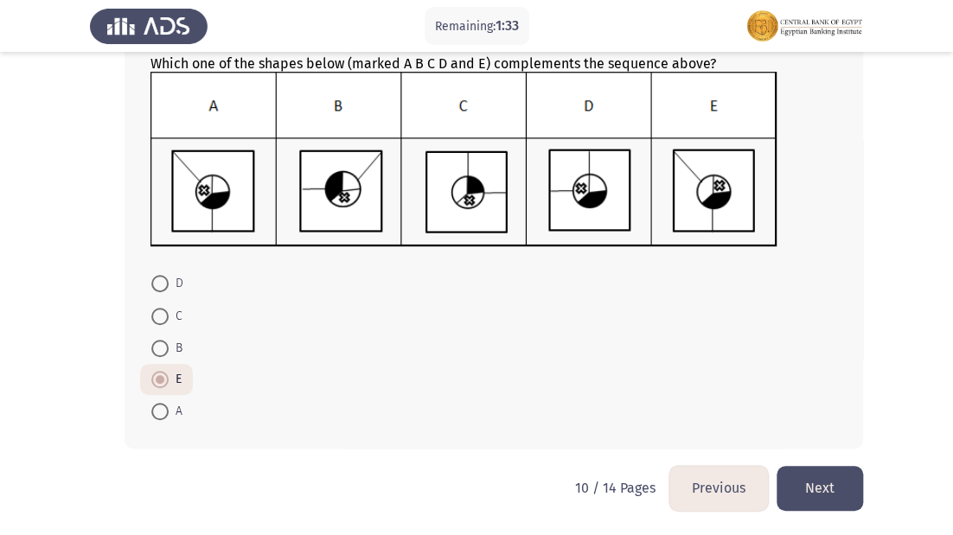
click at [835, 488] on button "Next" at bounding box center [819, 488] width 86 height 44
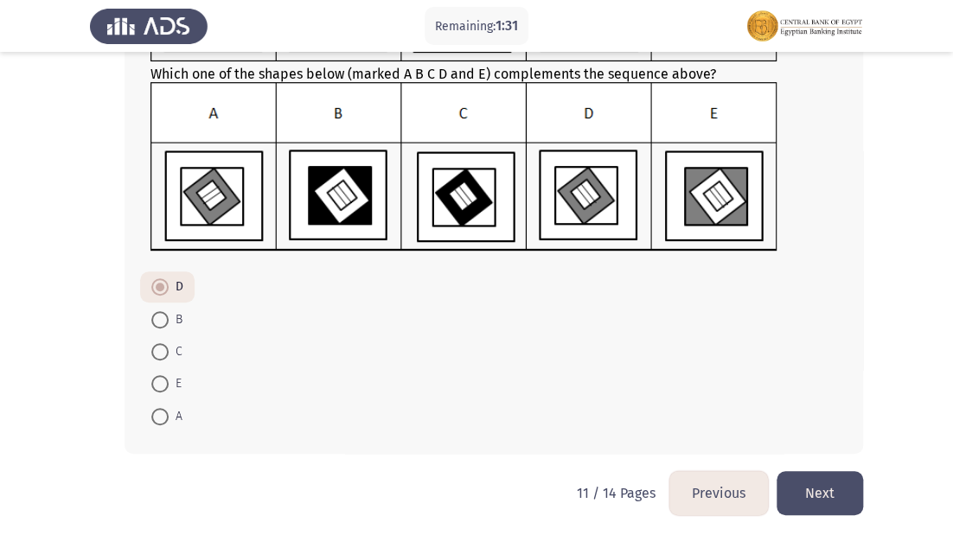
scroll to position [218, 0]
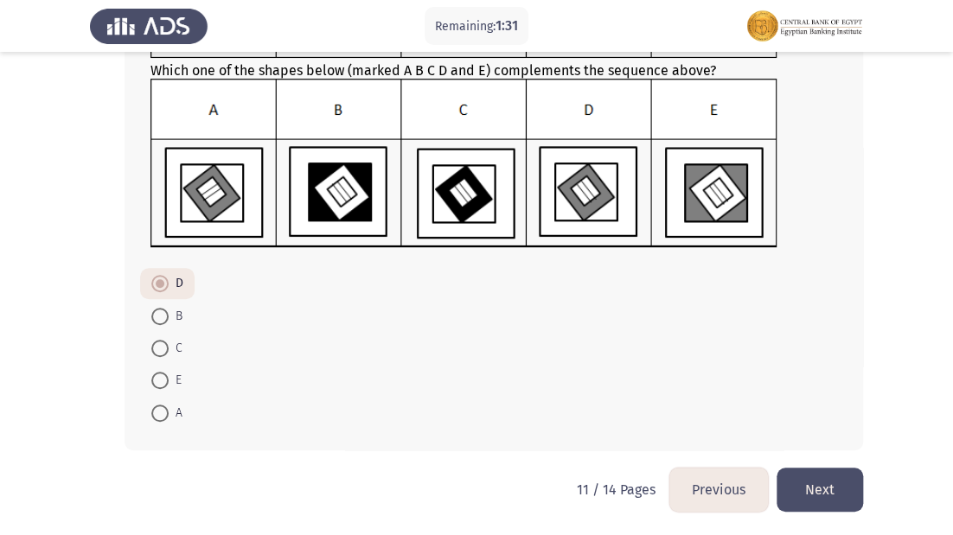
click at [806, 483] on button "Next" at bounding box center [819, 490] width 86 height 44
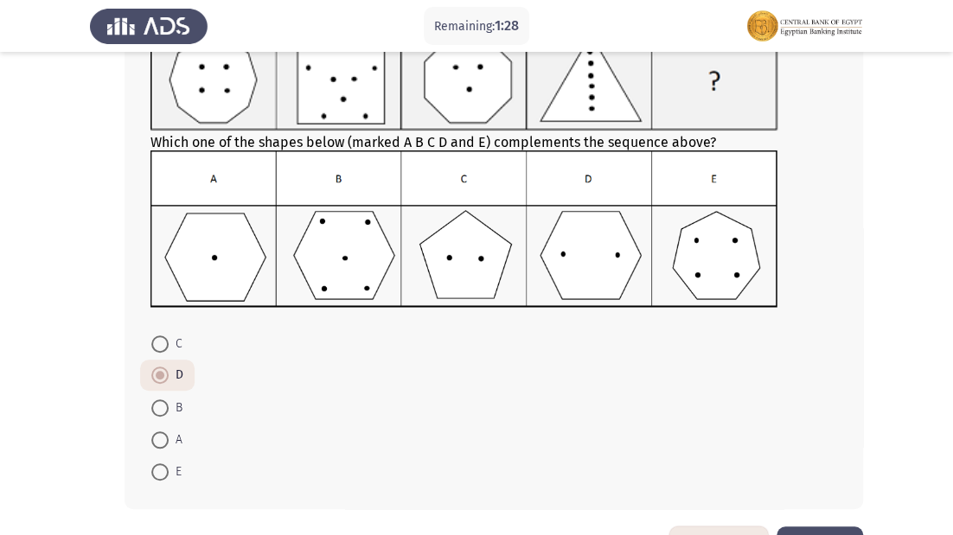
scroll to position [197, 0]
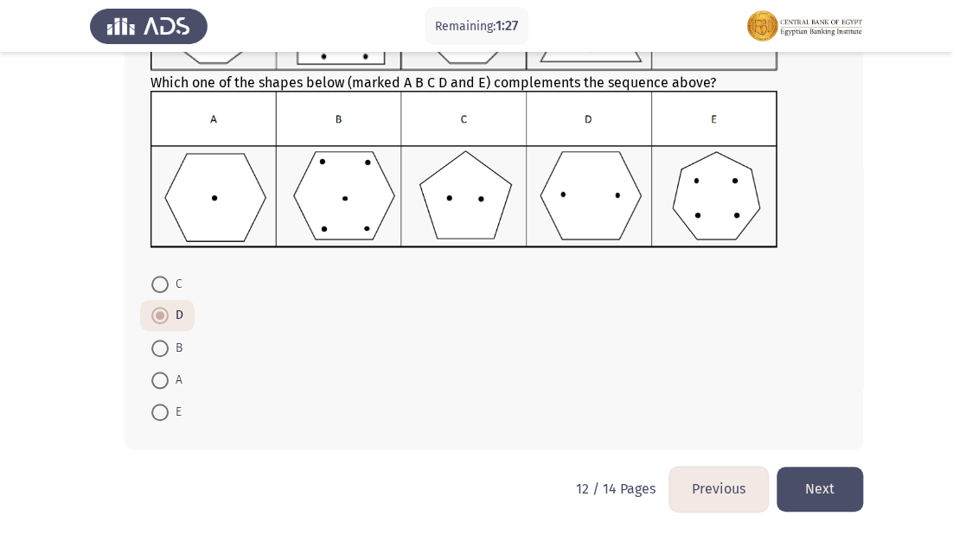
click at [807, 474] on button "Next" at bounding box center [819, 489] width 86 height 44
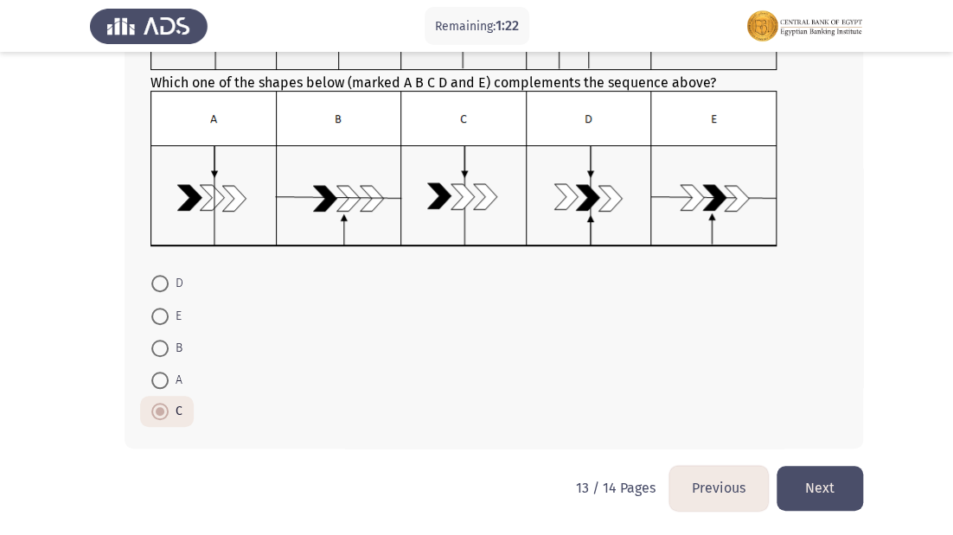
click at [821, 492] on button "Next" at bounding box center [819, 488] width 86 height 44
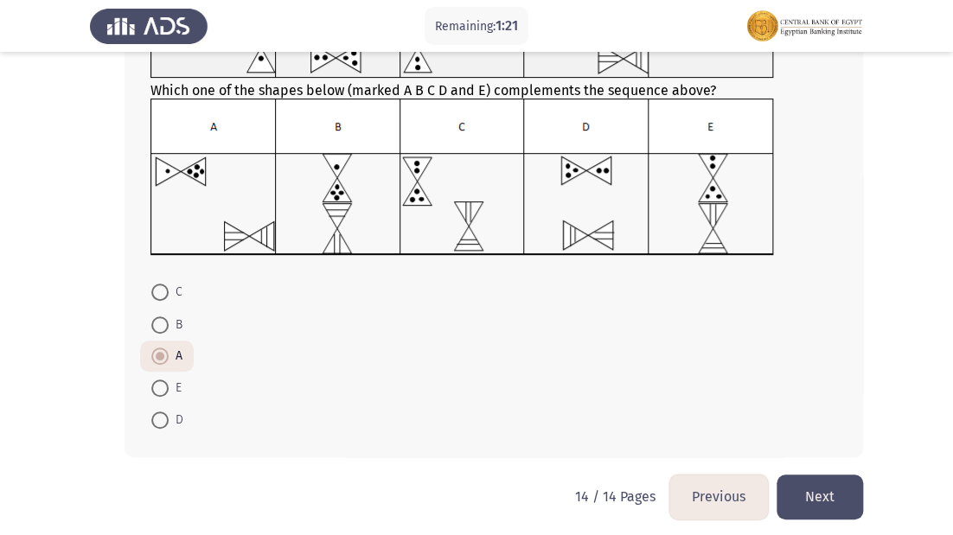
scroll to position [198, 0]
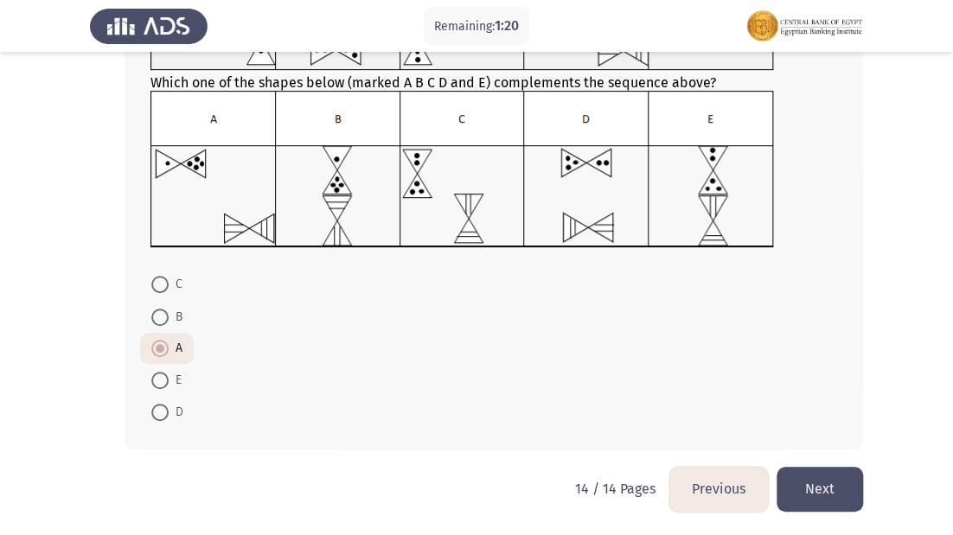
click at [826, 477] on button "Next" at bounding box center [819, 489] width 86 height 44
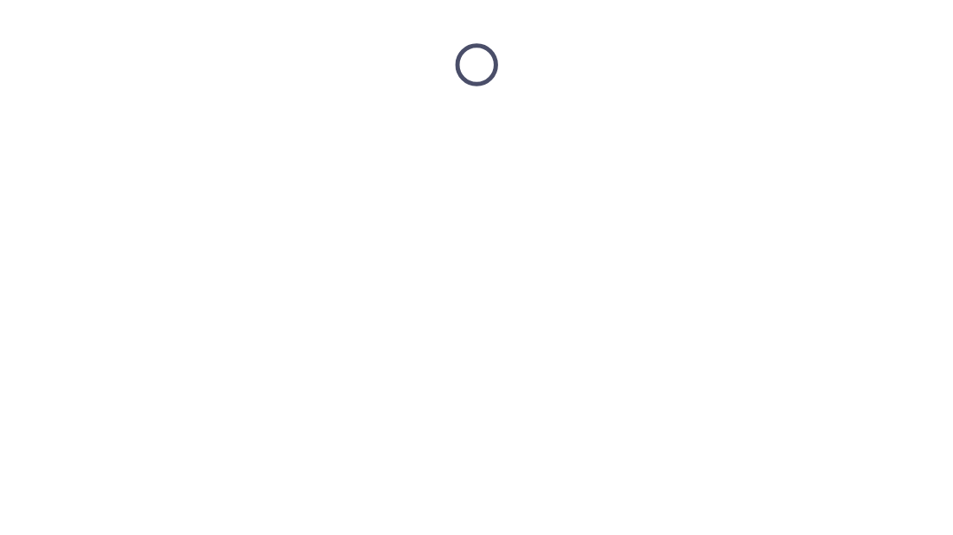
scroll to position [0, 0]
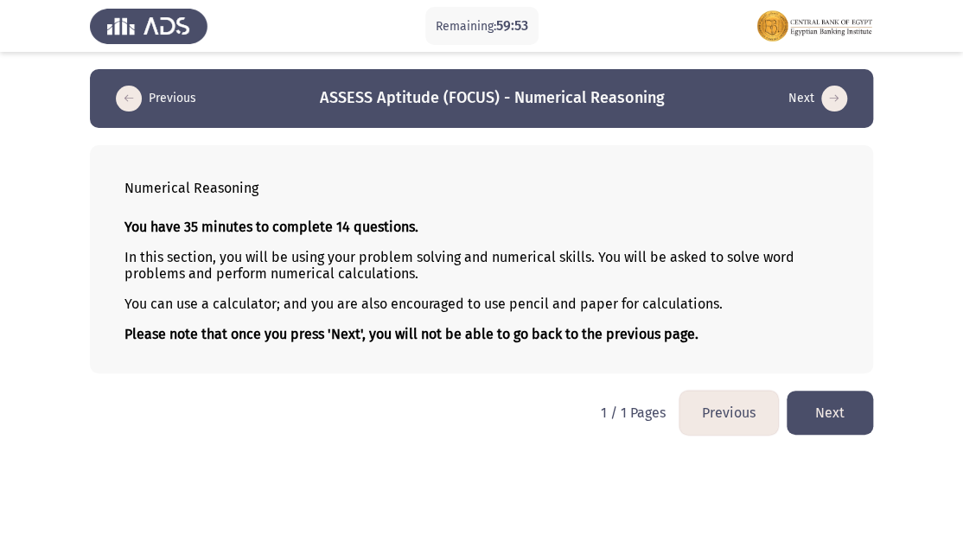
click at [837, 418] on button "Next" at bounding box center [830, 413] width 86 height 44
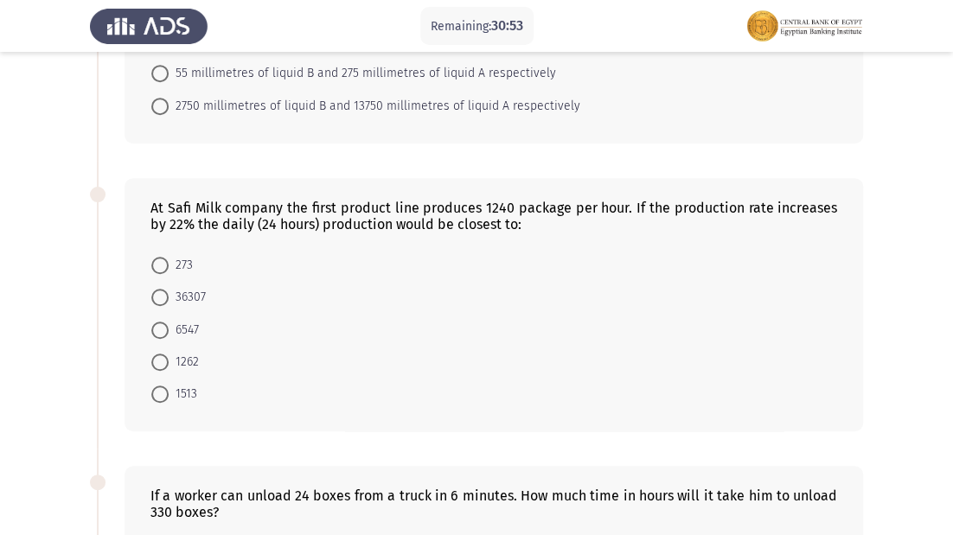
scroll to position [277, 0]
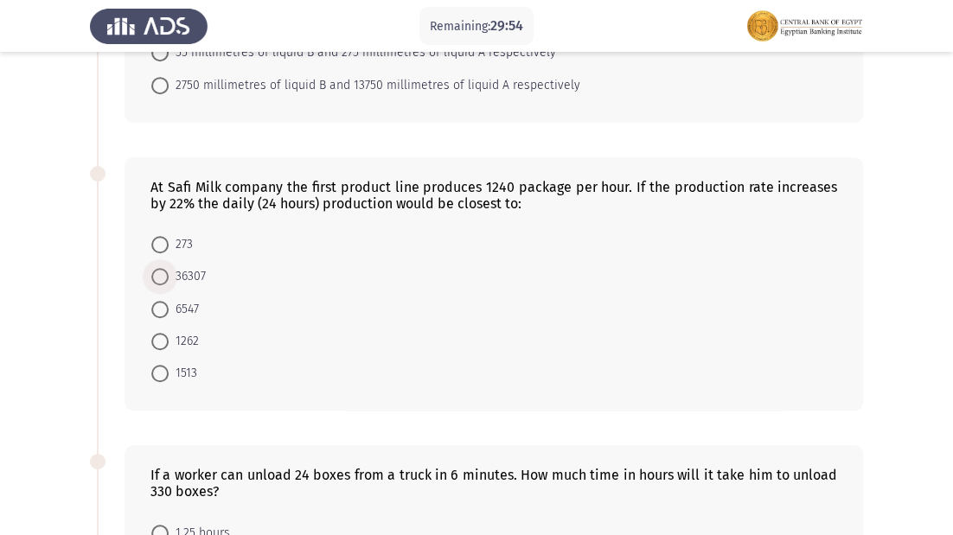
click at [162, 270] on span at bounding box center [159, 276] width 17 height 17
click at [162, 270] on input "36307" at bounding box center [159, 276] width 17 height 17
radio input "true"
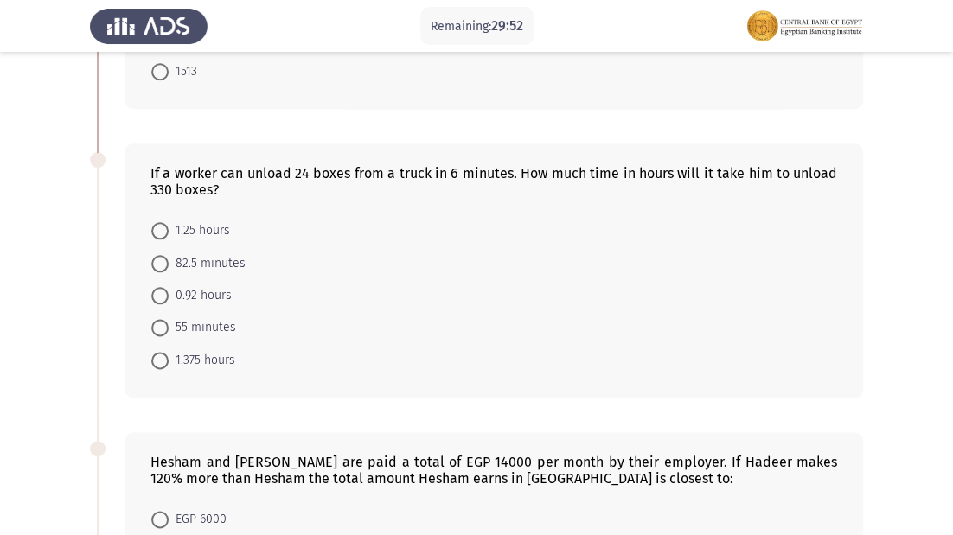
scroll to position [553, 0]
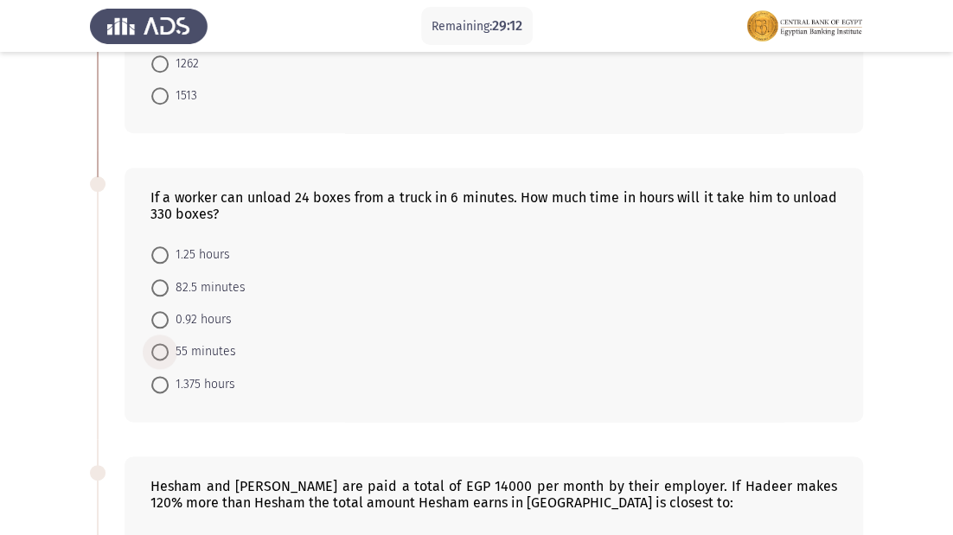
click at [156, 354] on span at bounding box center [159, 351] width 17 height 17
click at [156, 354] on input "55 minutes" at bounding box center [159, 351] width 17 height 17
radio input "true"
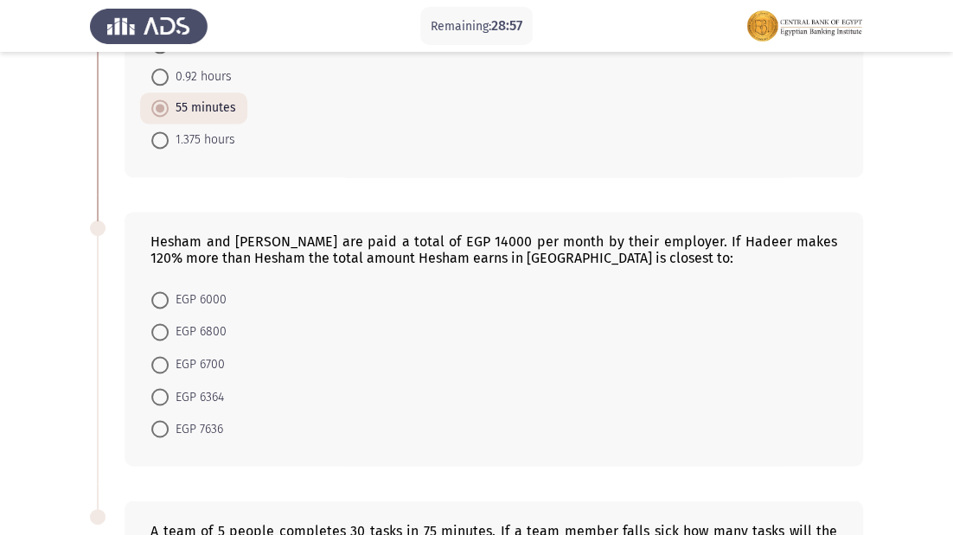
scroll to position [830, 0]
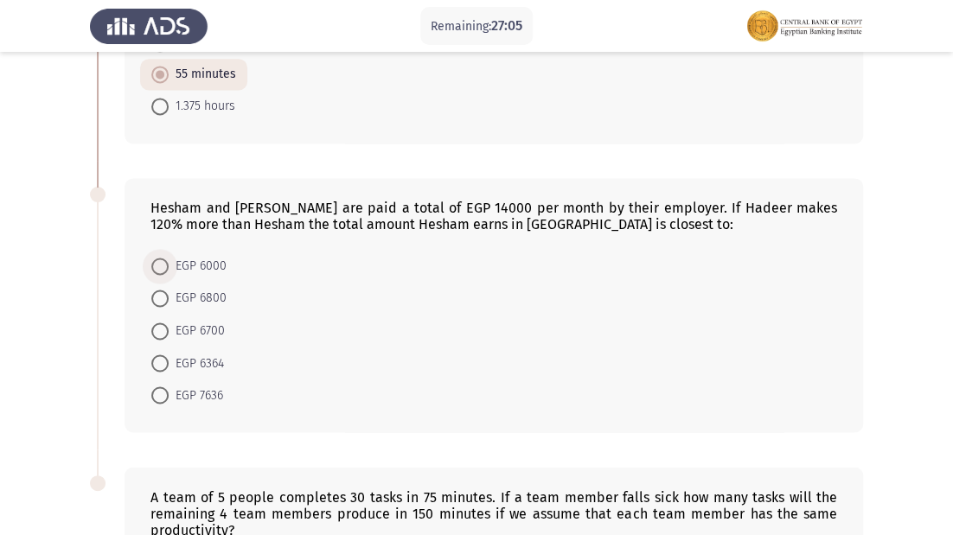
click at [161, 267] on span at bounding box center [159, 266] width 17 height 17
click at [161, 267] on input "EGP 6000" at bounding box center [159, 266] width 17 height 17
radio input "true"
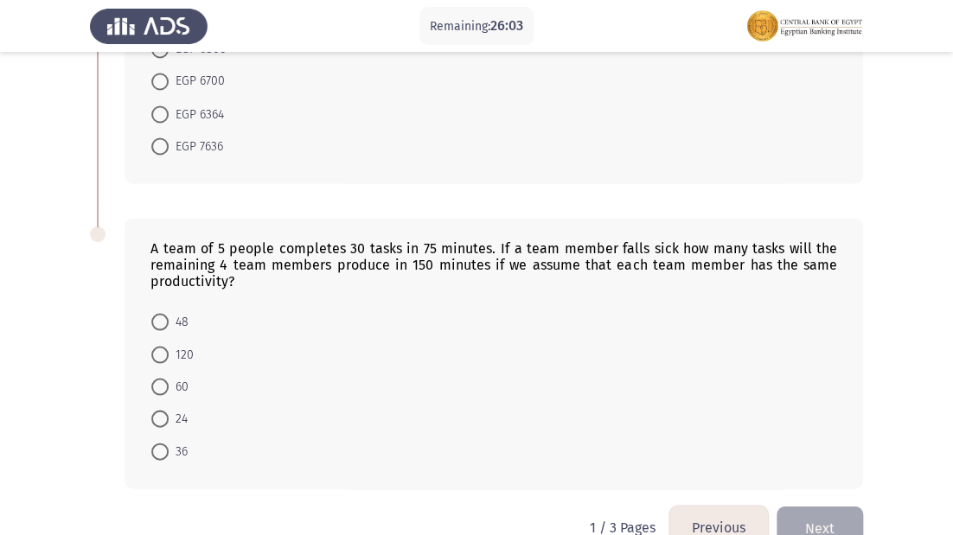
scroll to position [1107, 0]
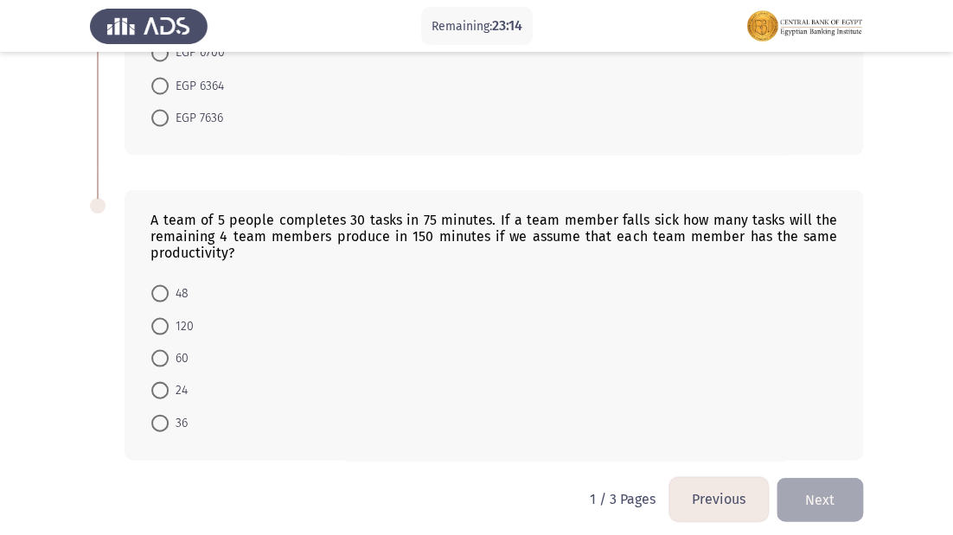
click at [167, 418] on span at bounding box center [159, 422] width 17 height 17
click at [167, 418] on input "36" at bounding box center [159, 422] width 17 height 17
radio input "true"
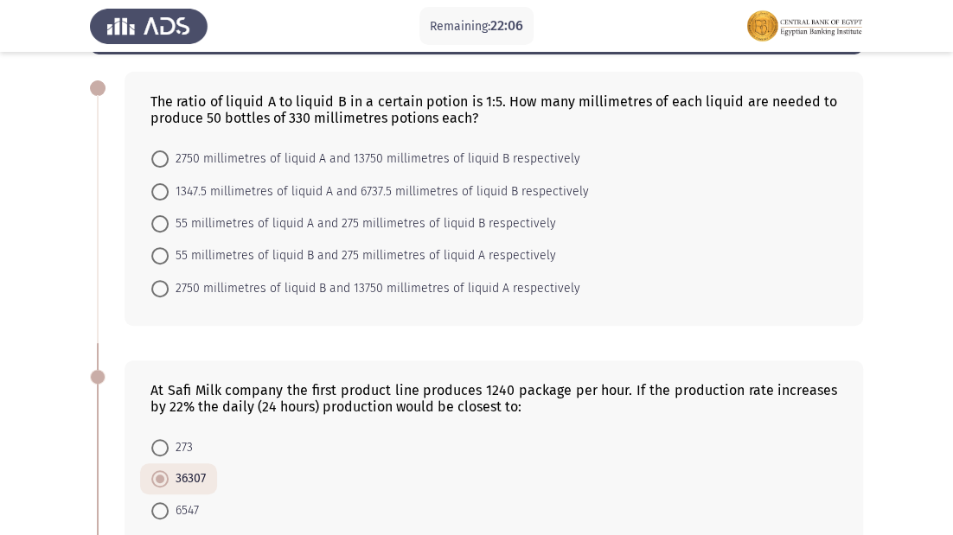
scroll to position [69, 0]
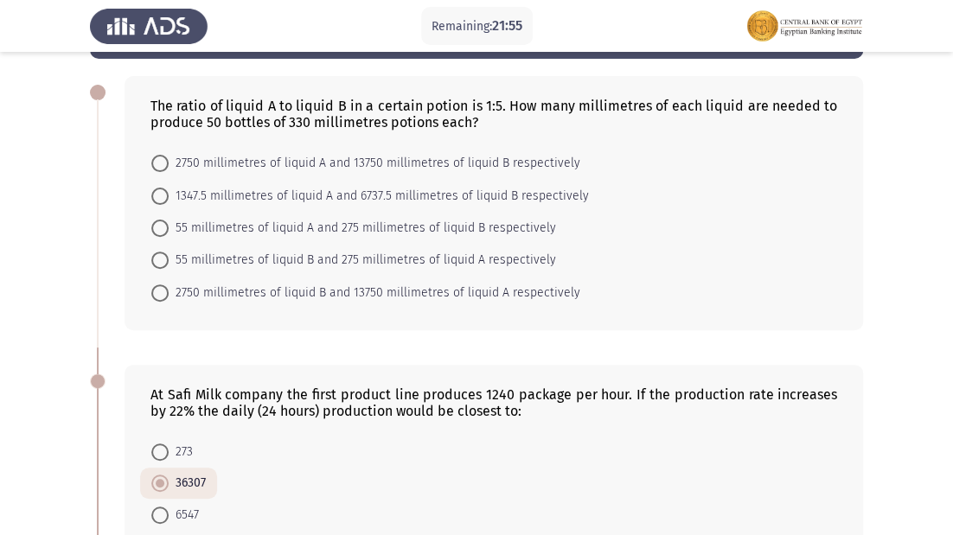
click at [168, 223] on span at bounding box center [159, 228] width 17 height 17
click at [168, 223] on input "55 millimetres of liquid A and 275 millimetres of liquid B respectively" at bounding box center [159, 228] width 17 height 17
radio input "true"
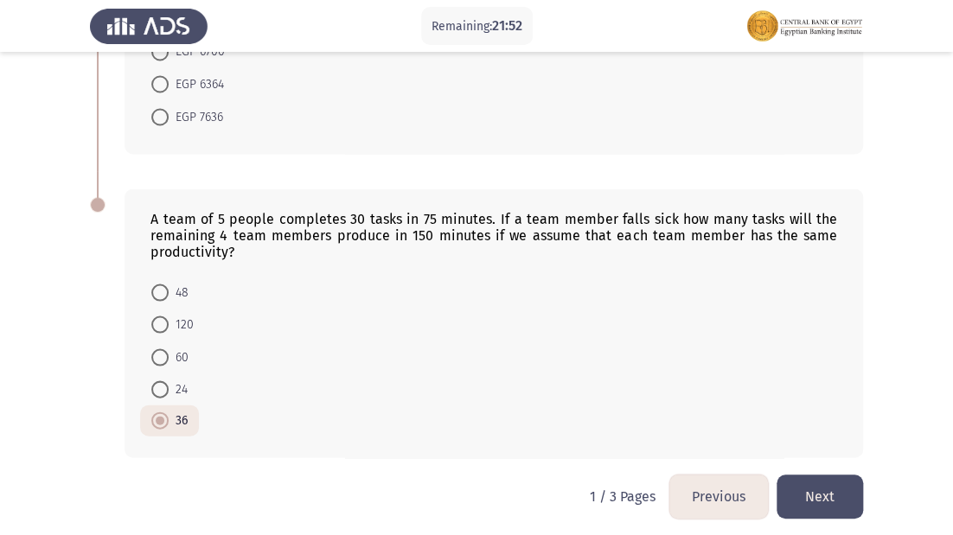
scroll to position [1114, 0]
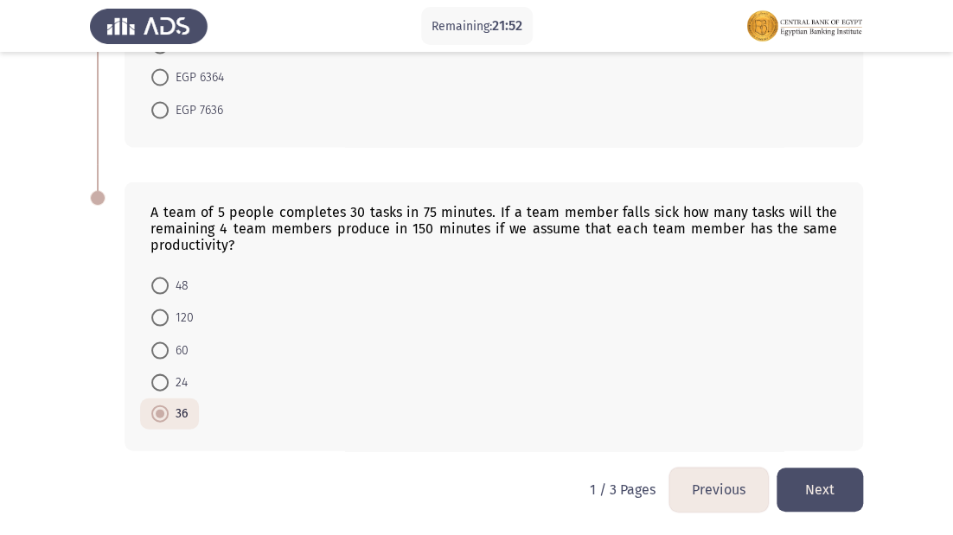
click at [799, 473] on button "Next" at bounding box center [819, 490] width 86 height 44
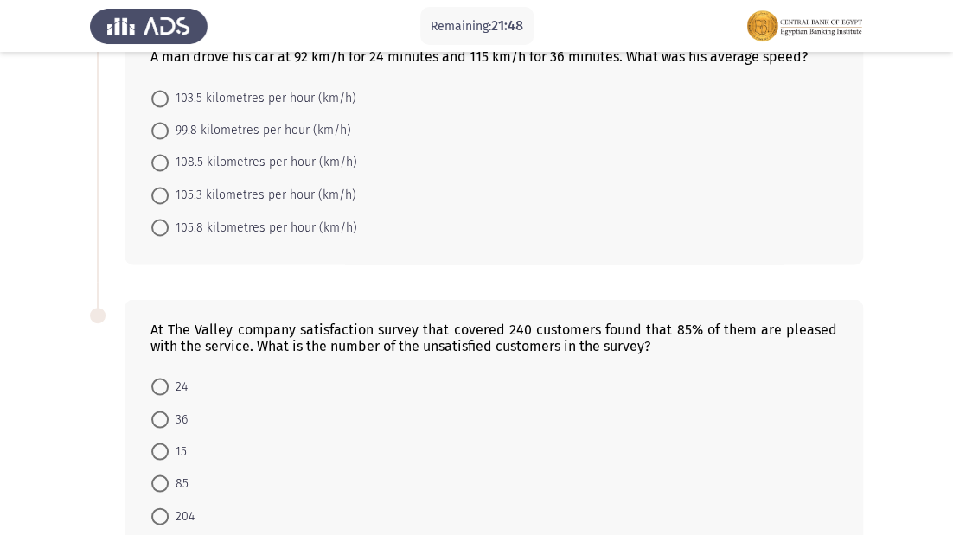
scroll to position [1086, 0]
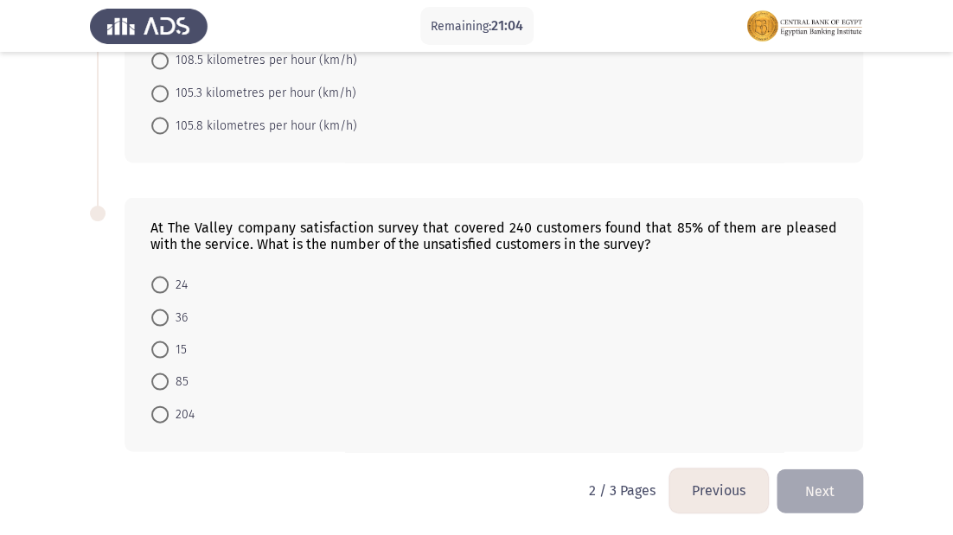
click at [165, 317] on span at bounding box center [159, 317] width 17 height 17
click at [165, 317] on input "36" at bounding box center [159, 317] width 17 height 17
radio input "true"
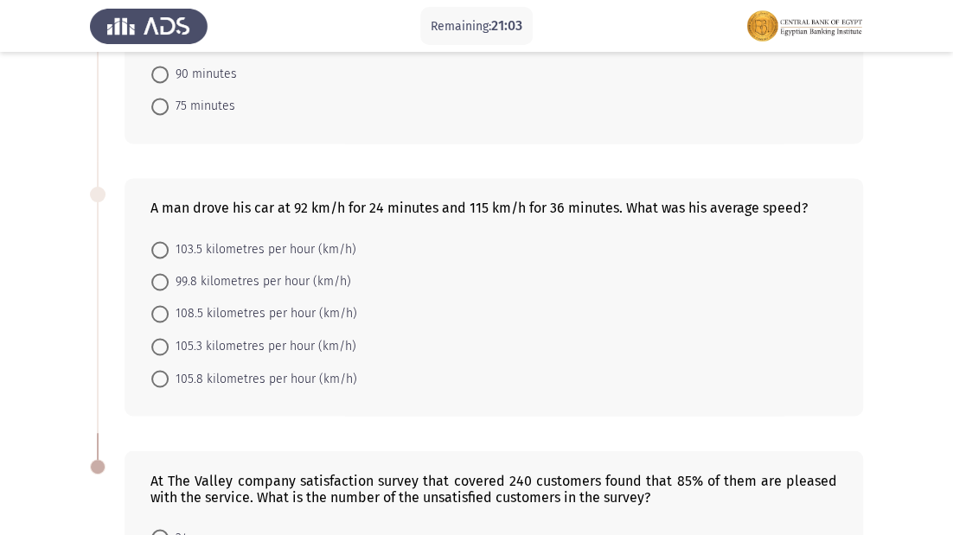
scroll to position [808, 0]
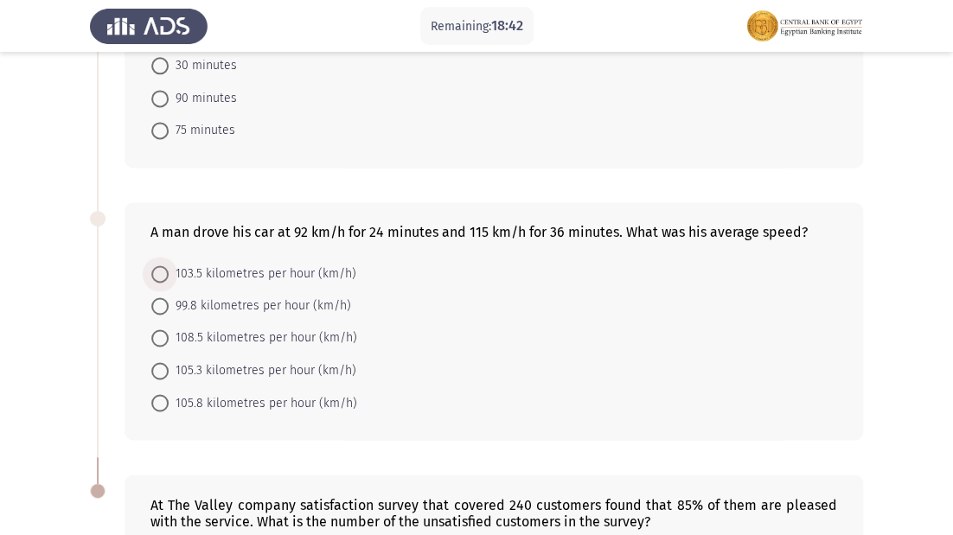
click at [163, 265] on span at bounding box center [159, 273] width 17 height 17
click at [163, 265] on input "103.5 kilometres per hour (km/h)" at bounding box center [159, 273] width 17 height 17
radio input "true"
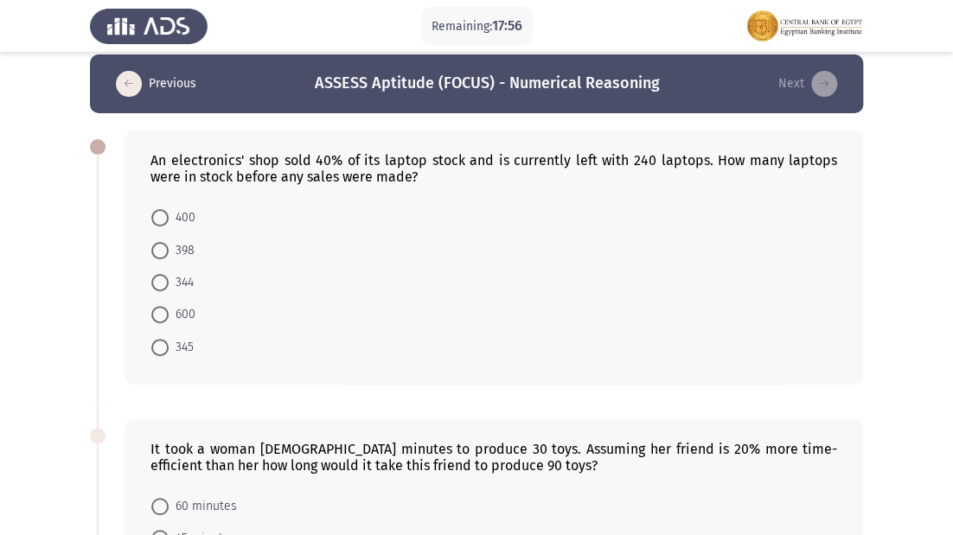
scroll to position [0, 0]
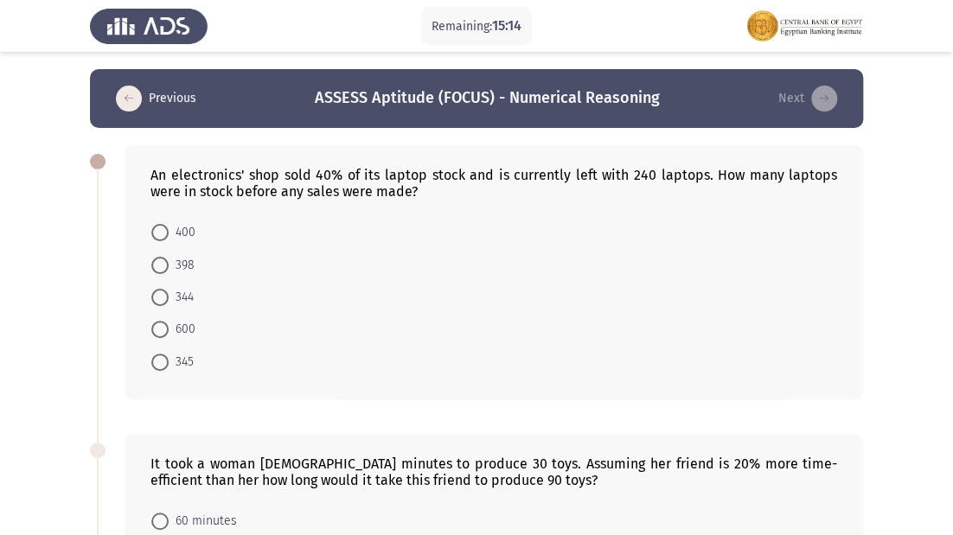
click at [159, 231] on span at bounding box center [159, 232] width 17 height 17
click at [159, 231] on input "400" at bounding box center [159, 232] width 17 height 17
radio input "true"
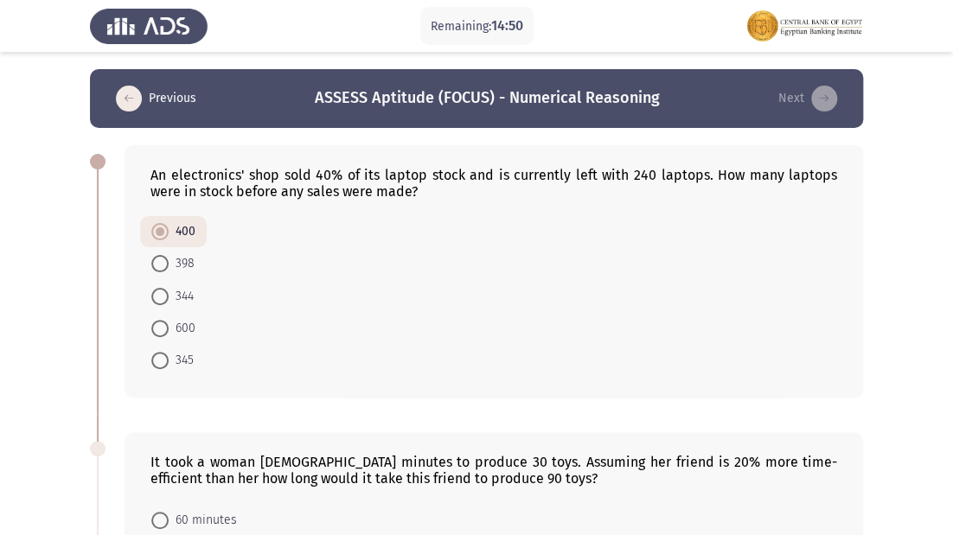
click at [166, 329] on span at bounding box center [159, 328] width 17 height 17
click at [166, 329] on input "600" at bounding box center [159, 328] width 17 height 17
radio input "true"
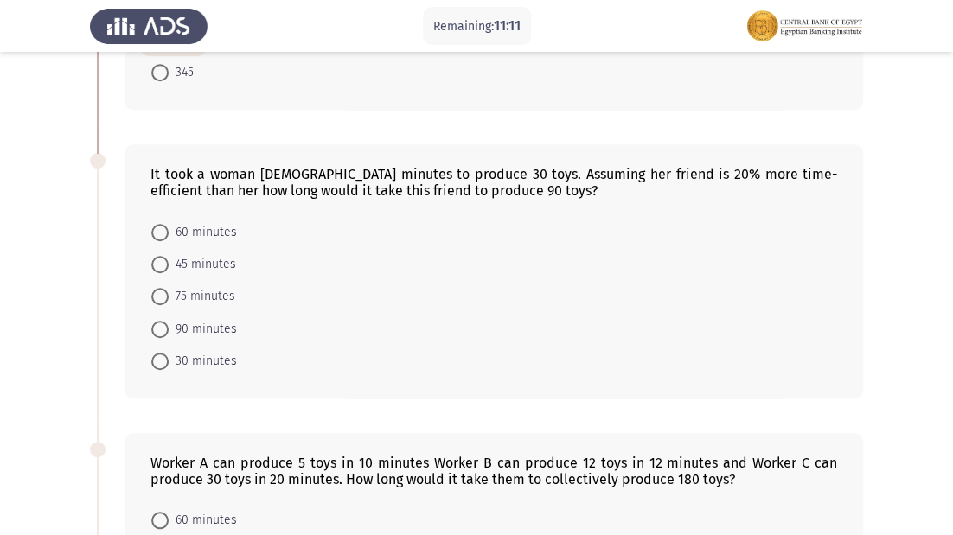
scroll to position [460, 0]
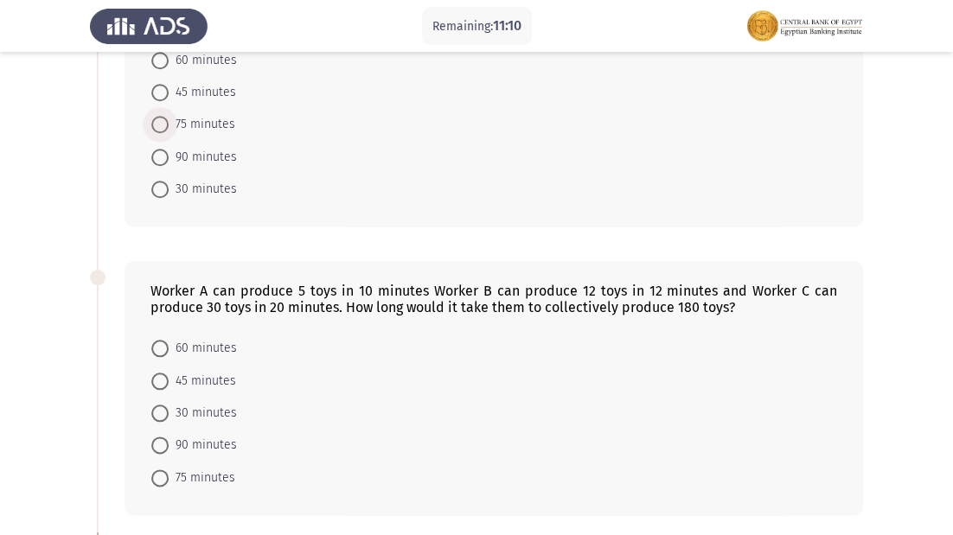
click at [157, 123] on span at bounding box center [159, 124] width 17 height 17
click at [157, 123] on input "75 minutes" at bounding box center [159, 124] width 17 height 17
radio input "true"
click at [163, 436] on span at bounding box center [159, 444] width 17 height 17
click at [163, 436] on input "90 minutes" at bounding box center [159, 444] width 17 height 17
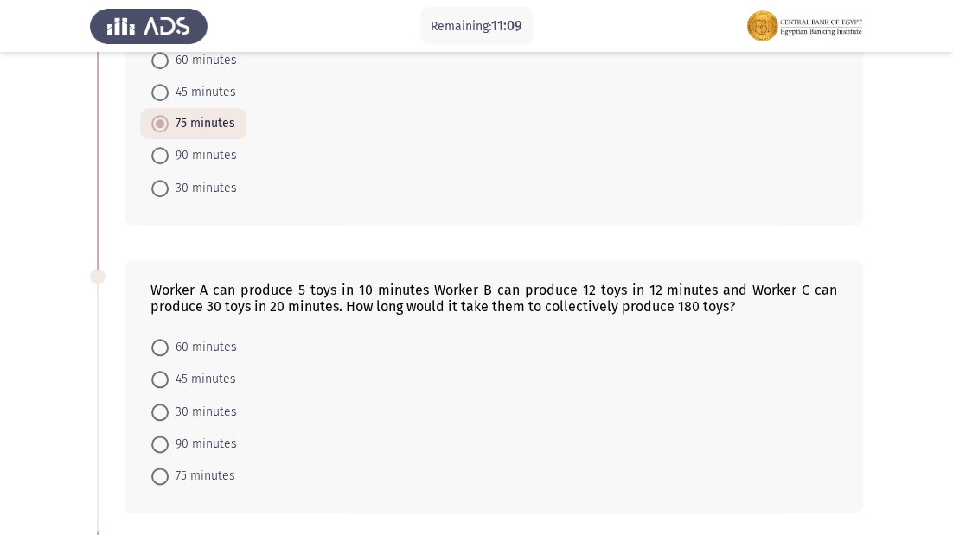
radio input "true"
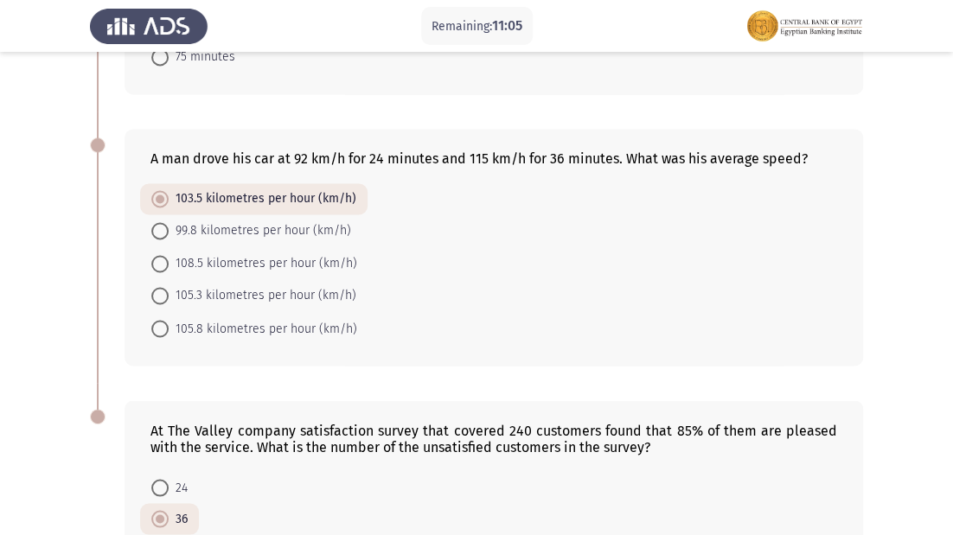
scroll to position [1081, 0]
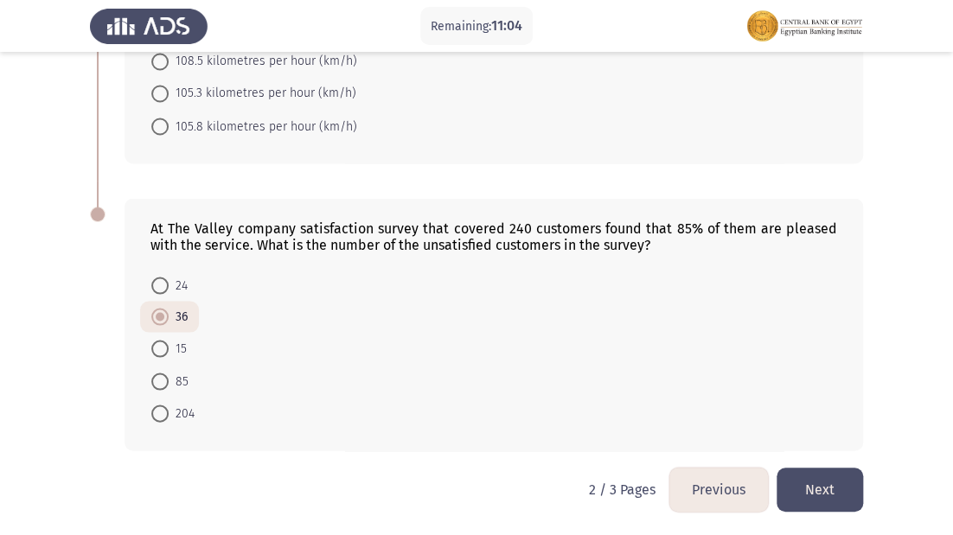
click at [801, 491] on button "Next" at bounding box center [819, 490] width 86 height 44
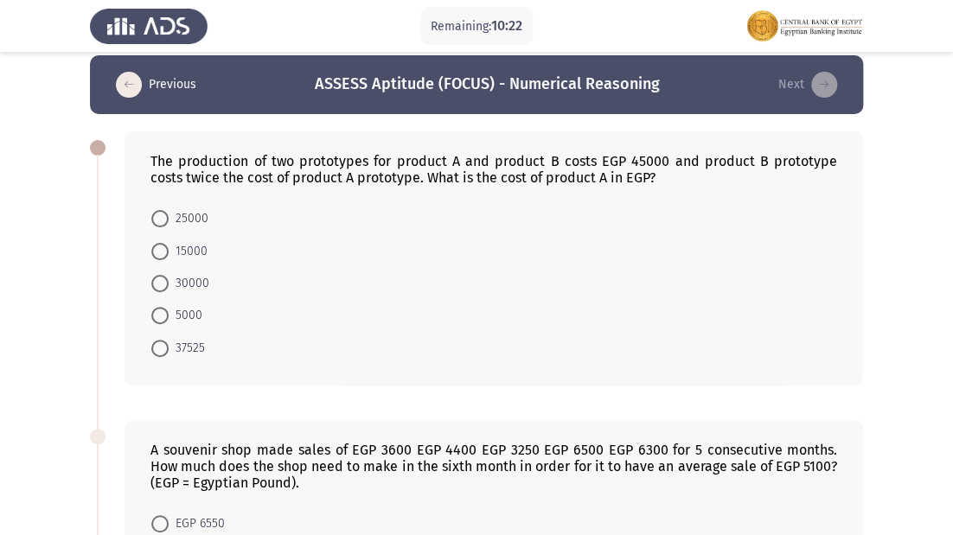
scroll to position [0, 0]
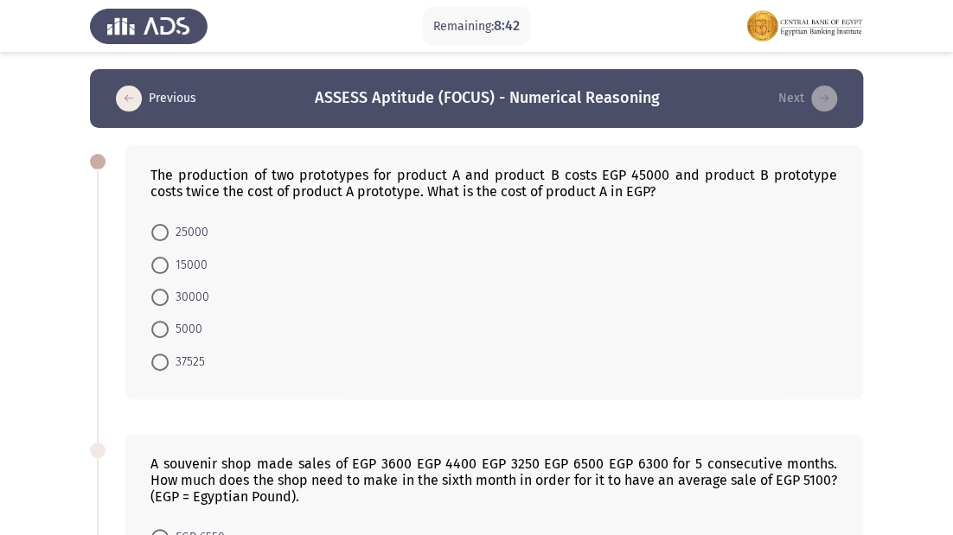
click at [170, 252] on mat-radio-button "15000" at bounding box center [179, 264] width 79 height 32
click at [166, 260] on span at bounding box center [159, 265] width 17 height 17
click at [166, 260] on input "15000" at bounding box center [159, 265] width 17 height 17
radio input "true"
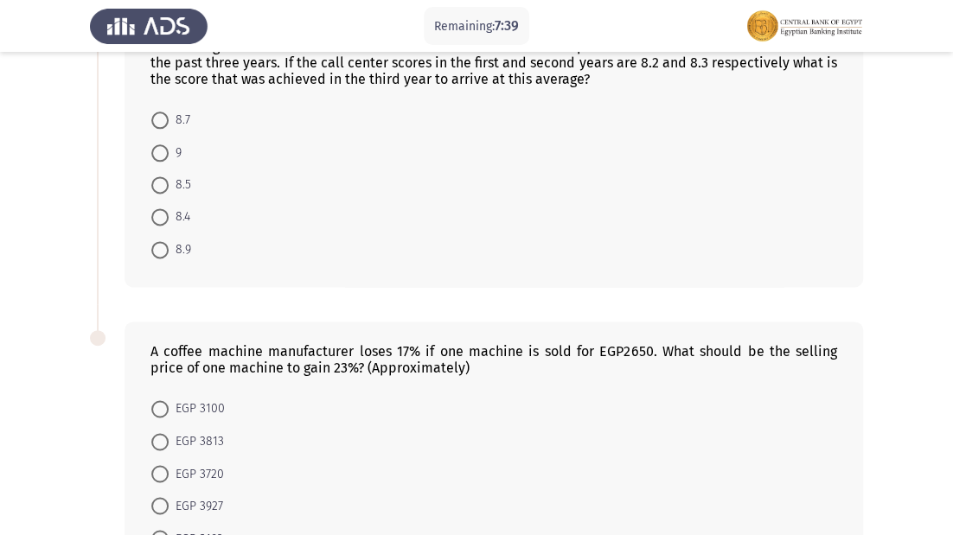
scroll to position [846, 0]
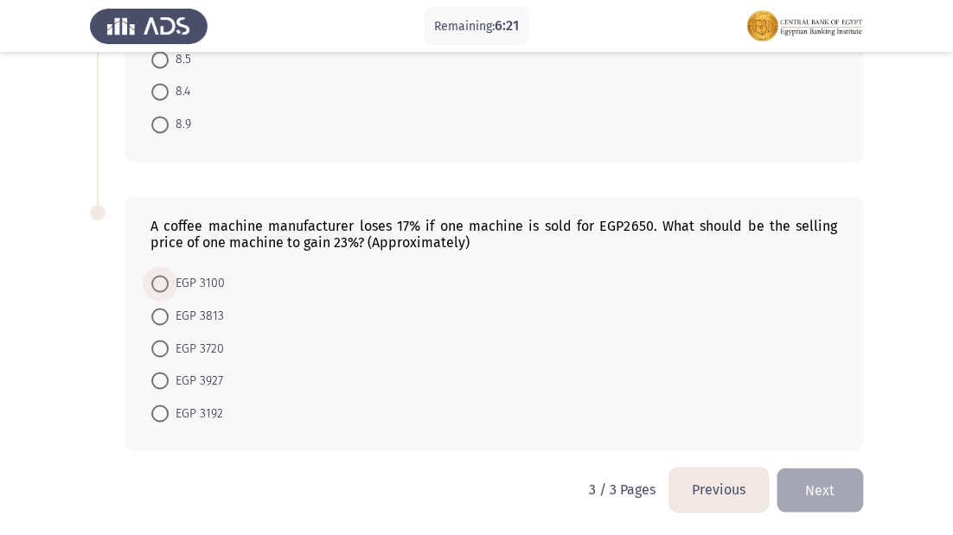
click at [167, 284] on span at bounding box center [159, 283] width 17 height 17
click at [167, 284] on input "EGP 3100" at bounding box center [159, 283] width 17 height 17
radio input "true"
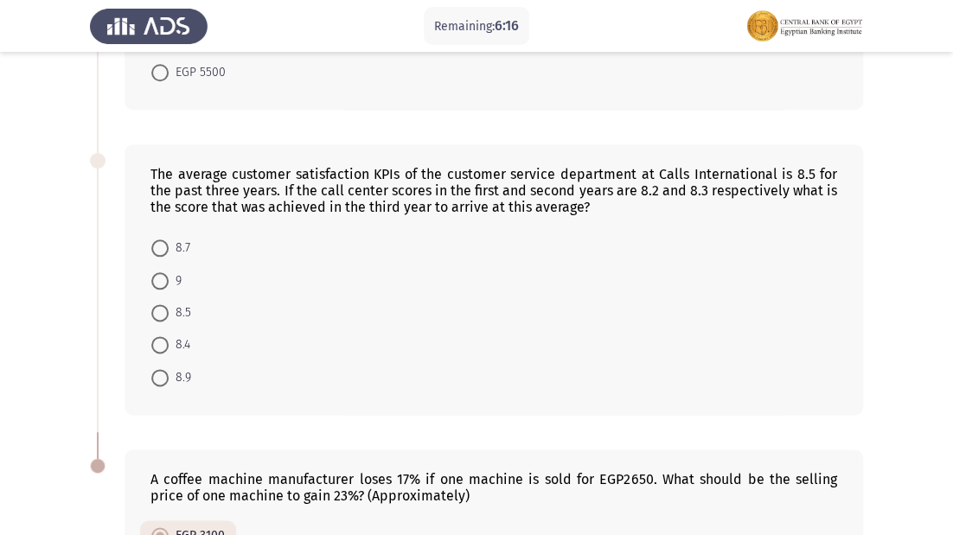
scroll to position [569, 0]
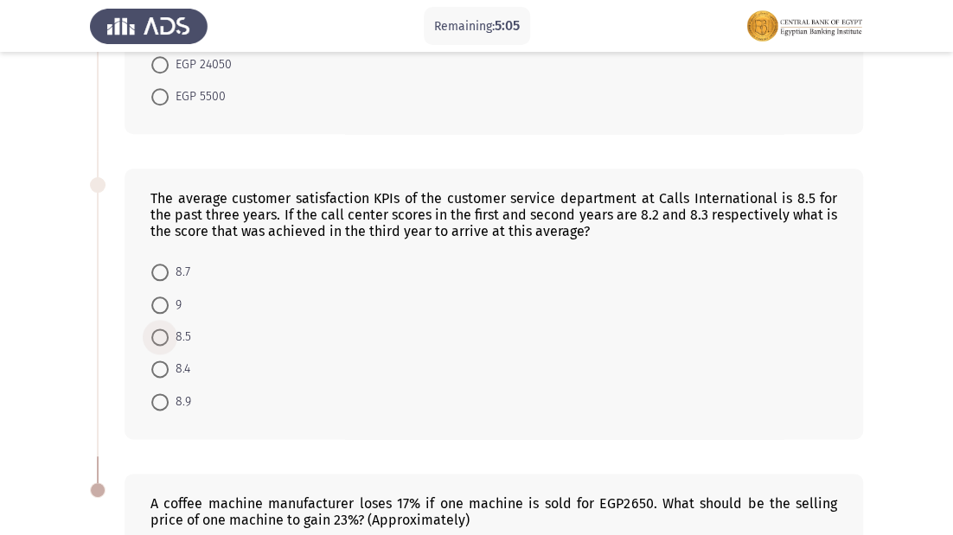
click at [168, 333] on span at bounding box center [159, 337] width 17 height 17
click at [168, 333] on input "8.5" at bounding box center [159, 337] width 17 height 17
radio input "true"
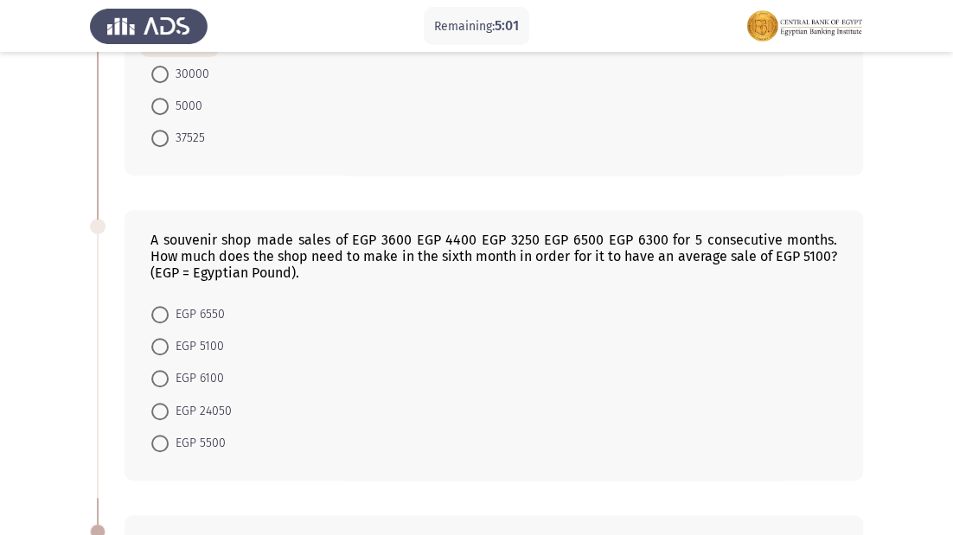
scroll to position [221, 0]
click at [159, 349] on span at bounding box center [159, 347] width 17 height 17
click at [159, 349] on input "EGP 5100" at bounding box center [159, 347] width 17 height 17
radio input "true"
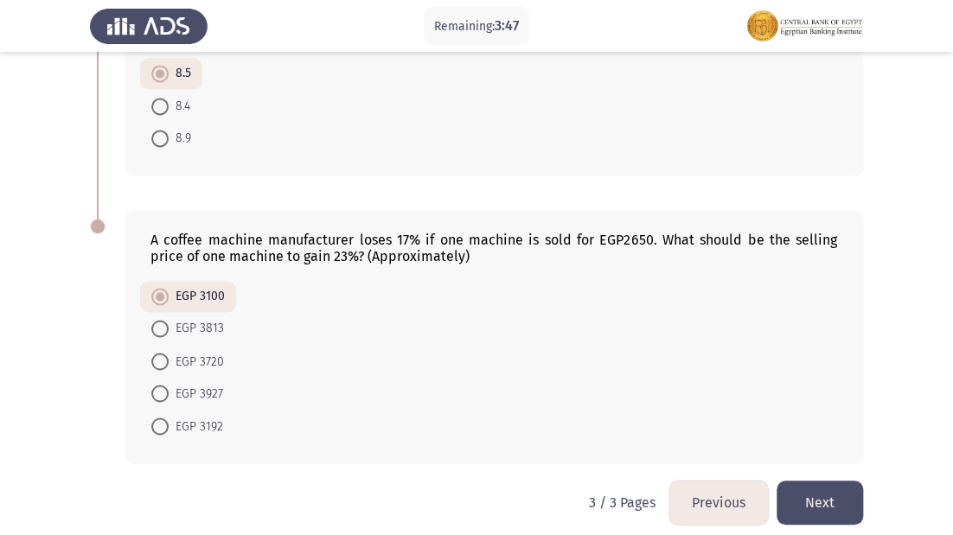
scroll to position [844, 0]
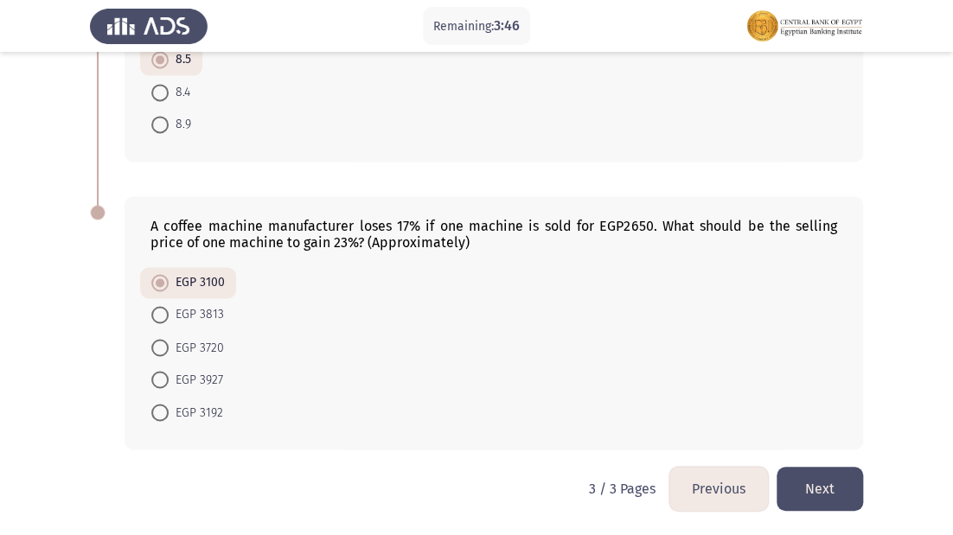
click at [707, 488] on button "Previous" at bounding box center [718, 489] width 99 height 44
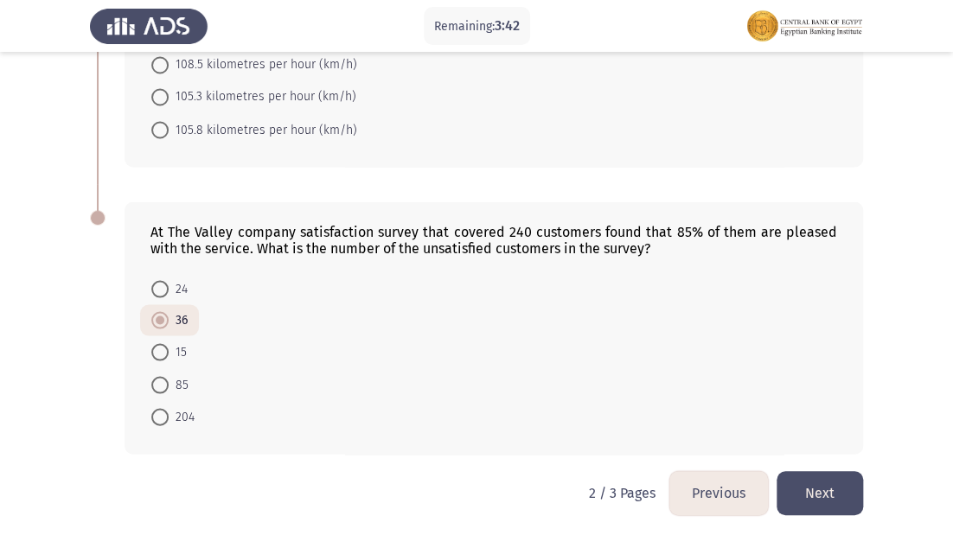
scroll to position [1081, 0]
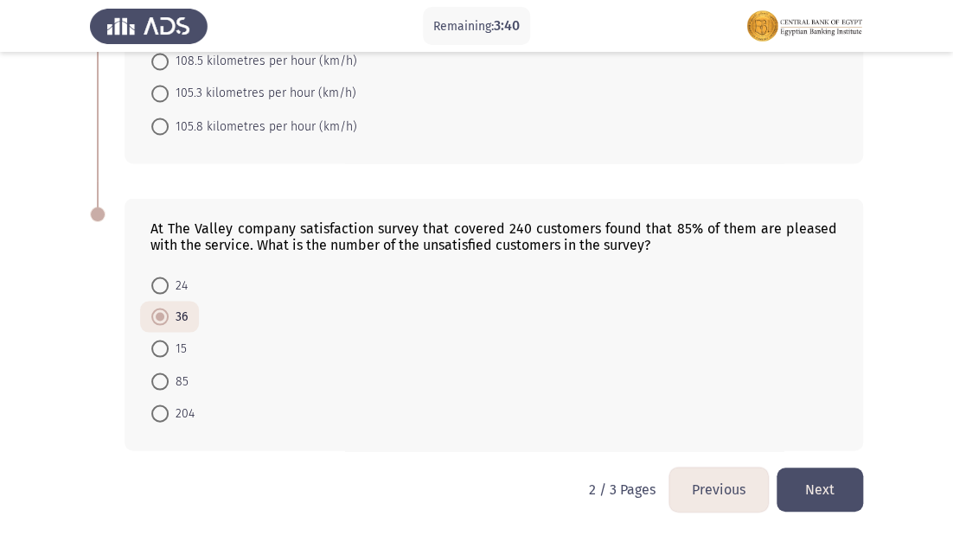
click at [730, 490] on button "Previous" at bounding box center [718, 490] width 99 height 44
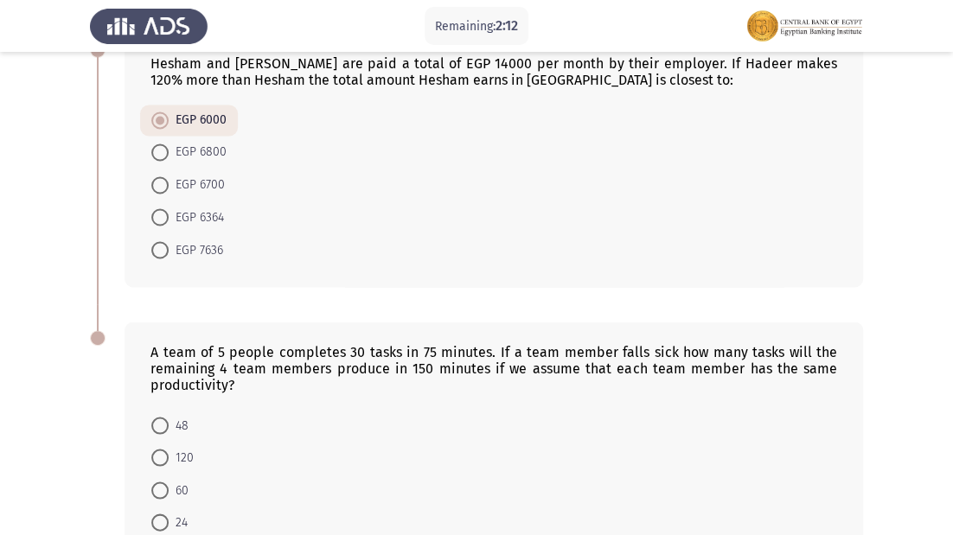
scroll to position [1114, 0]
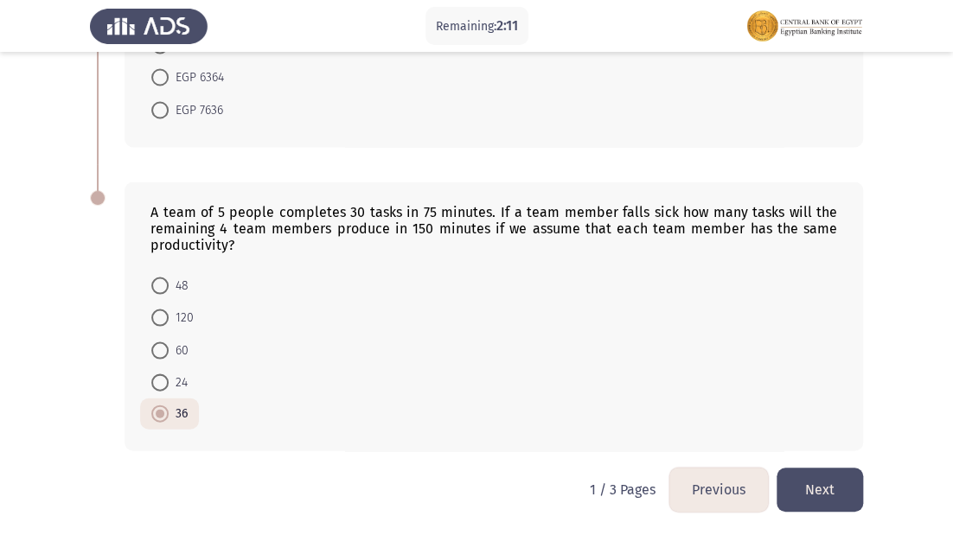
click at [814, 486] on button "Next" at bounding box center [819, 490] width 86 height 44
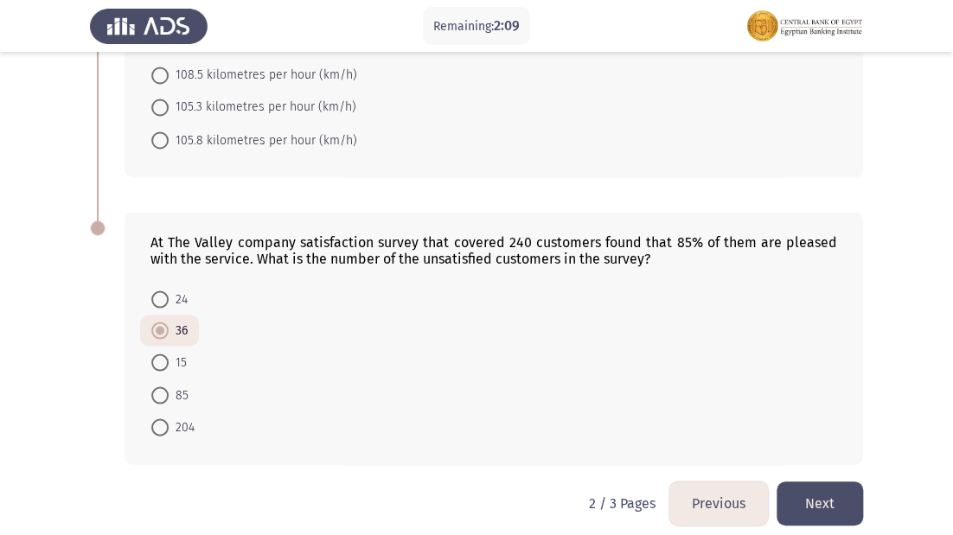
scroll to position [1081, 0]
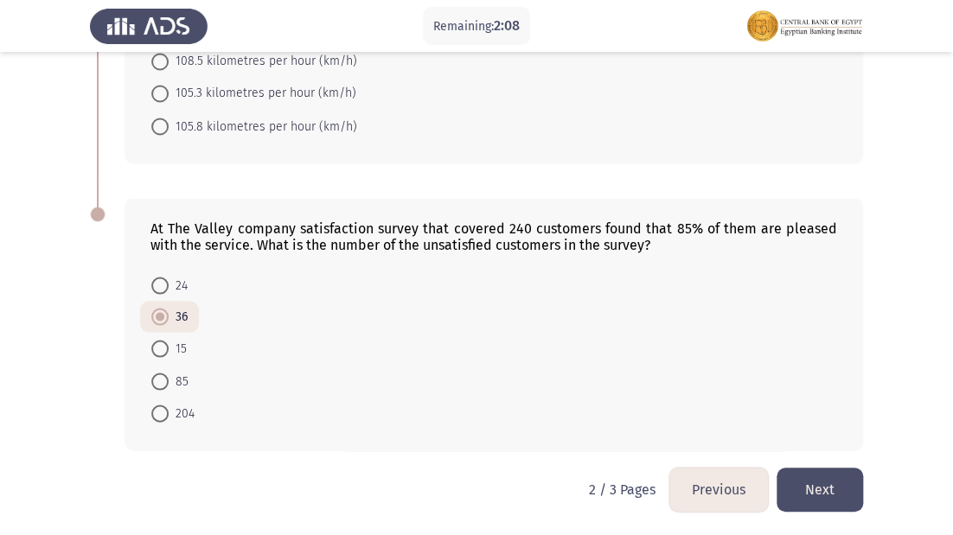
click at [792, 488] on button "Next" at bounding box center [819, 490] width 86 height 44
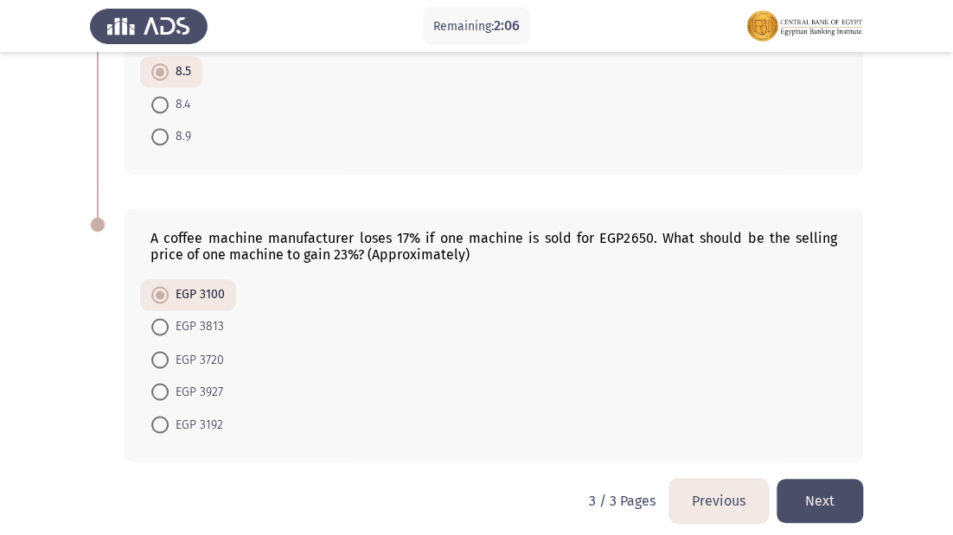
scroll to position [844, 0]
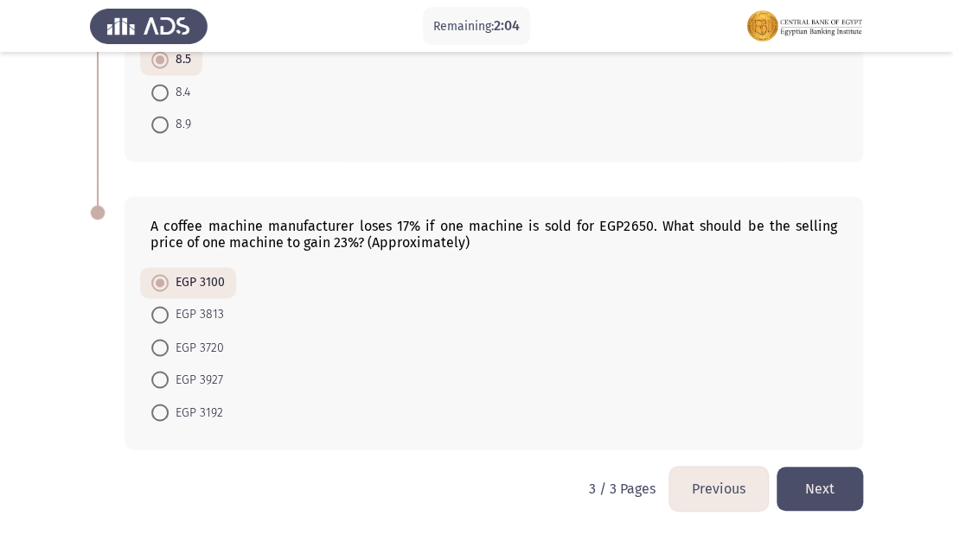
click at [829, 482] on button "Next" at bounding box center [819, 489] width 86 height 44
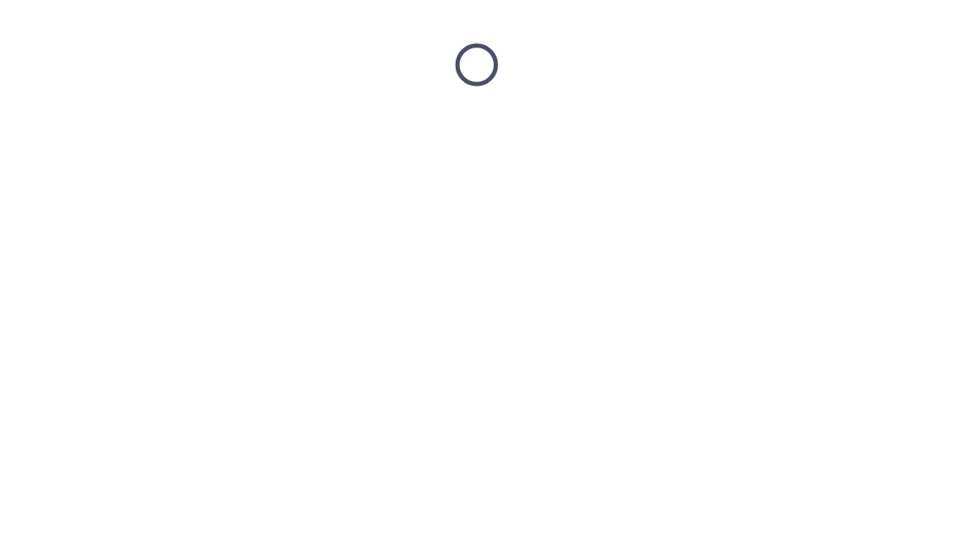
scroll to position [0, 0]
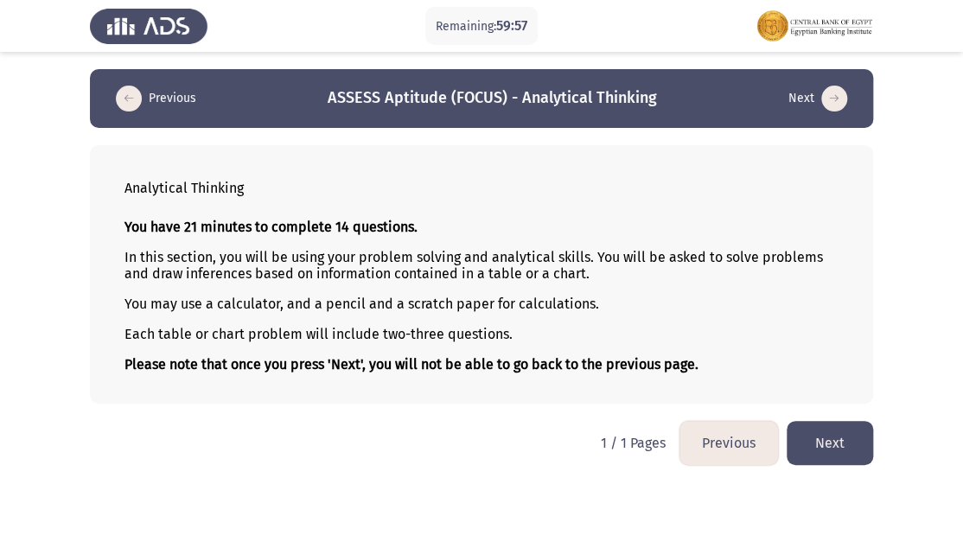
click at [826, 448] on button "Next" at bounding box center [830, 443] width 86 height 44
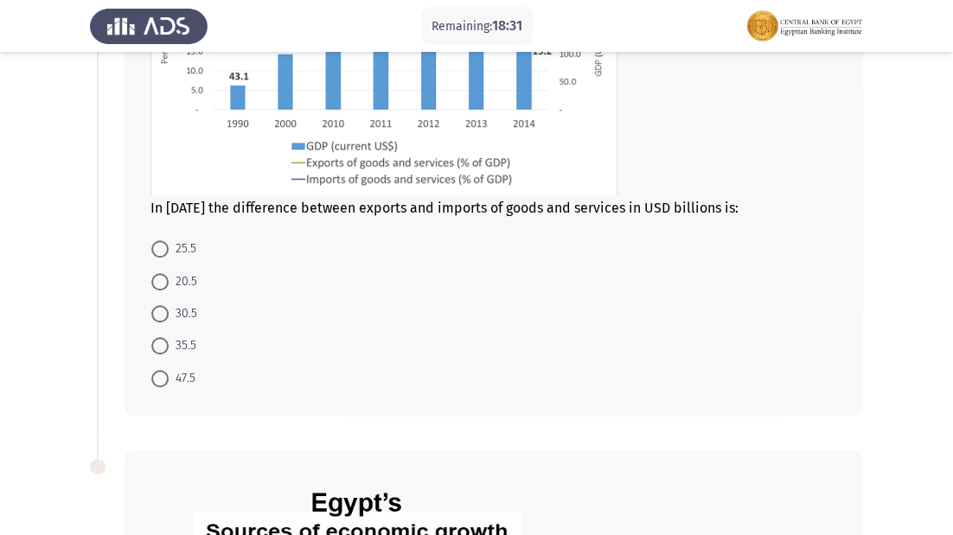
scroll to position [277, 0]
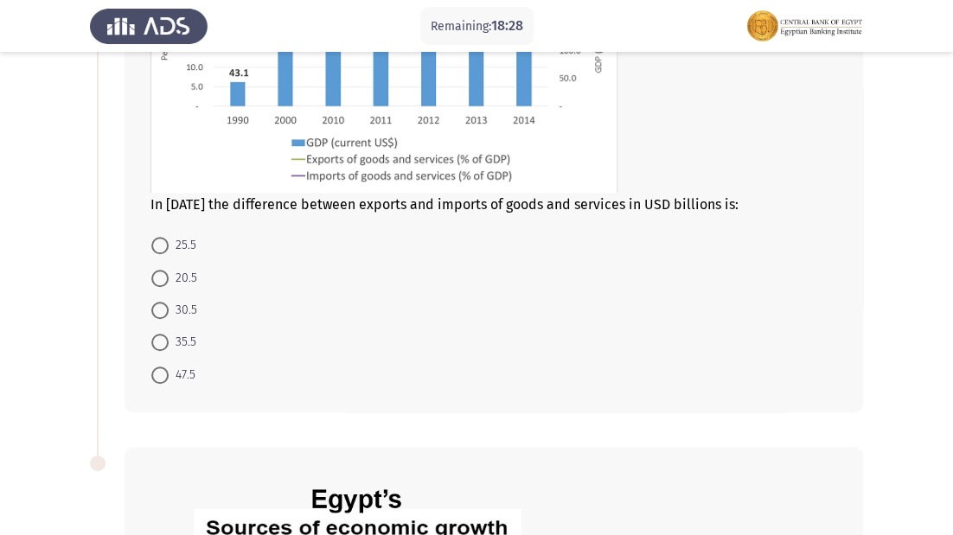
click at [154, 275] on span at bounding box center [159, 278] width 17 height 17
click at [154, 275] on input "20.5" at bounding box center [159, 278] width 17 height 17
radio input "true"
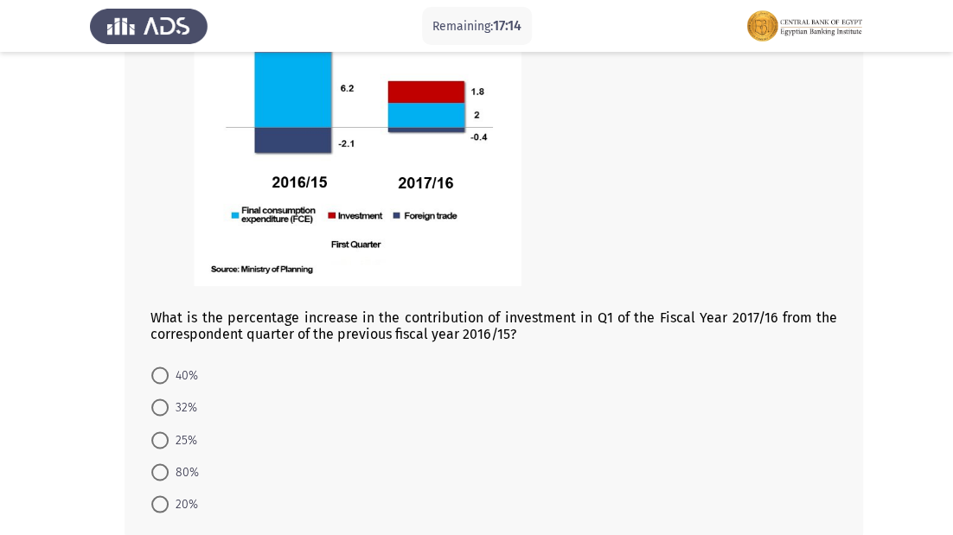
scroll to position [776, 0]
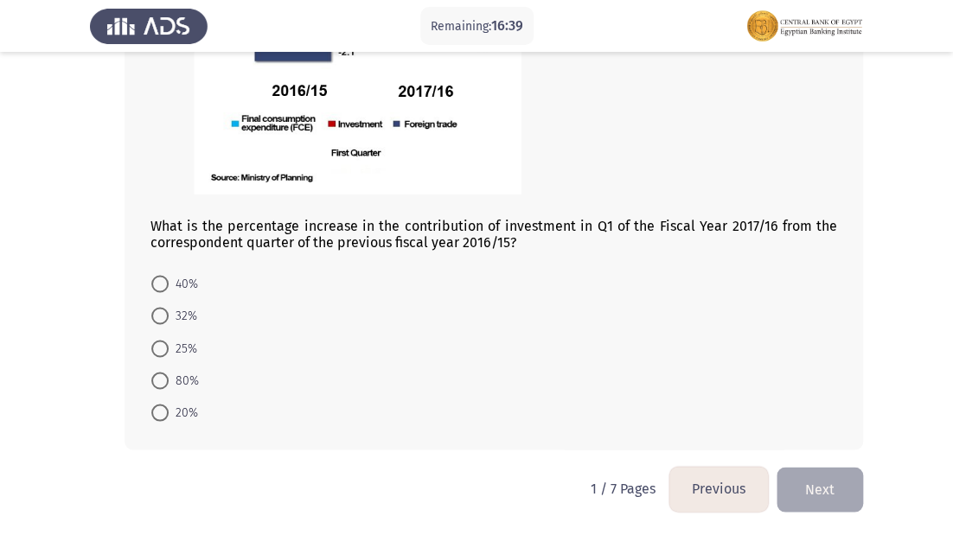
click at [169, 375] on span "80%" at bounding box center [184, 380] width 30 height 21
click at [169, 375] on input "80%" at bounding box center [159, 380] width 17 height 17
radio input "true"
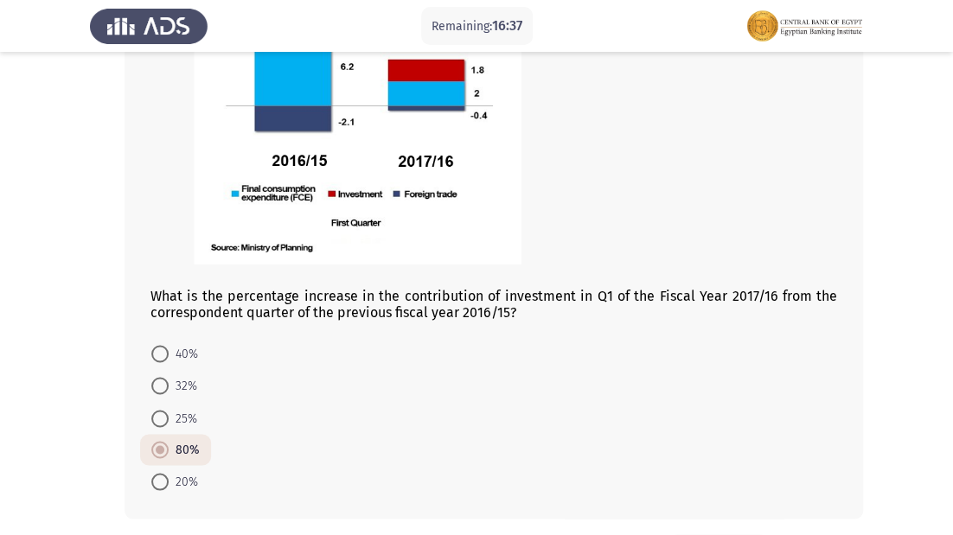
scroll to position [914, 0]
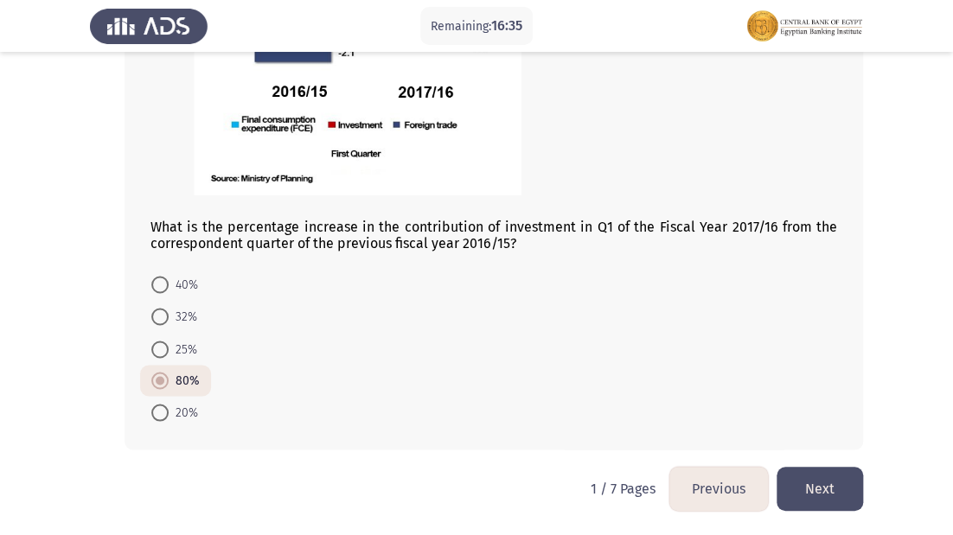
click at [823, 491] on button "Next" at bounding box center [819, 489] width 86 height 44
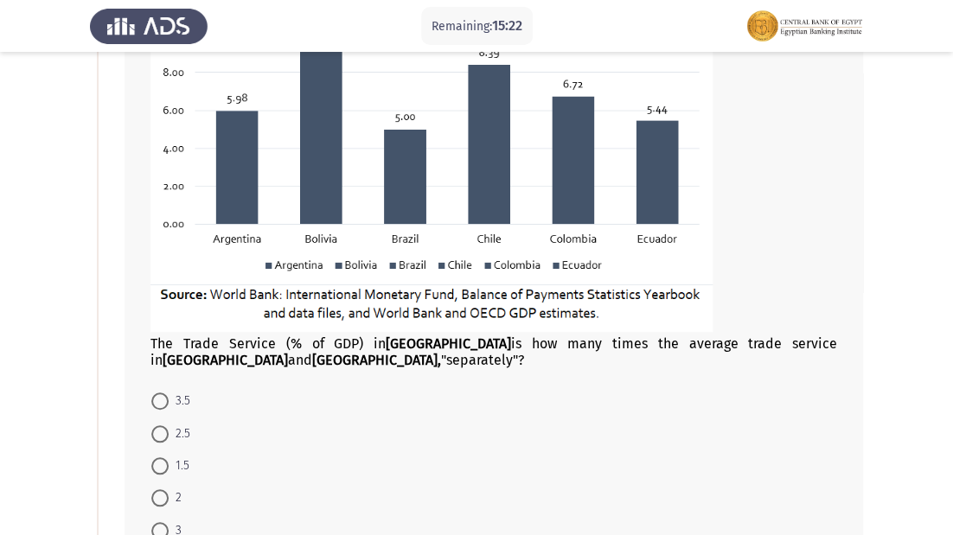
scroll to position [384, 0]
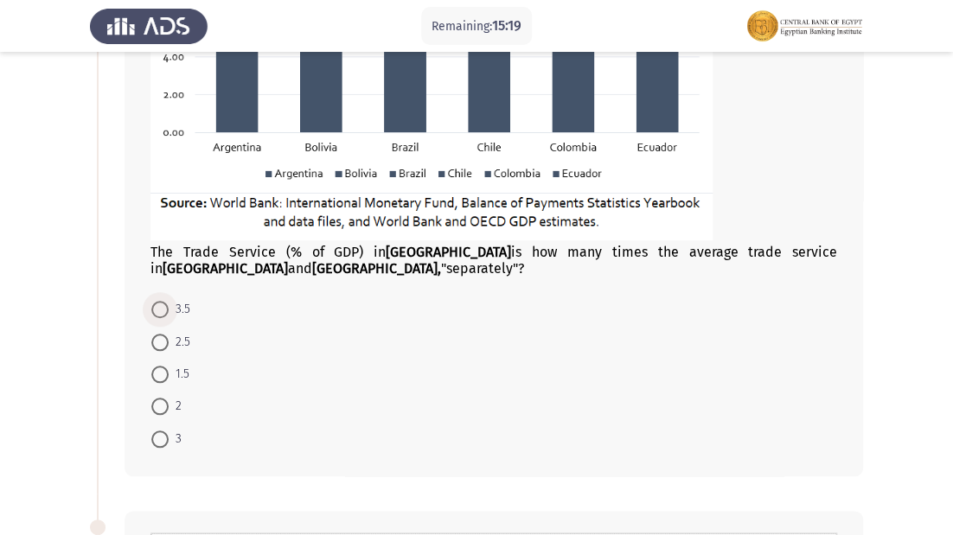
click at [160, 312] on span at bounding box center [159, 309] width 17 height 17
click at [160, 312] on input "3.5" at bounding box center [159, 309] width 17 height 17
radio input "true"
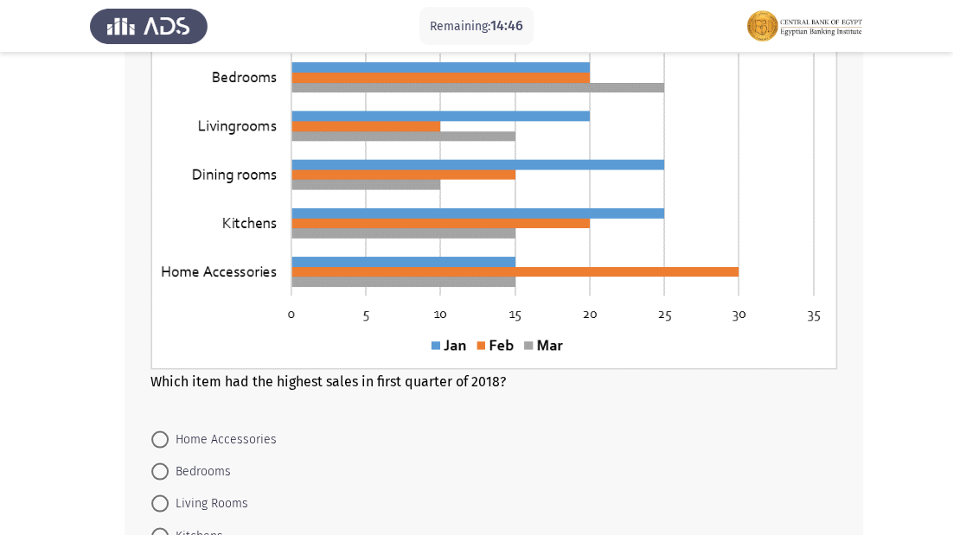
scroll to position [937, 0]
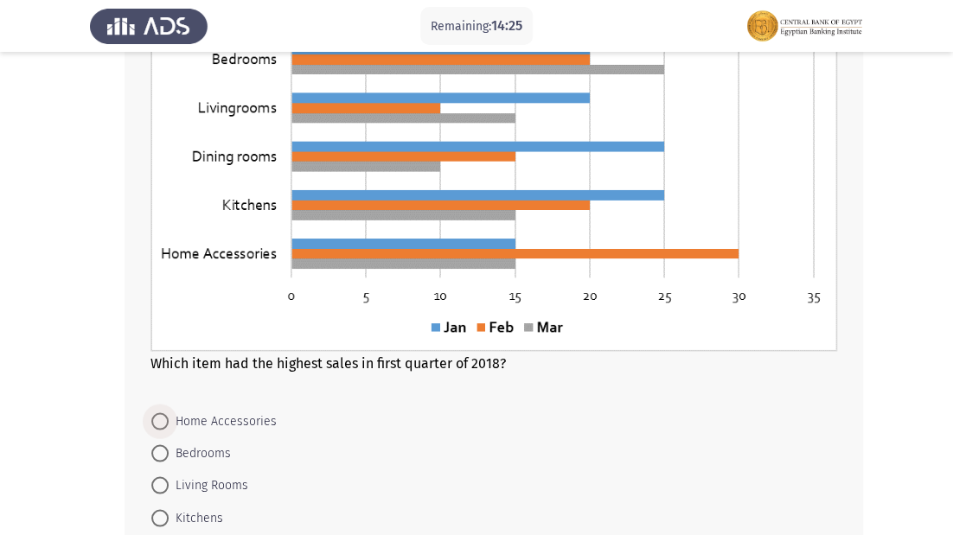
click at [152, 419] on span at bounding box center [159, 420] width 17 height 17
click at [152, 419] on input "Home Accessories" at bounding box center [159, 420] width 17 height 17
radio input "true"
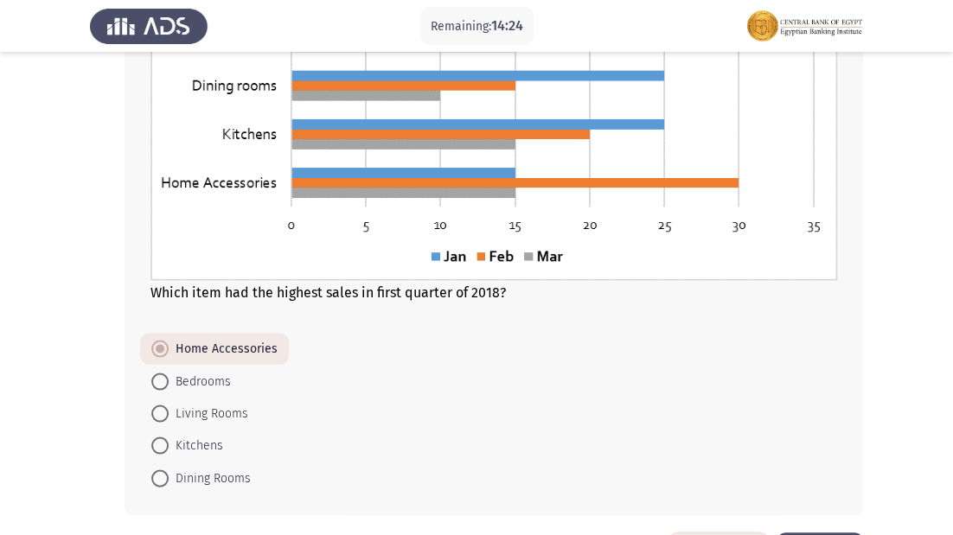
scroll to position [1073, 0]
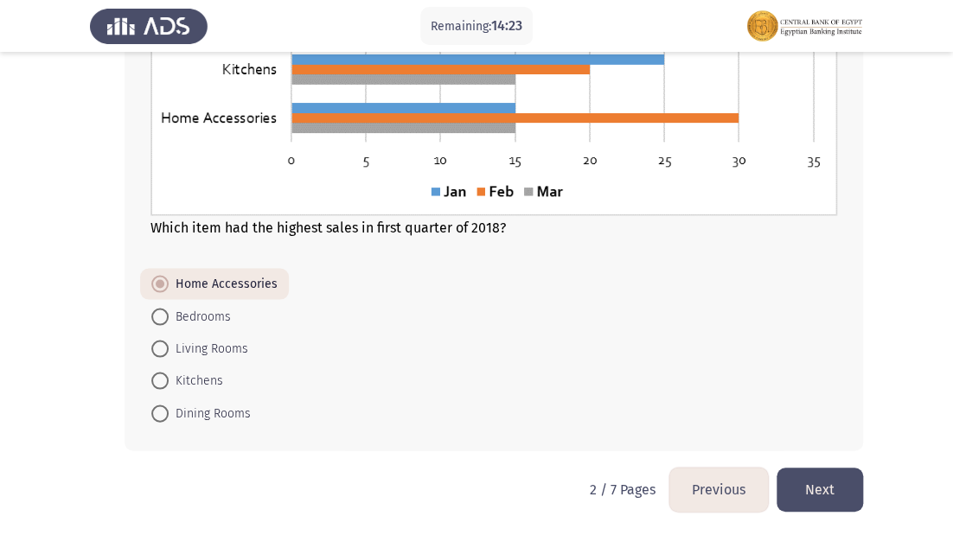
click at [797, 476] on button "Next" at bounding box center [819, 490] width 86 height 44
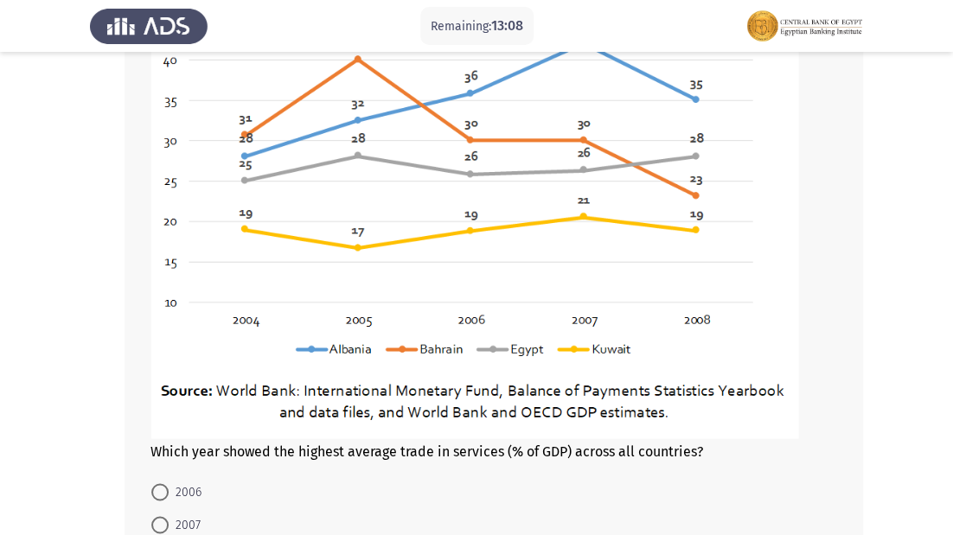
scroll to position [886, 0]
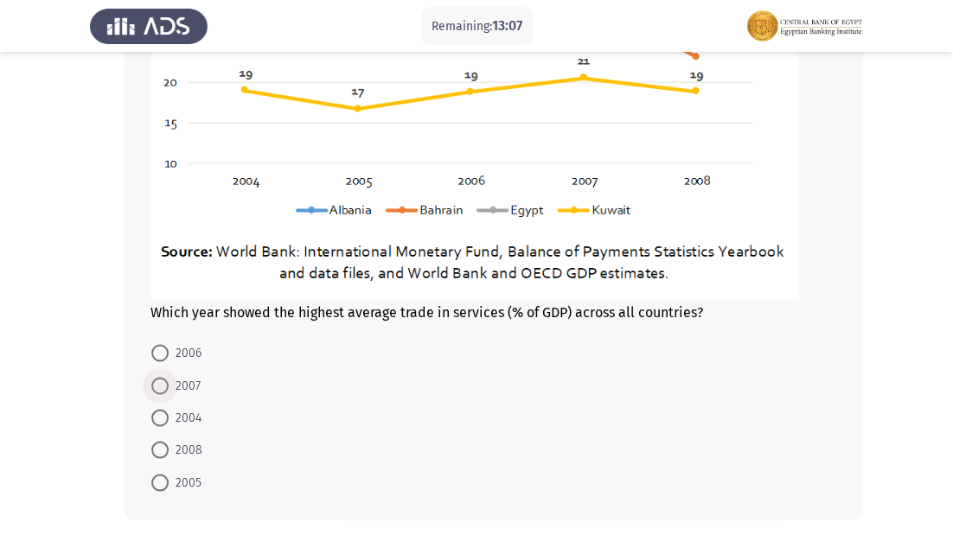
click at [157, 380] on span at bounding box center [159, 385] width 17 height 17
click at [157, 380] on input "2007" at bounding box center [159, 385] width 17 height 17
radio input "true"
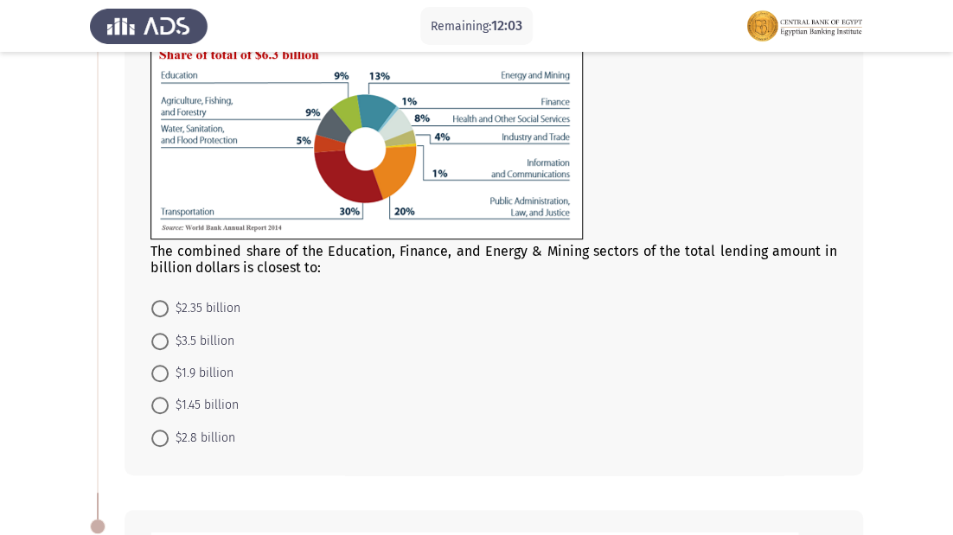
scroll to position [138, 0]
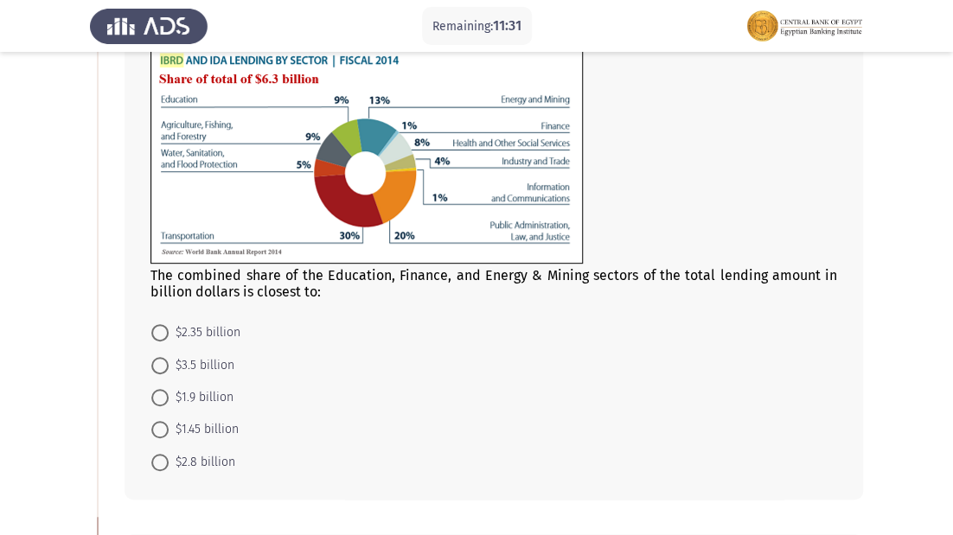
click at [166, 423] on span at bounding box center [159, 429] width 17 height 17
click at [166, 423] on input "$1.45 billion" at bounding box center [159, 429] width 17 height 17
radio input "true"
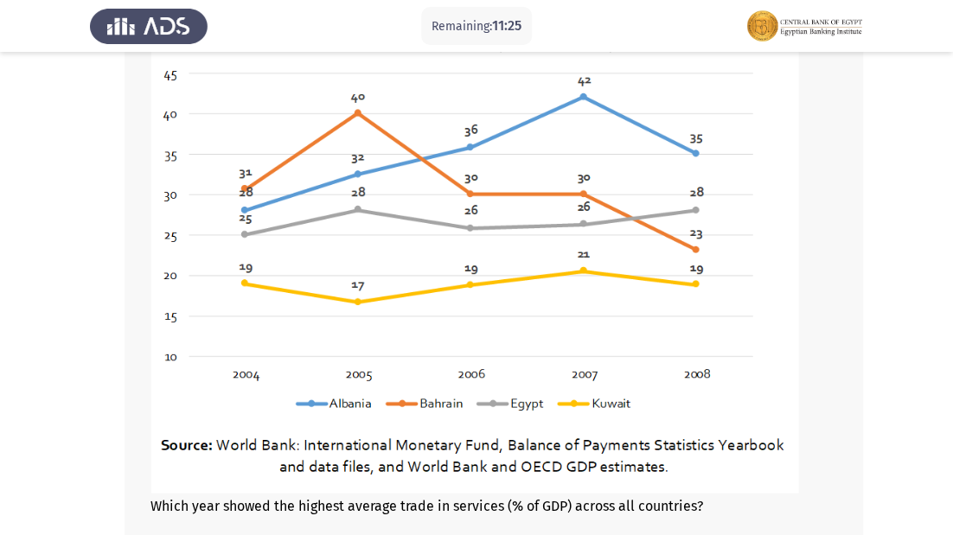
scroll to position [954, 0]
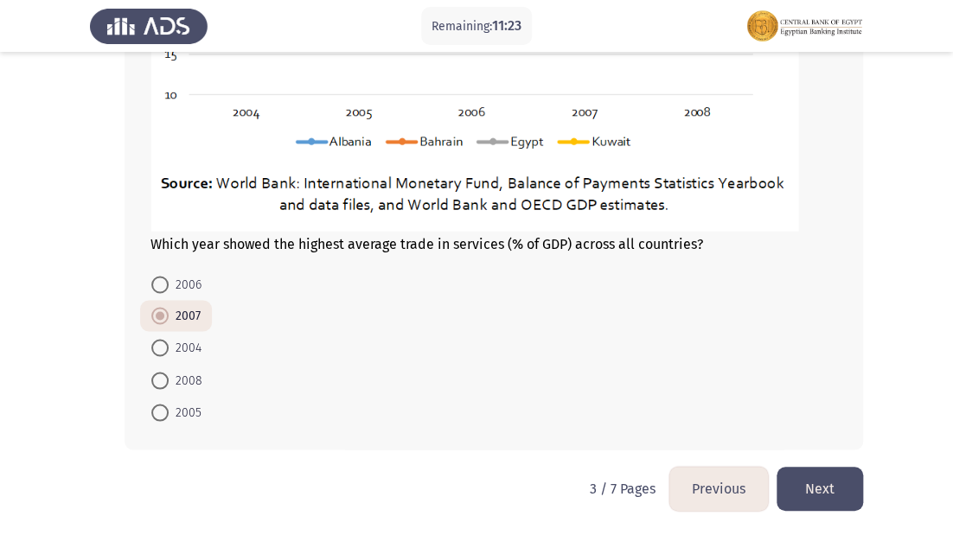
click at [809, 482] on button "Next" at bounding box center [819, 489] width 86 height 44
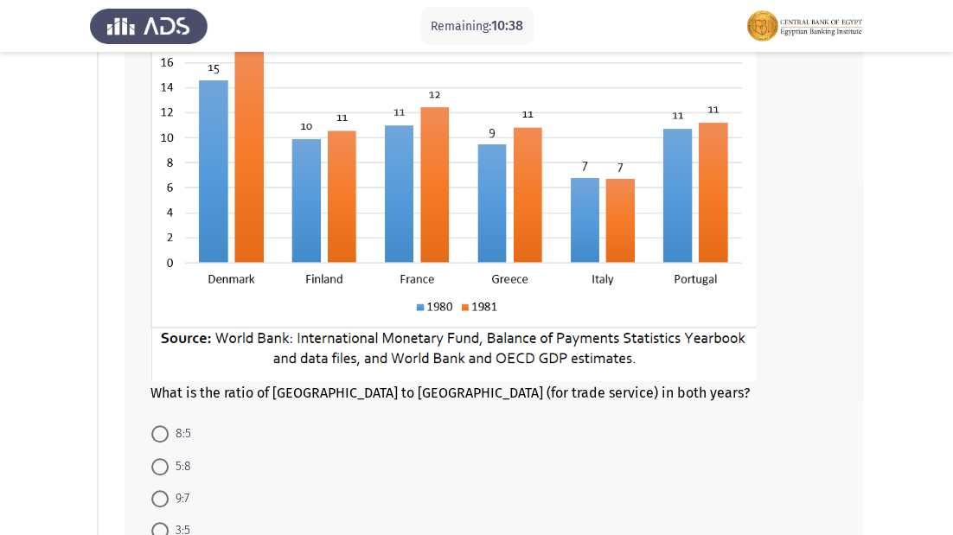
scroll to position [277, 0]
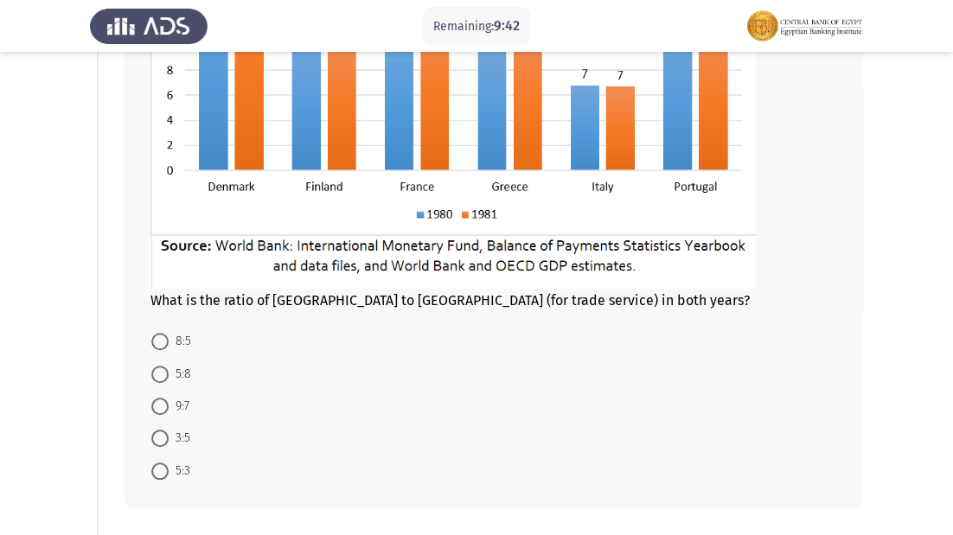
click at [157, 442] on span at bounding box center [159, 438] width 17 height 17
click at [157, 442] on input "3:5" at bounding box center [159, 438] width 17 height 17
radio input "true"
click at [163, 377] on span at bounding box center [159, 374] width 17 height 17
click at [163, 377] on input "5:8" at bounding box center [159, 374] width 17 height 17
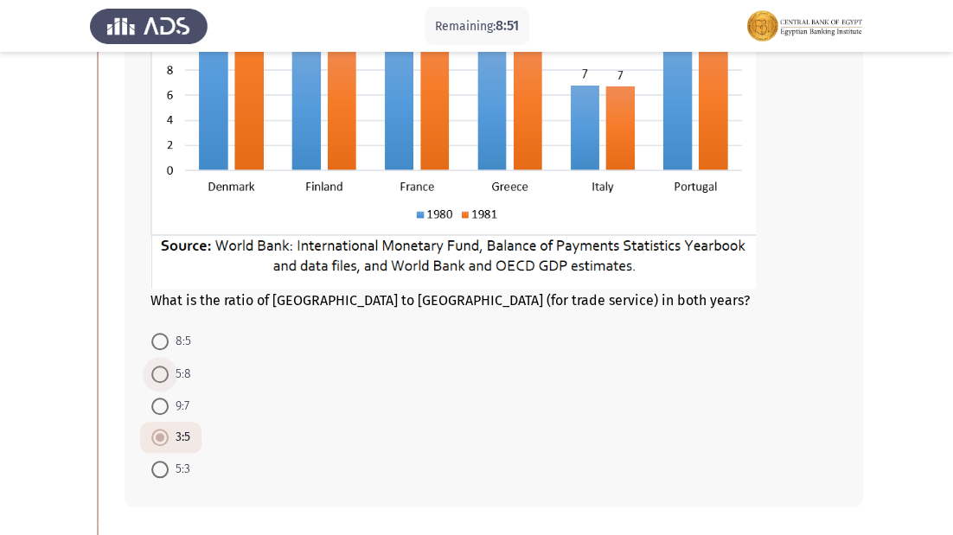
radio input "true"
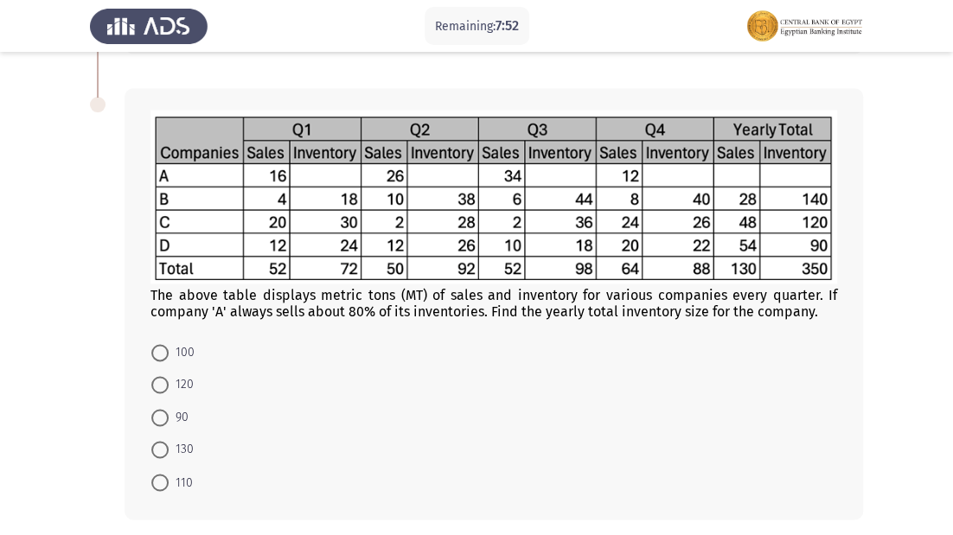
scroll to position [799, 0]
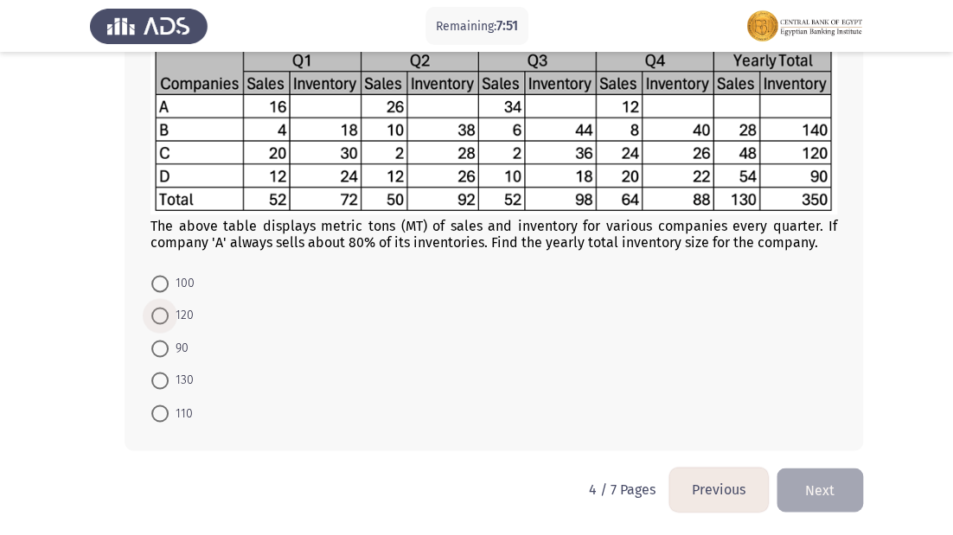
click at [166, 318] on span at bounding box center [159, 315] width 17 height 17
click at [166, 318] on input "120" at bounding box center [159, 315] width 17 height 17
radio input "true"
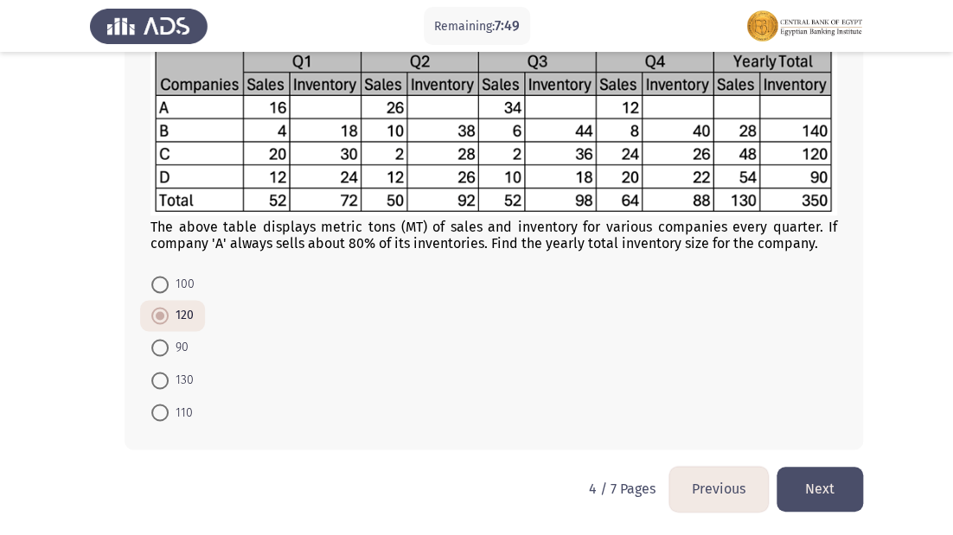
click at [838, 485] on button "Next" at bounding box center [819, 489] width 86 height 44
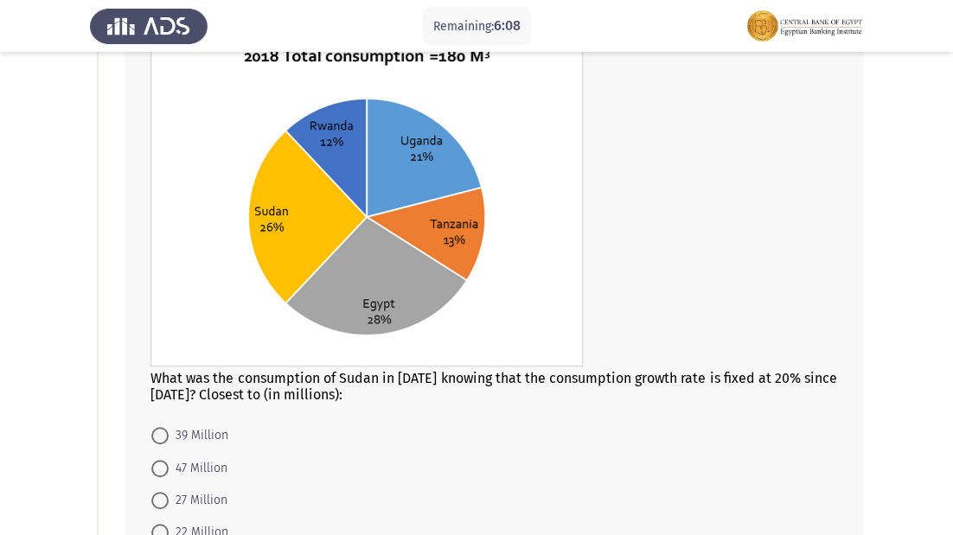
scroll to position [201, 0]
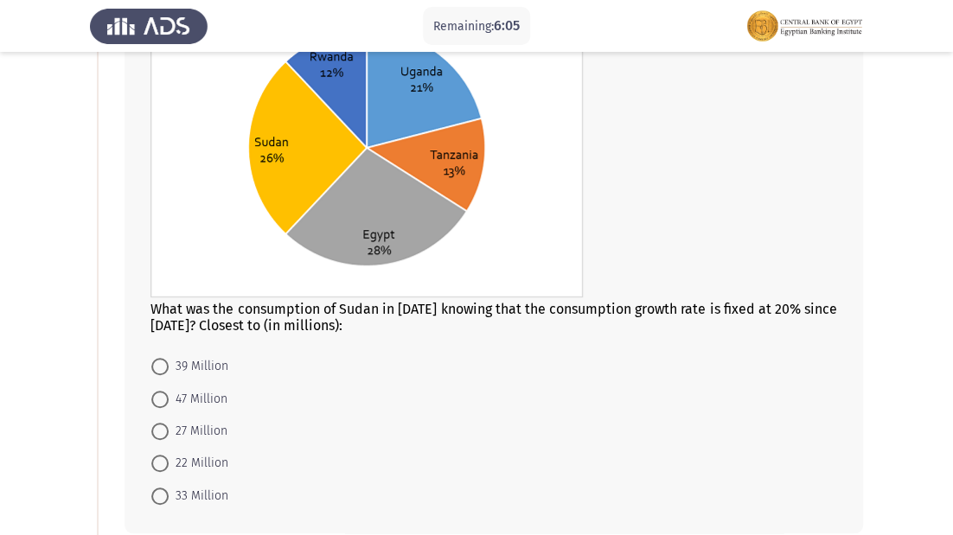
click at [167, 404] on span at bounding box center [159, 399] width 17 height 17
click at [167, 404] on input "47 Million" at bounding box center [159, 399] width 17 height 17
radio input "true"
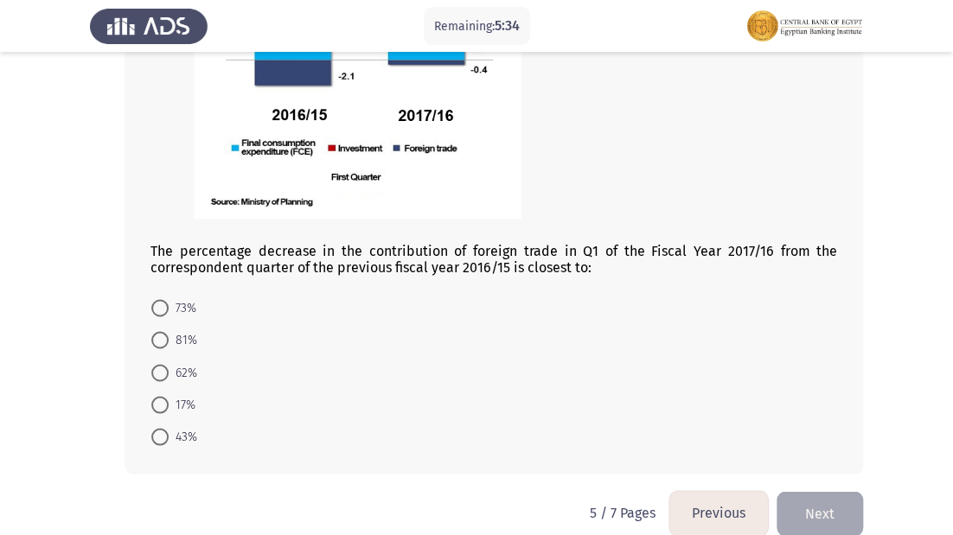
scroll to position [960, 0]
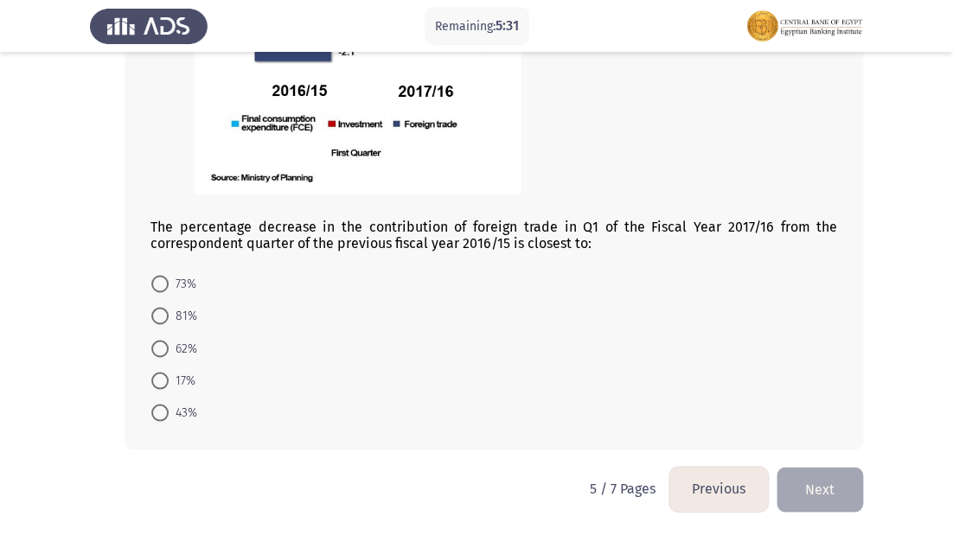
click at [156, 315] on span at bounding box center [159, 315] width 17 height 17
click at [156, 315] on input "81%" at bounding box center [159, 315] width 17 height 17
radio input "true"
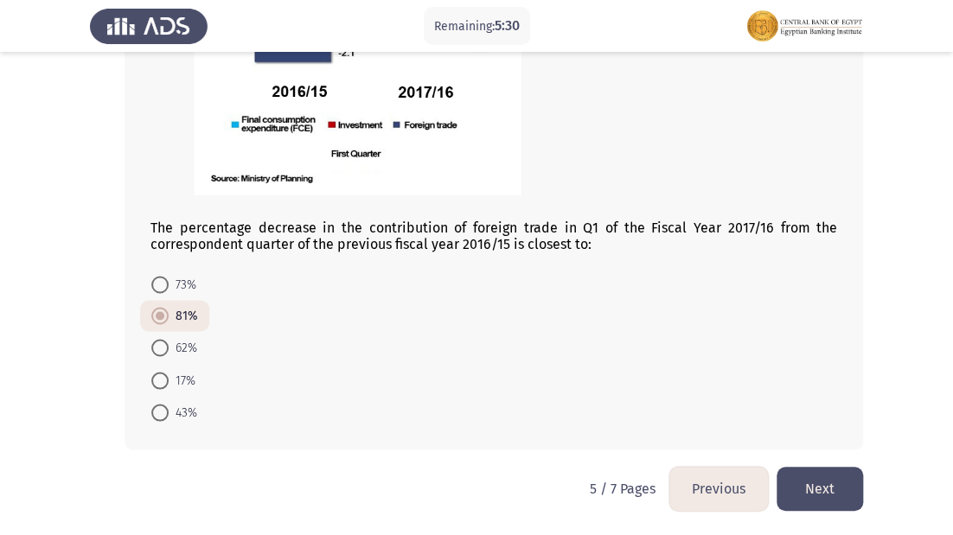
click at [784, 470] on button "Next" at bounding box center [819, 489] width 86 height 44
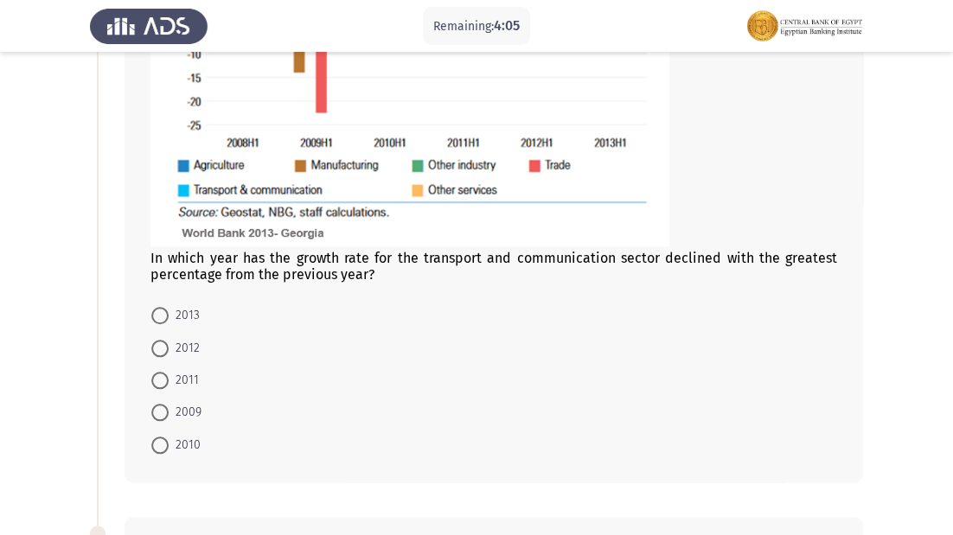
scroll to position [389, 0]
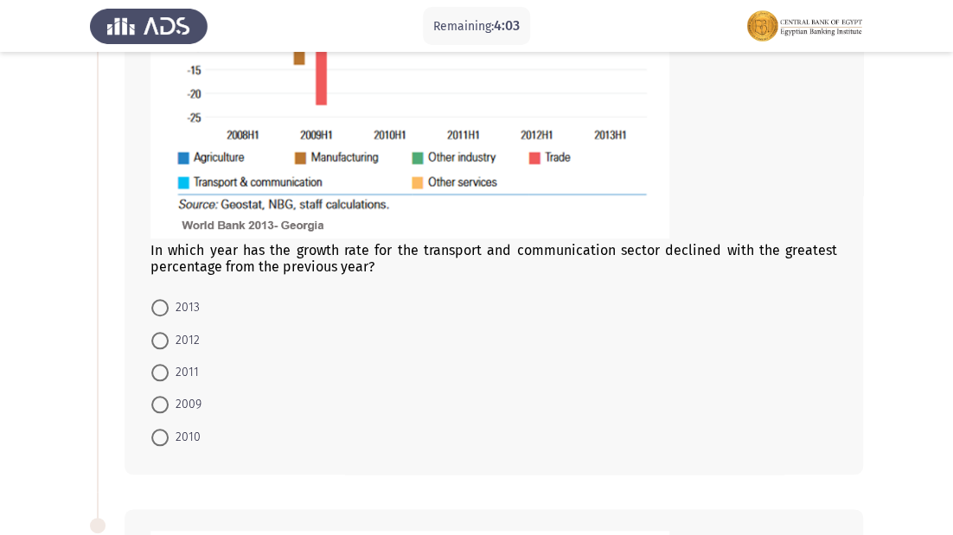
click at [159, 367] on span at bounding box center [159, 372] width 17 height 17
click at [159, 367] on input "2011" at bounding box center [159, 372] width 17 height 17
radio input "true"
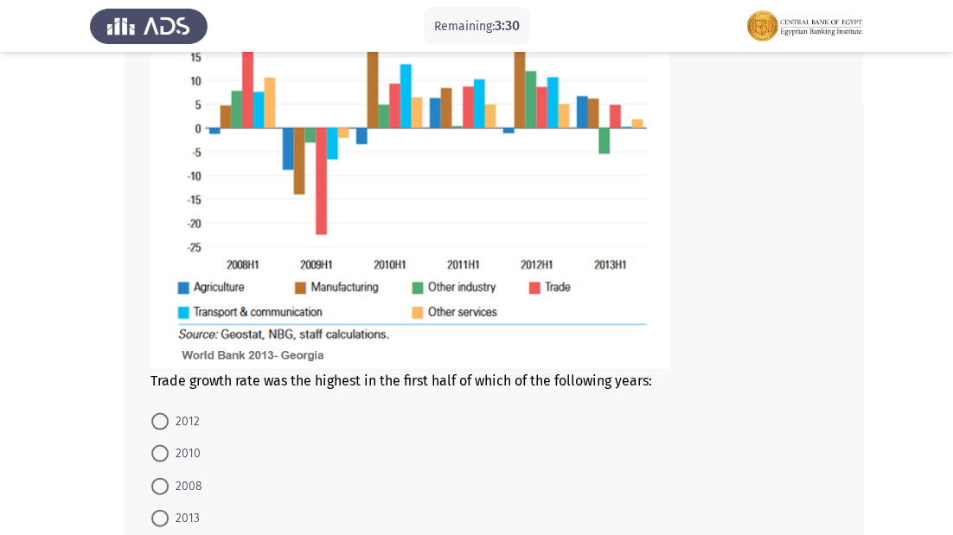
scroll to position [942, 0]
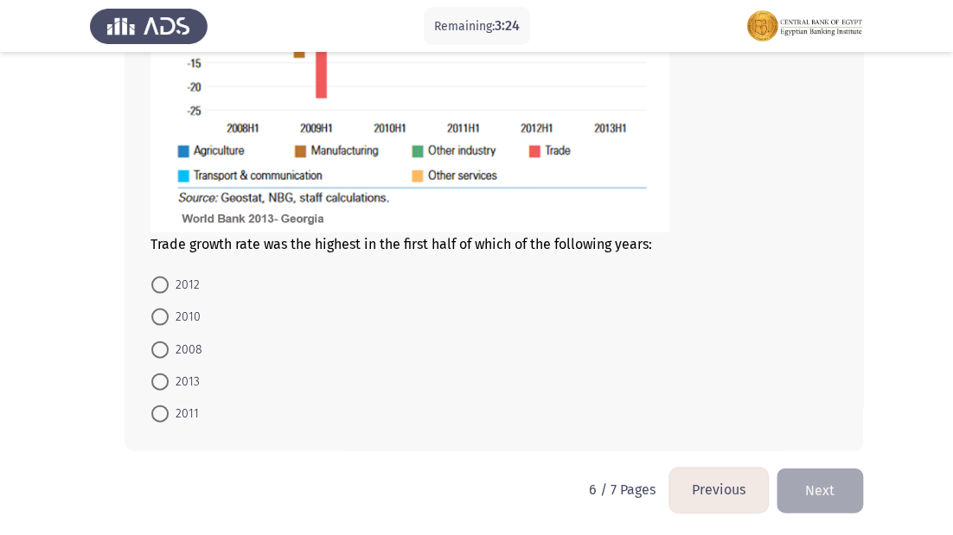
click at [165, 347] on span at bounding box center [159, 349] width 17 height 17
click at [165, 347] on input "2008" at bounding box center [159, 349] width 17 height 17
radio input "true"
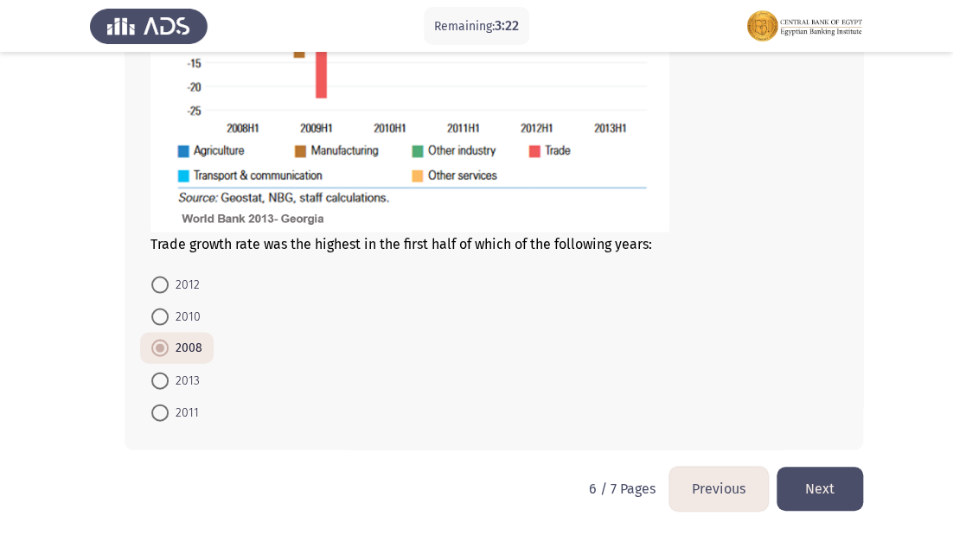
click at [849, 481] on button "Next" at bounding box center [819, 489] width 86 height 44
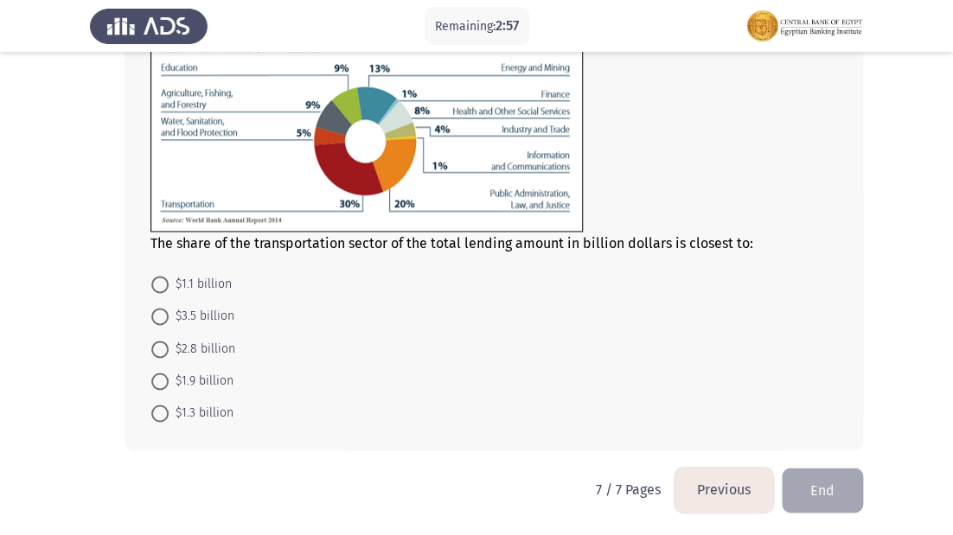
scroll to position [699, 0]
click at [157, 308] on span at bounding box center [159, 315] width 17 height 17
click at [157, 308] on input "$3.5 billion" at bounding box center [159, 315] width 17 height 17
radio input "true"
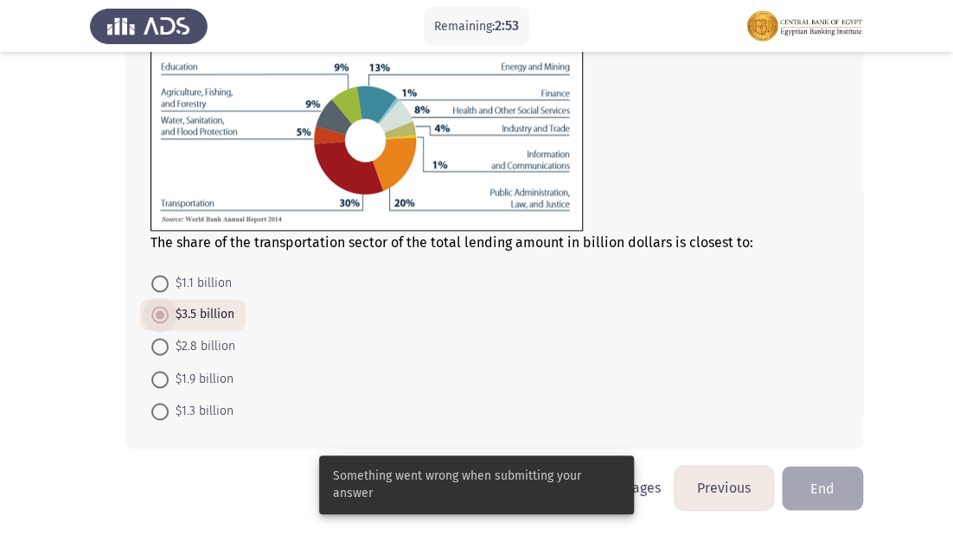
scroll to position [698, 0]
click at [175, 345] on span "$2.8 billion" at bounding box center [202, 347] width 67 height 21
click at [169, 345] on input "$2.8 billion" at bounding box center [159, 347] width 17 height 17
radio input "true"
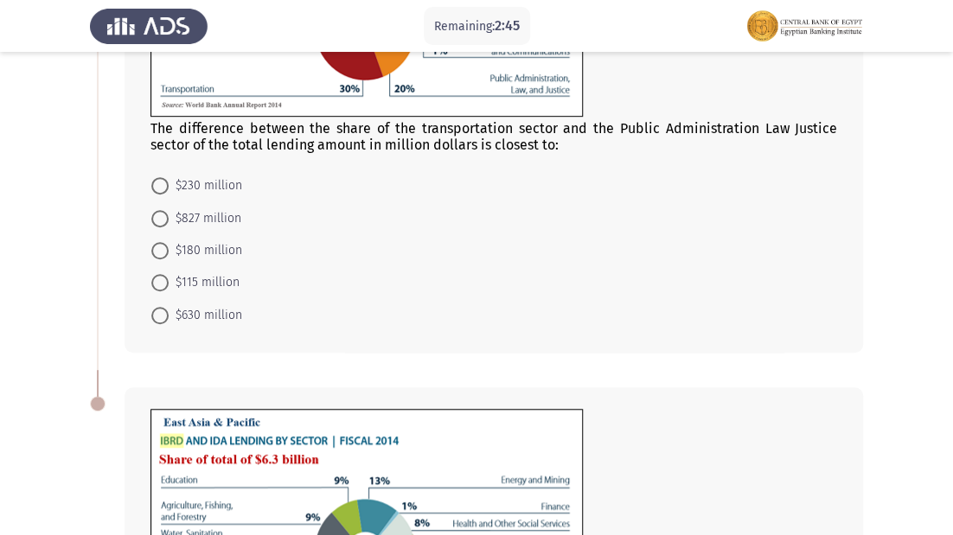
scroll to position [283, 0]
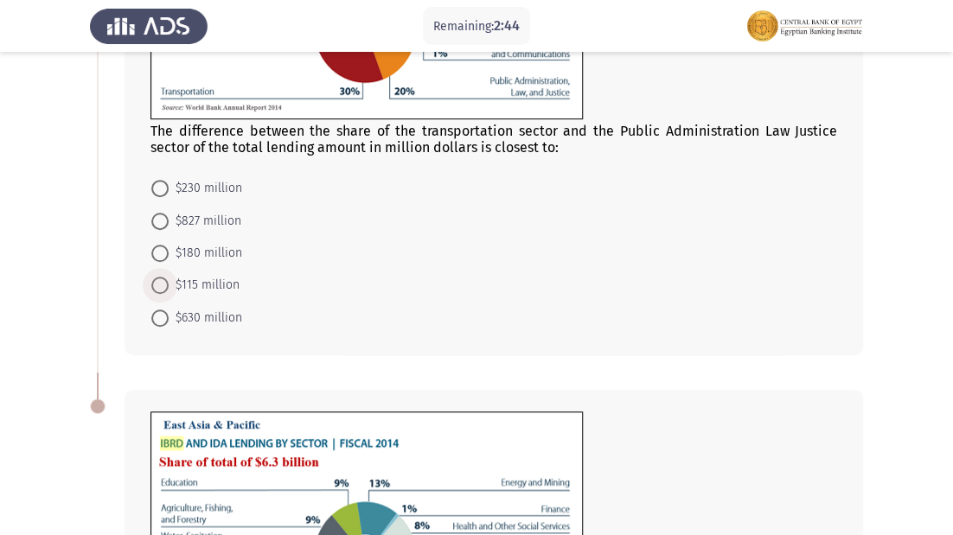
click at [168, 293] on span at bounding box center [159, 285] width 17 height 17
click at [168, 293] on input "$115 million" at bounding box center [159, 285] width 17 height 17
radio input "true"
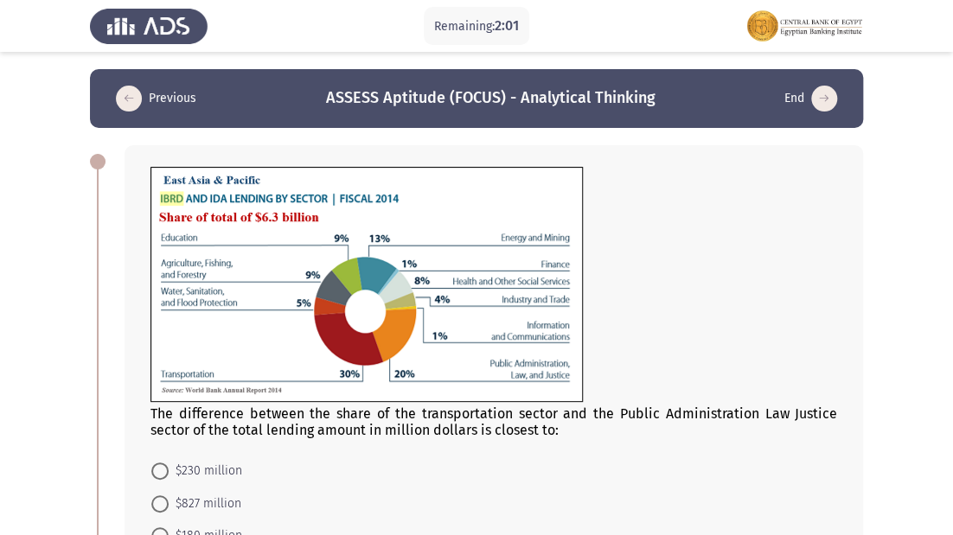
scroll to position [0, 0]
click at [131, 101] on icon "load previous page" at bounding box center [129, 99] width 26 height 26
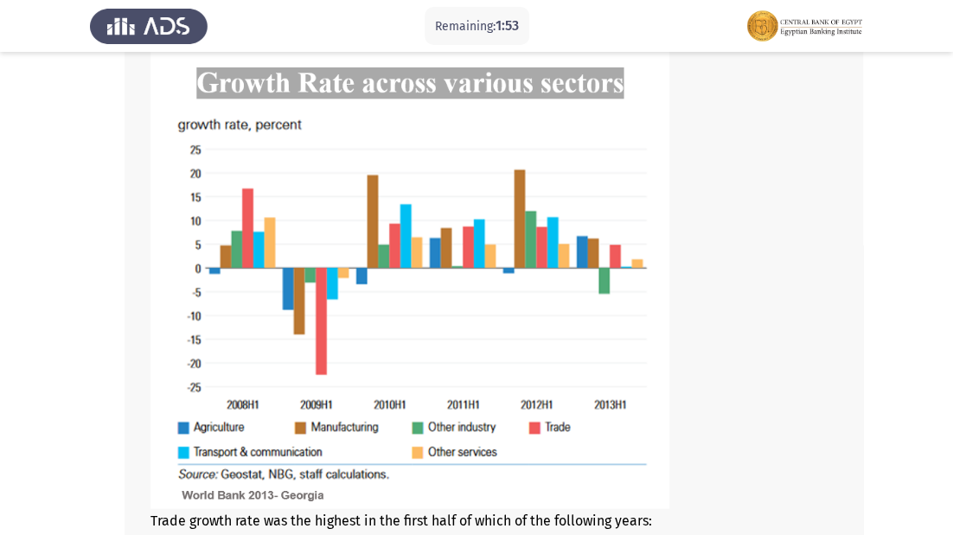
scroll to position [1148, 0]
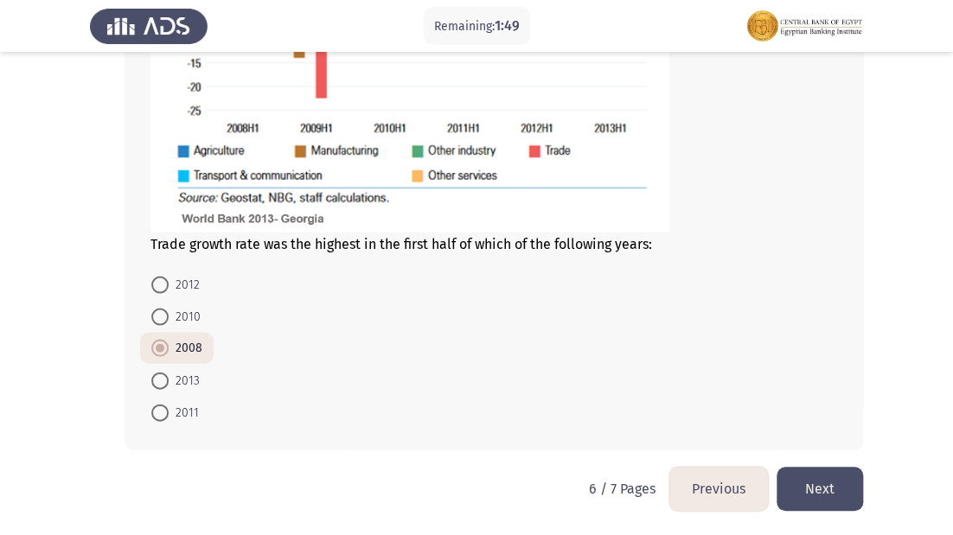
click at [792, 484] on button "Next" at bounding box center [819, 489] width 86 height 44
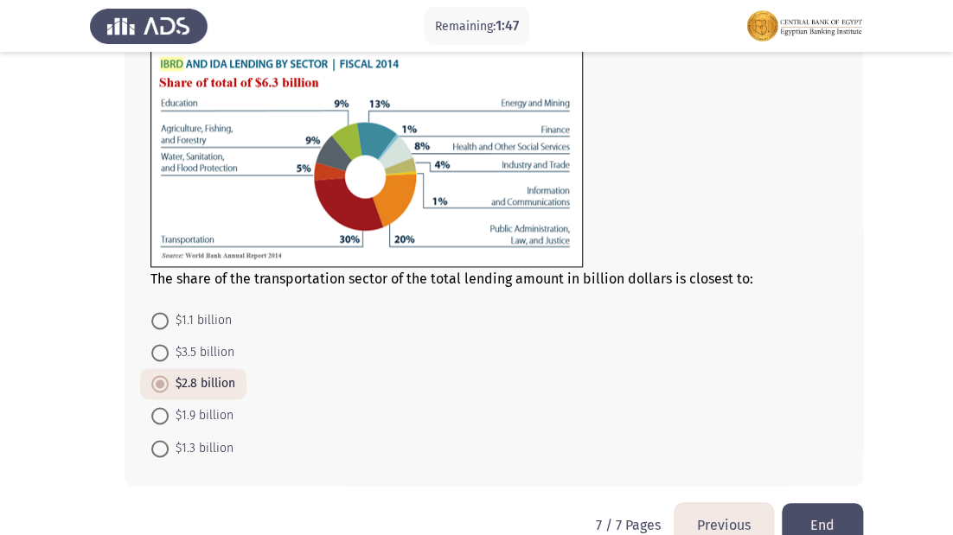
scroll to position [696, 0]
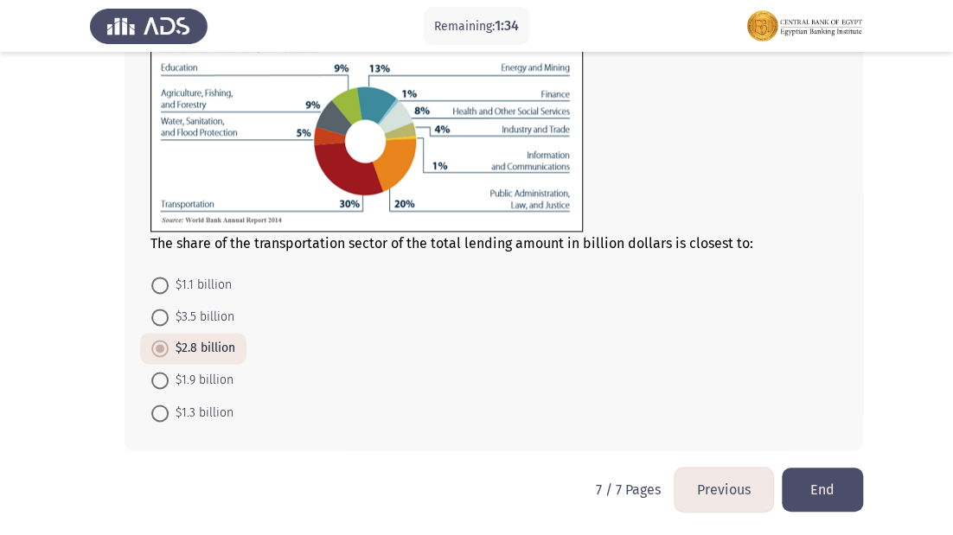
click at [156, 377] on span at bounding box center [159, 380] width 17 height 17
click at [156, 377] on input "$1.9 billion" at bounding box center [159, 380] width 17 height 17
radio input "true"
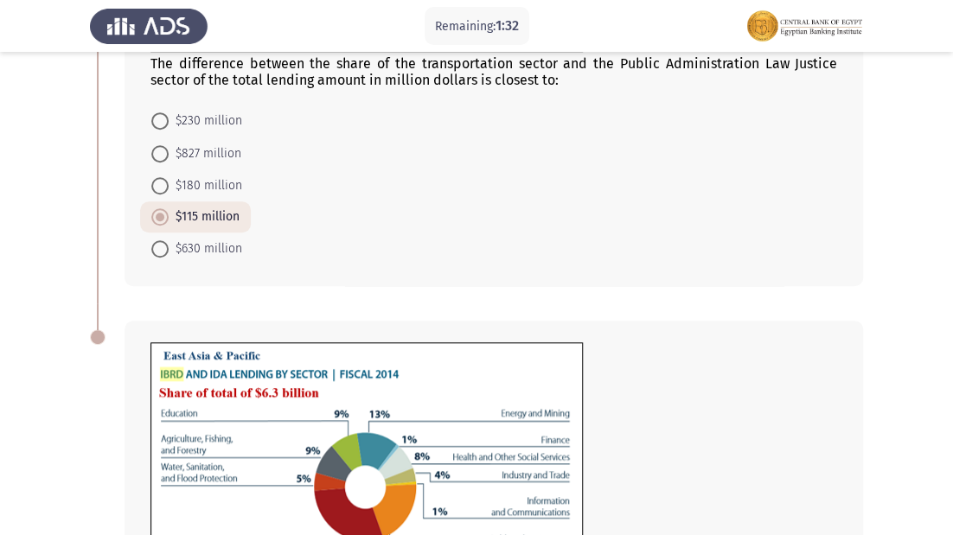
scroll to position [281, 0]
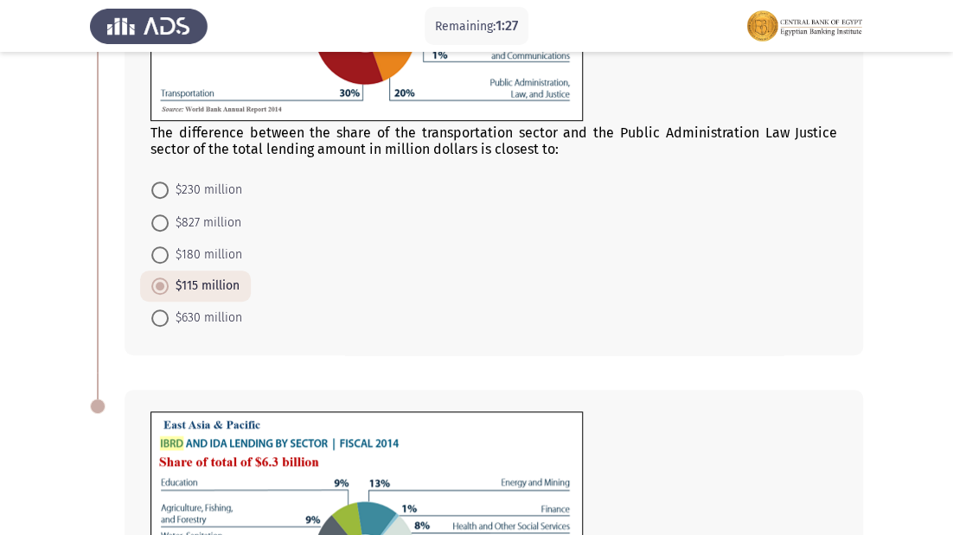
click at [154, 312] on span at bounding box center [159, 318] width 17 height 17
click at [154, 312] on input "$630 million" at bounding box center [159, 318] width 17 height 17
radio input "true"
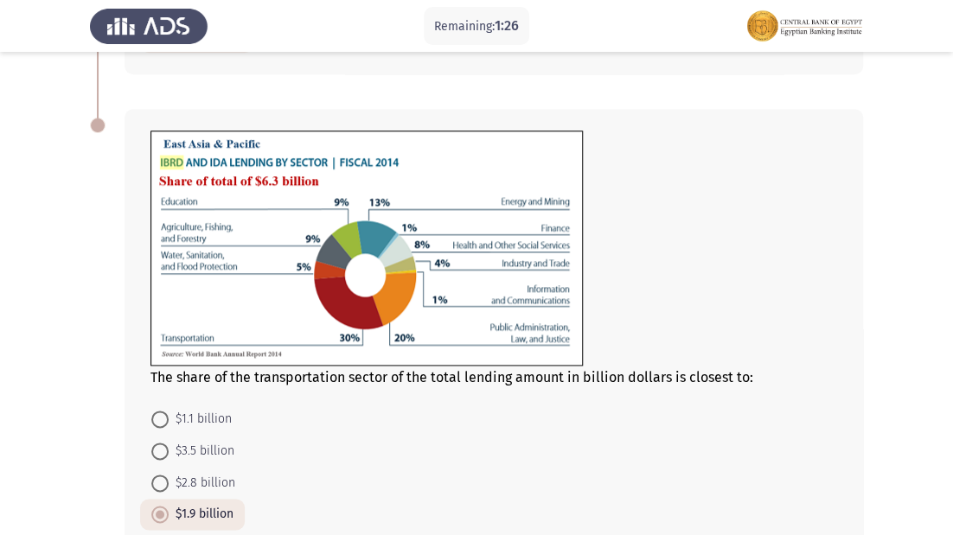
scroll to position [696, 0]
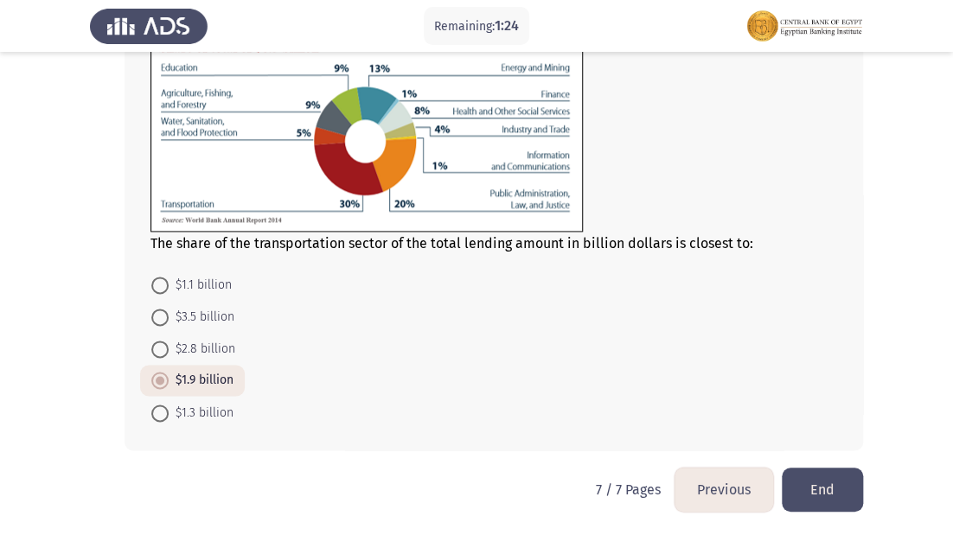
click at [814, 495] on button "End" at bounding box center [822, 490] width 81 height 44
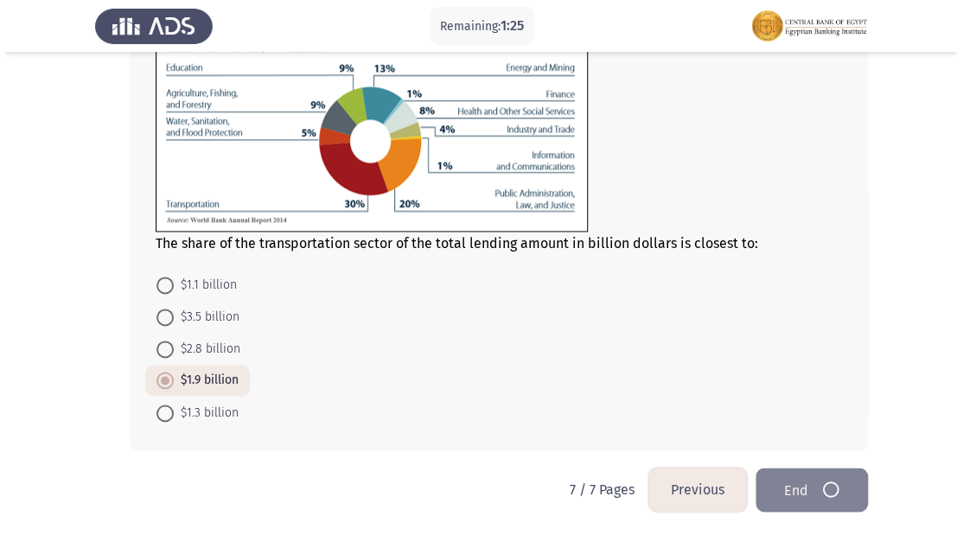
scroll to position [0, 0]
